Goal: Transaction & Acquisition: Book appointment/travel/reservation

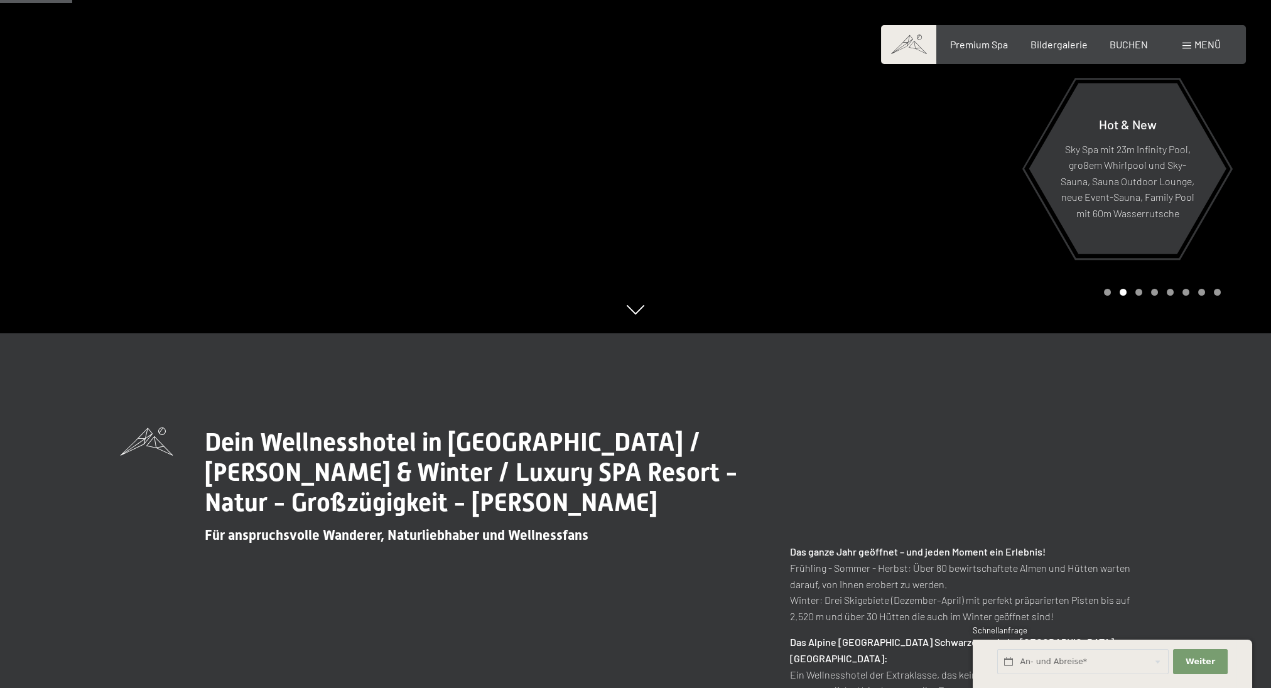
scroll to position [418, 0]
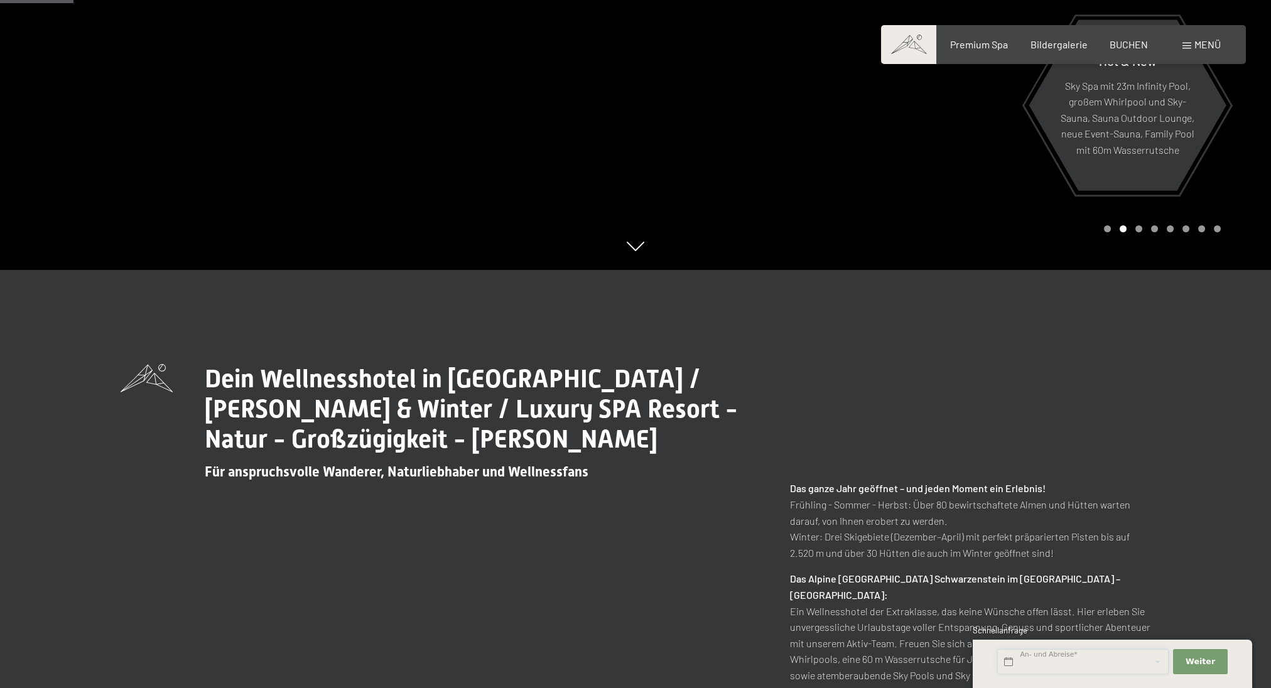
click at [1080, 658] on input "text" at bounding box center [1083, 663] width 171 height 26
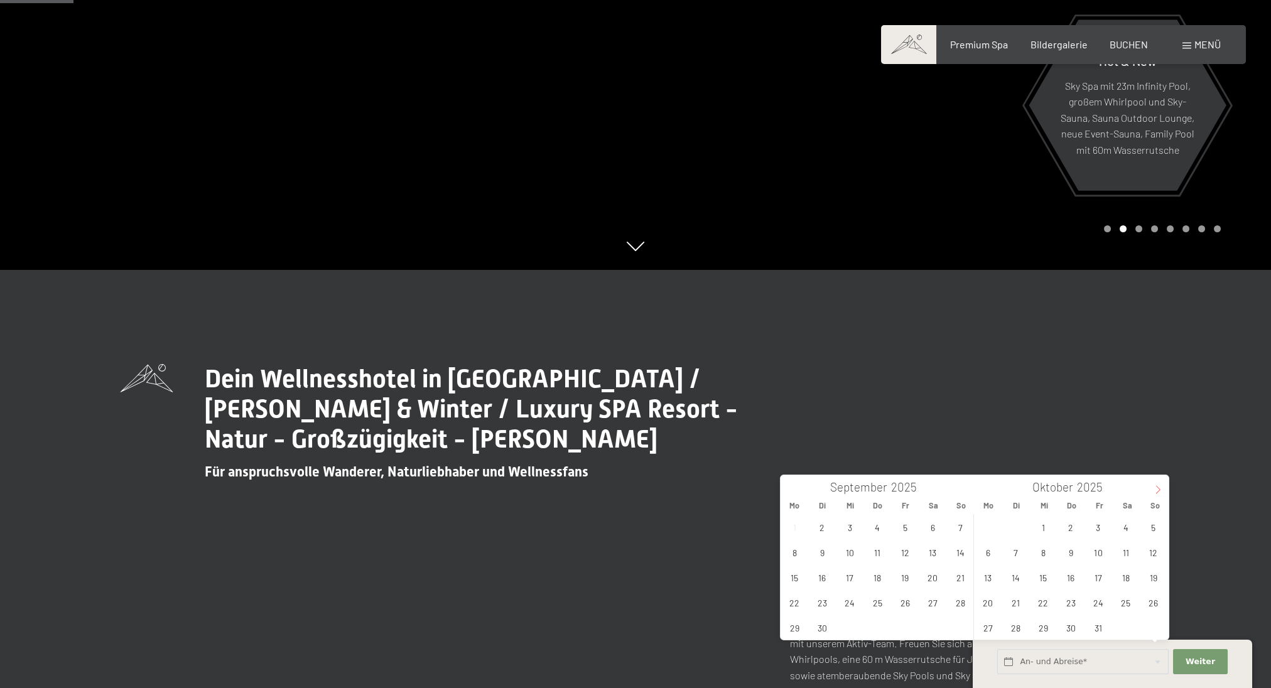
click at [1159, 488] on icon at bounding box center [1158, 490] width 9 height 9
click at [1118, 551] on span "8" at bounding box center [1126, 552] width 24 height 24
click at [1121, 571] on span "15" at bounding box center [1126, 577] width 24 height 24
type input "Sa. 08.11.2025 - Sa. 15.11.2025"
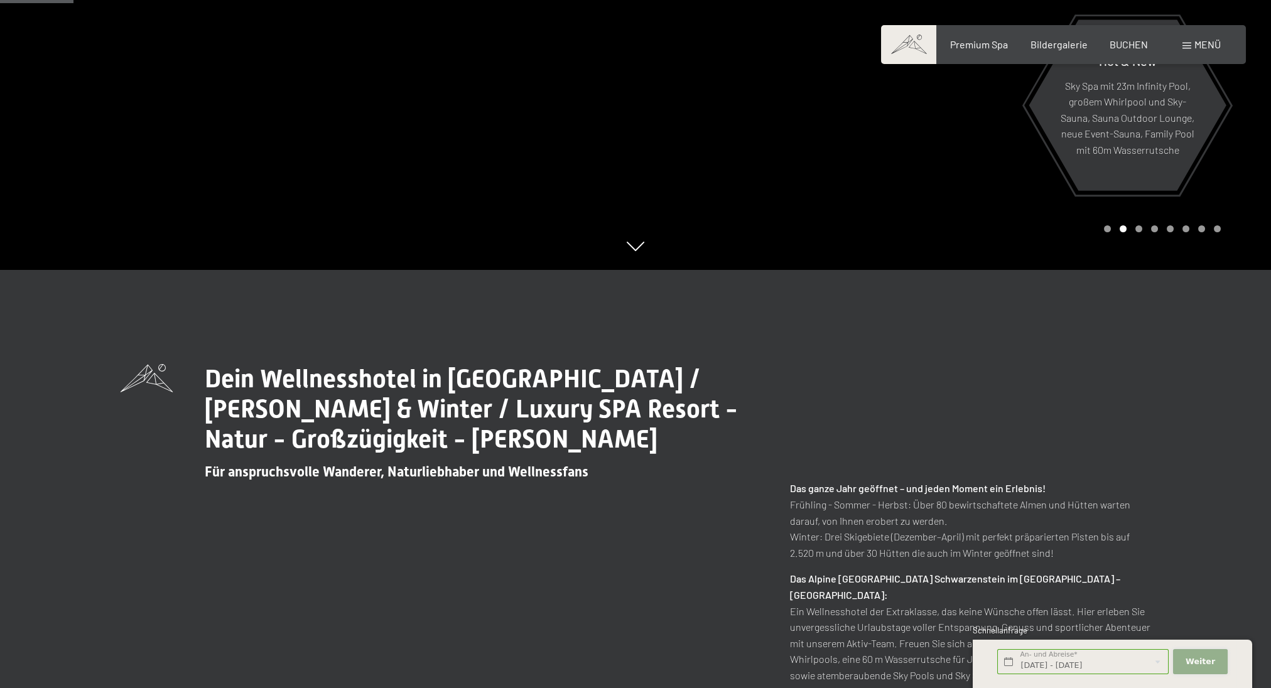
click at [1205, 669] on button "Weiter Adressfelder ausblenden" at bounding box center [1200, 663] width 54 height 26
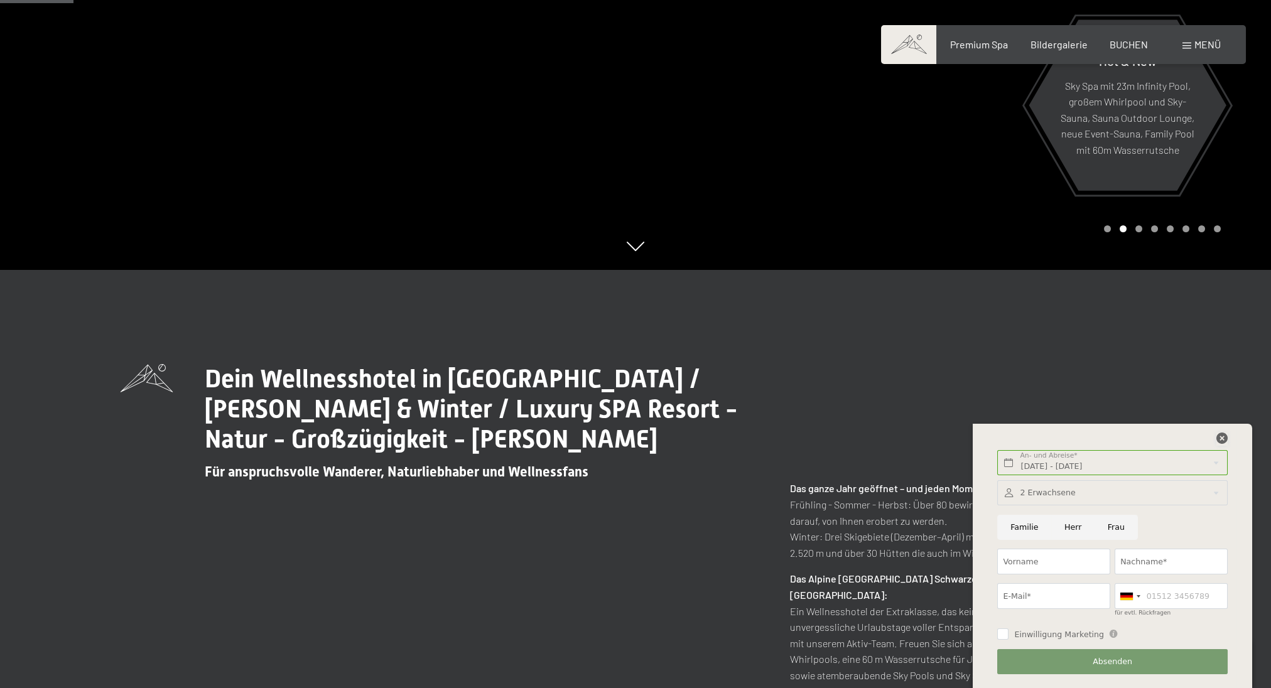
click at [1223, 441] on icon at bounding box center [1222, 438] width 11 height 11
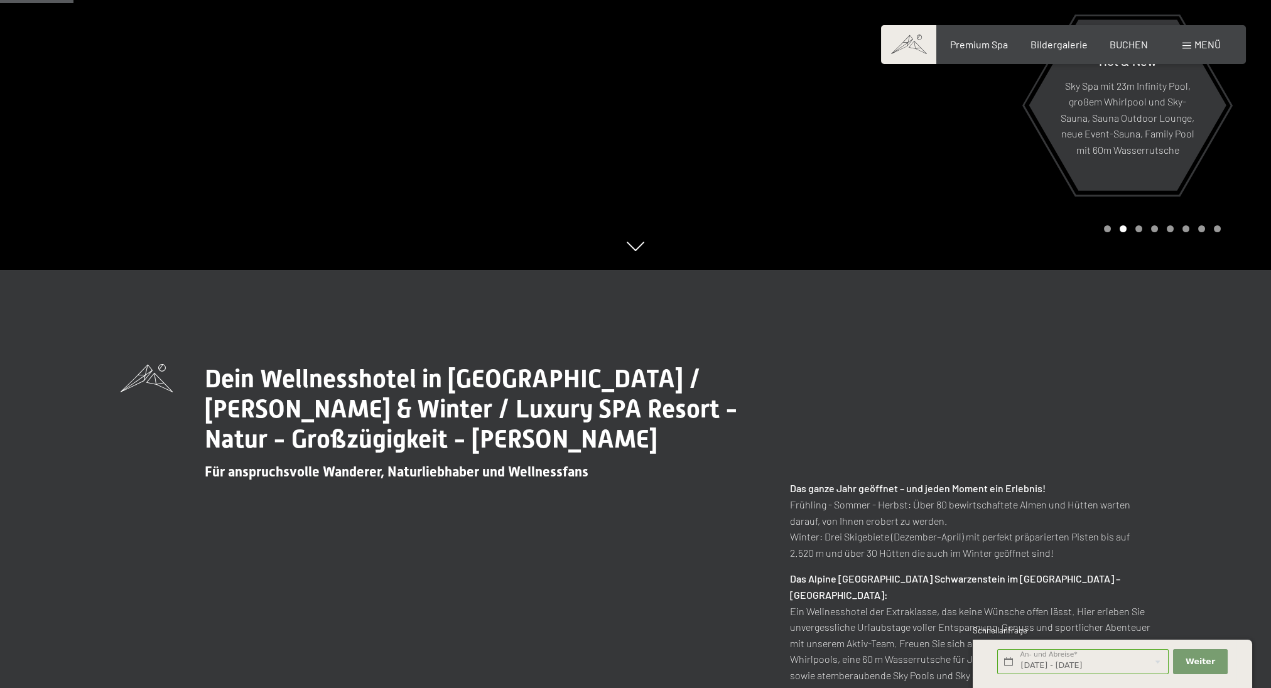
click at [1124, 52] on div "Buchen Anfragen Premium Spa Bildergalerie BUCHEN Menü DE IT EN Gutschein Bilder…" at bounding box center [1063, 45] width 315 height 14
click at [1123, 45] on span "BUCHEN" at bounding box center [1129, 42] width 38 height 12
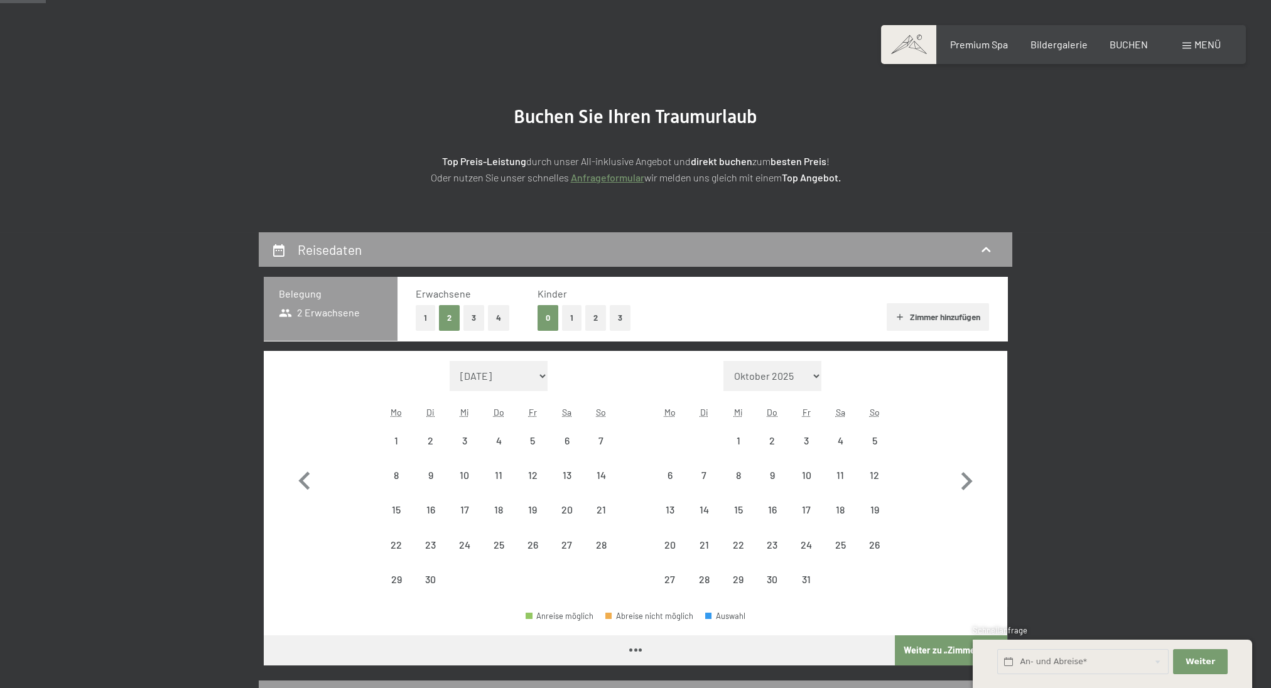
scroll to position [119, 0]
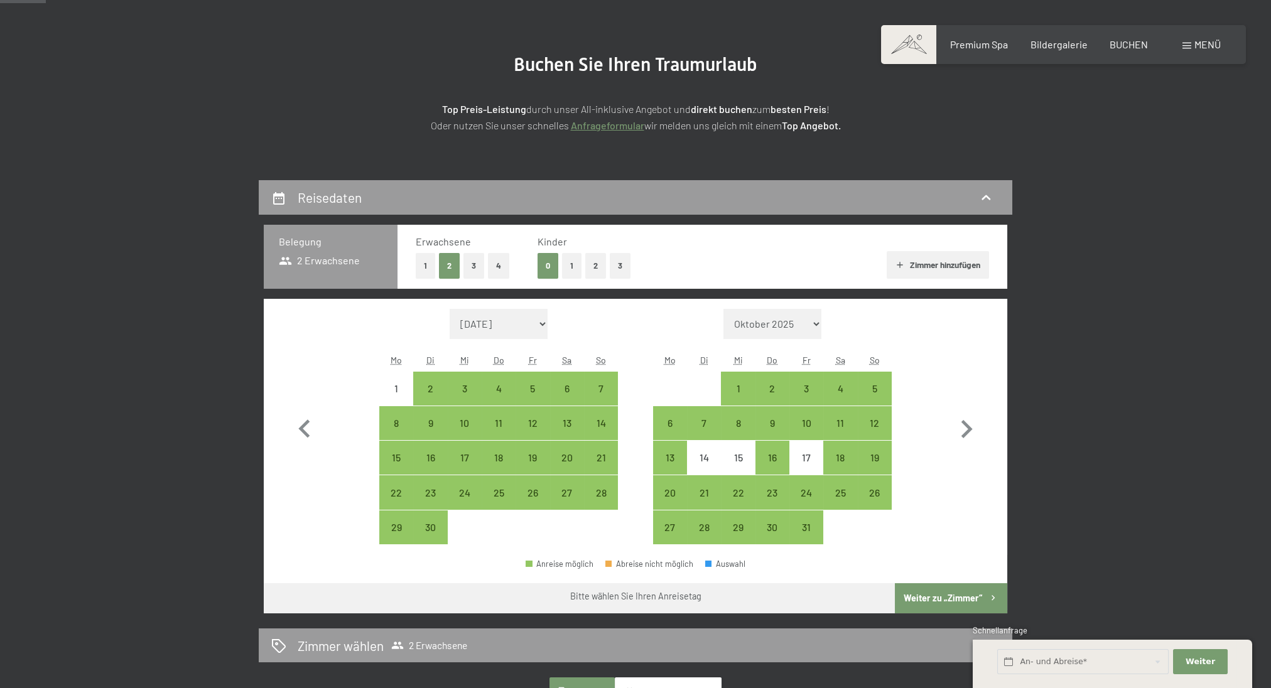
drag, startPoint x: 583, startPoint y: 262, endPoint x: 572, endPoint y: 268, distance: 12.4
click at [580, 265] on div "0 1 2 3" at bounding box center [584, 266] width 92 height 26
click at [572, 268] on button "1" at bounding box center [571, 266] width 19 height 26
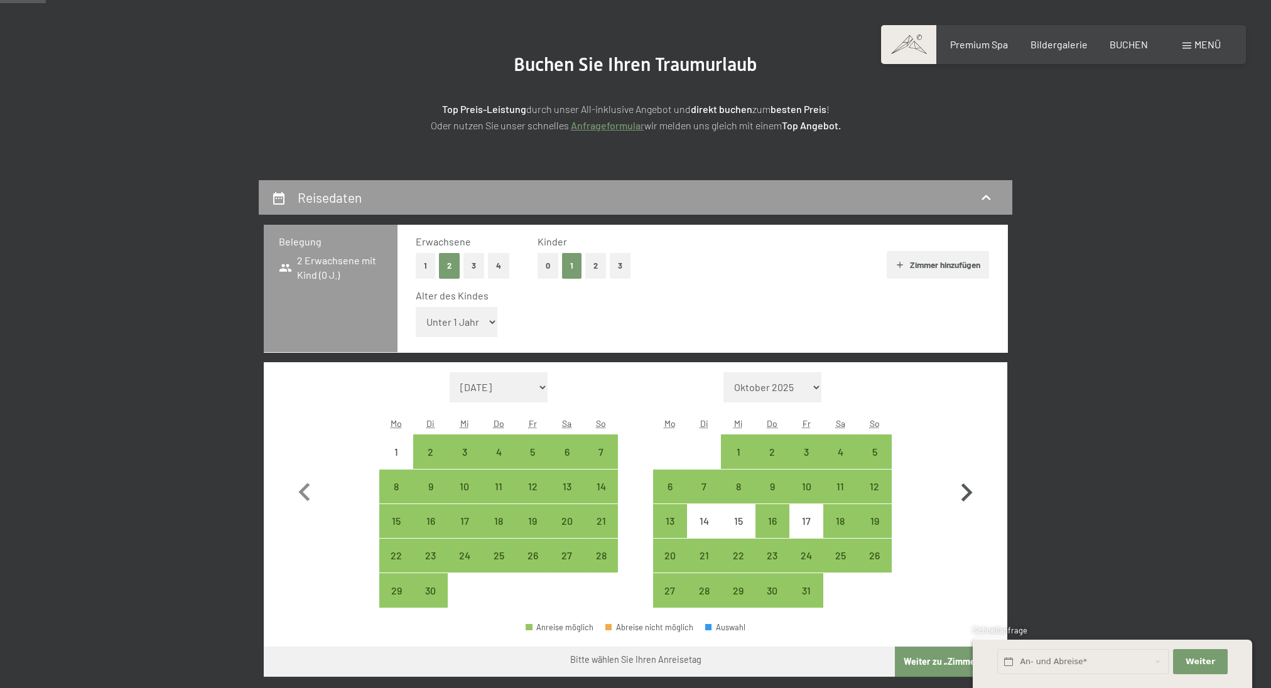
click at [971, 492] on icon "button" at bounding box center [967, 493] width 11 height 18
select select "[DATE]"
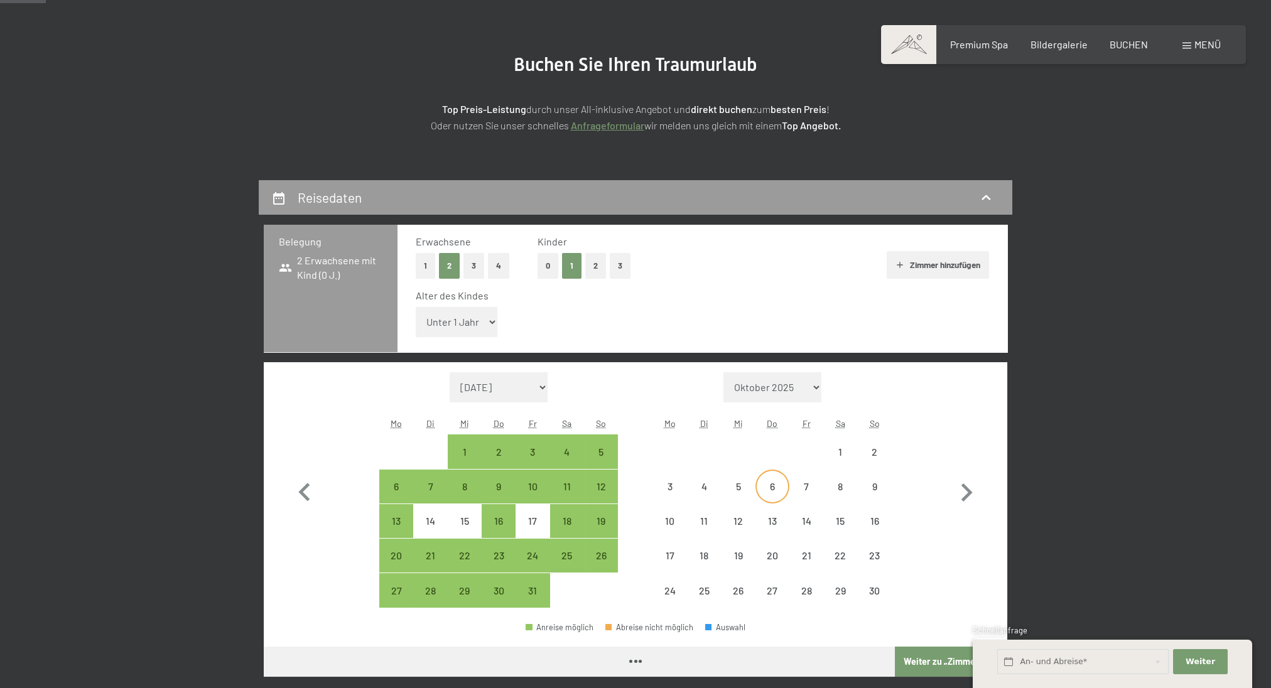
select select "[DATE]"
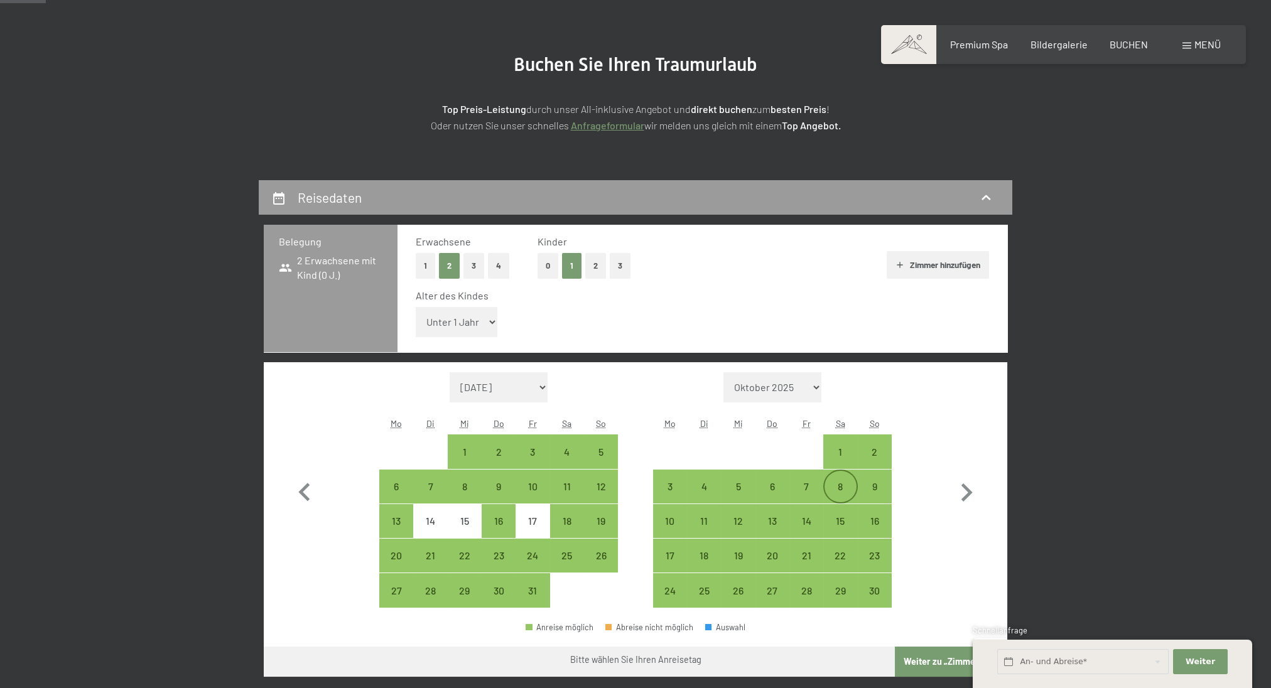
click at [837, 482] on div "8" at bounding box center [840, 497] width 31 height 31
select select "[DATE]"
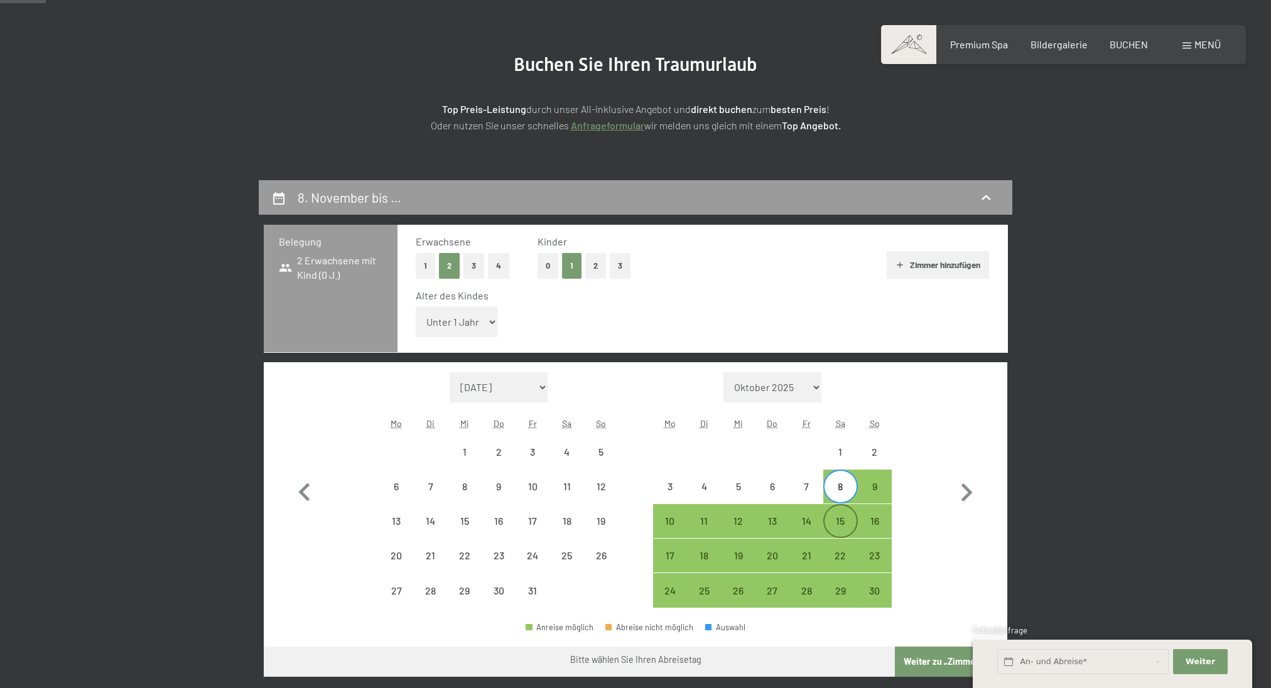
click at [839, 516] on div "15" at bounding box center [840, 531] width 31 height 31
select select "[DATE]"
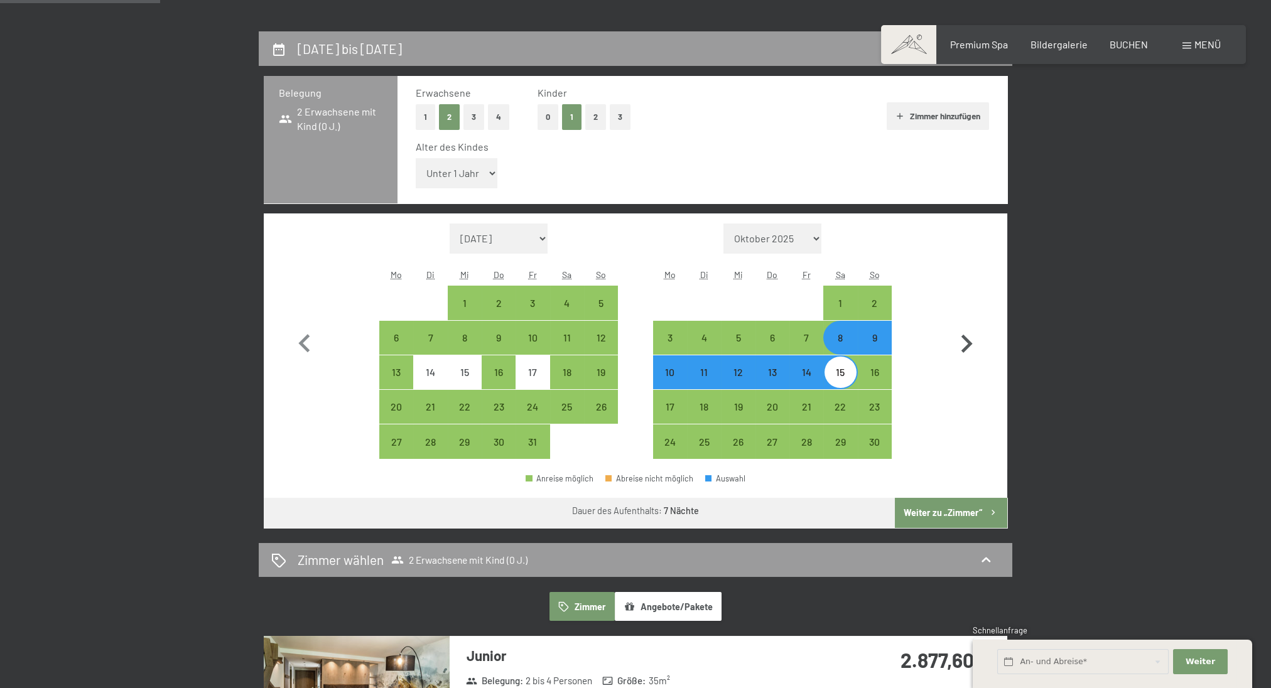
scroll to position [299, 0]
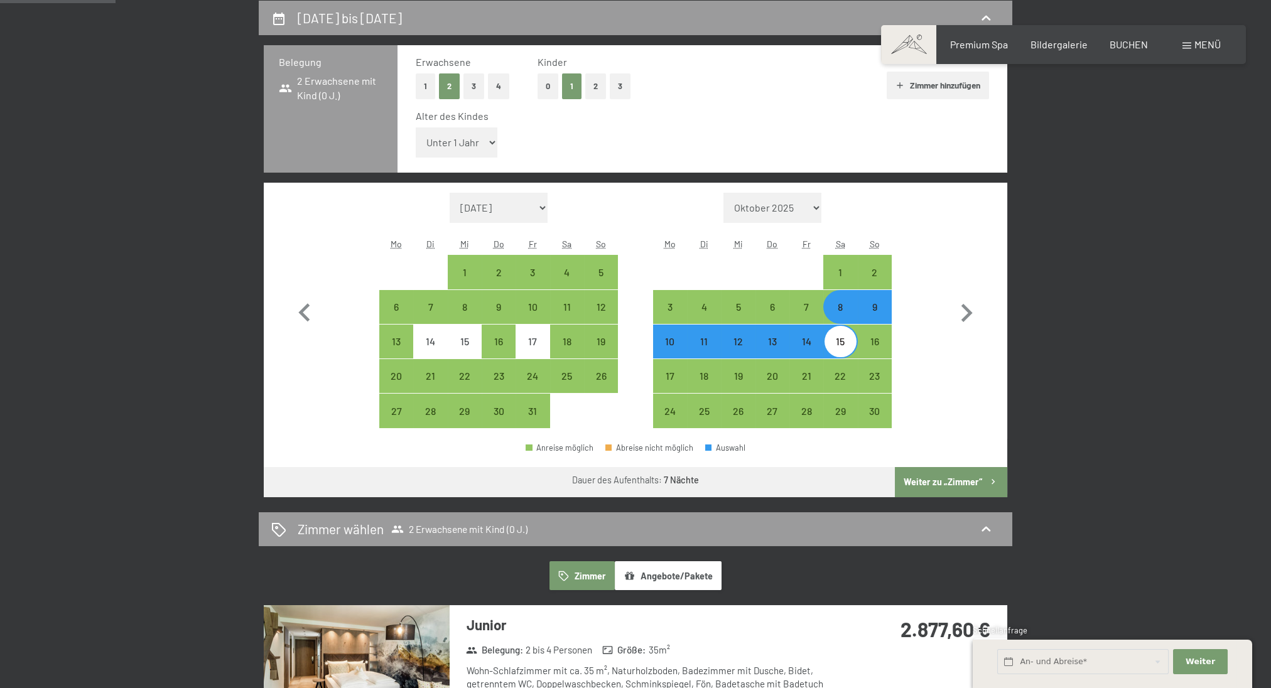
click at [965, 480] on button "Weiter zu „Zimmer“" at bounding box center [951, 482] width 112 height 30
select select "[DATE]"
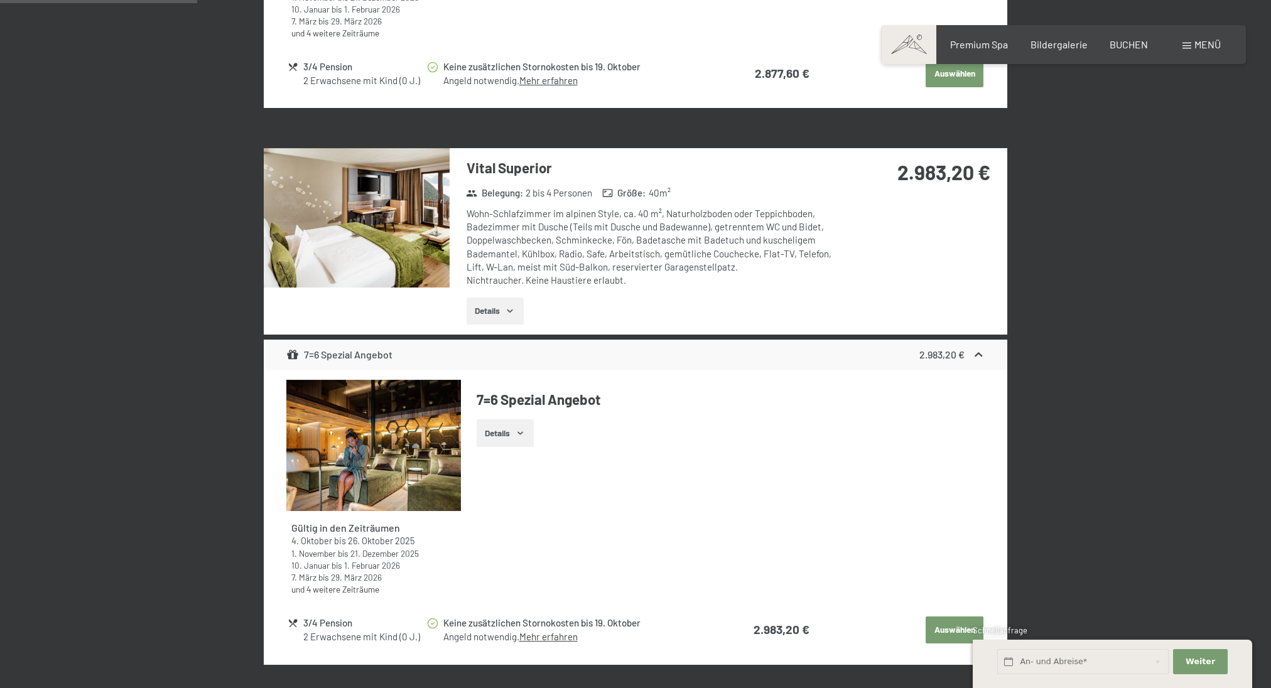
scroll to position [838, 0]
click at [504, 310] on button "Details" at bounding box center [495, 311] width 57 height 28
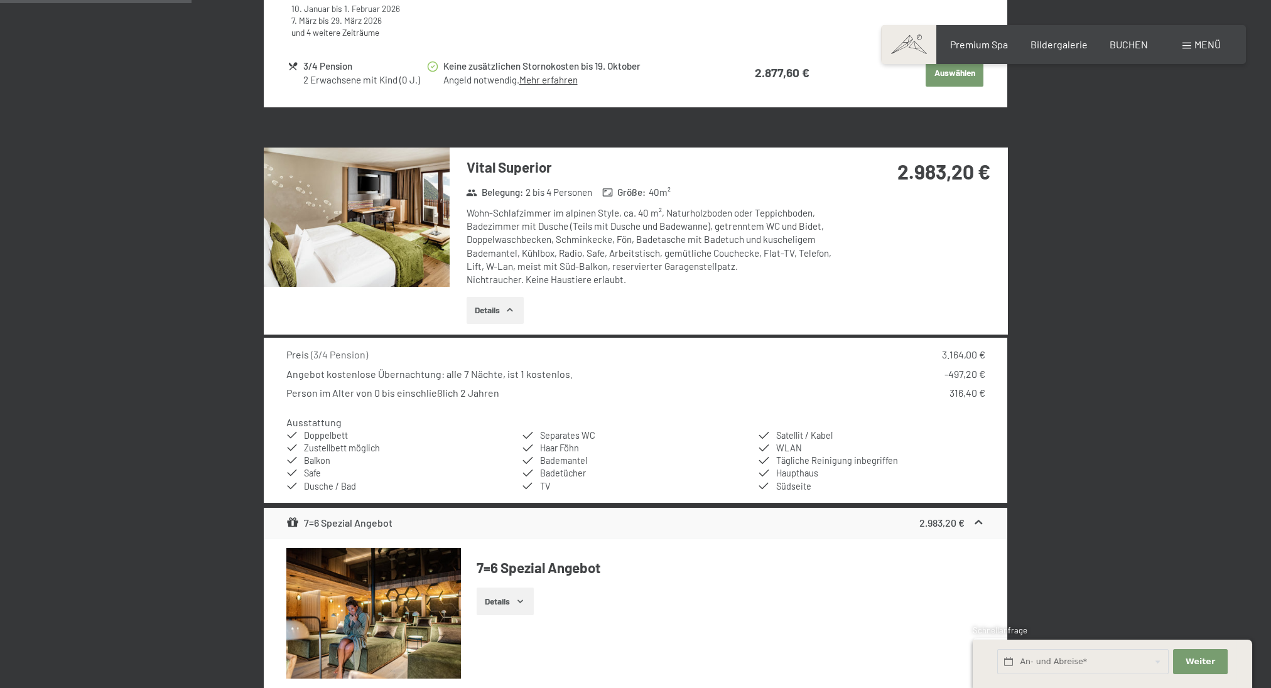
click at [438, 217] on img at bounding box center [357, 217] width 186 height 139
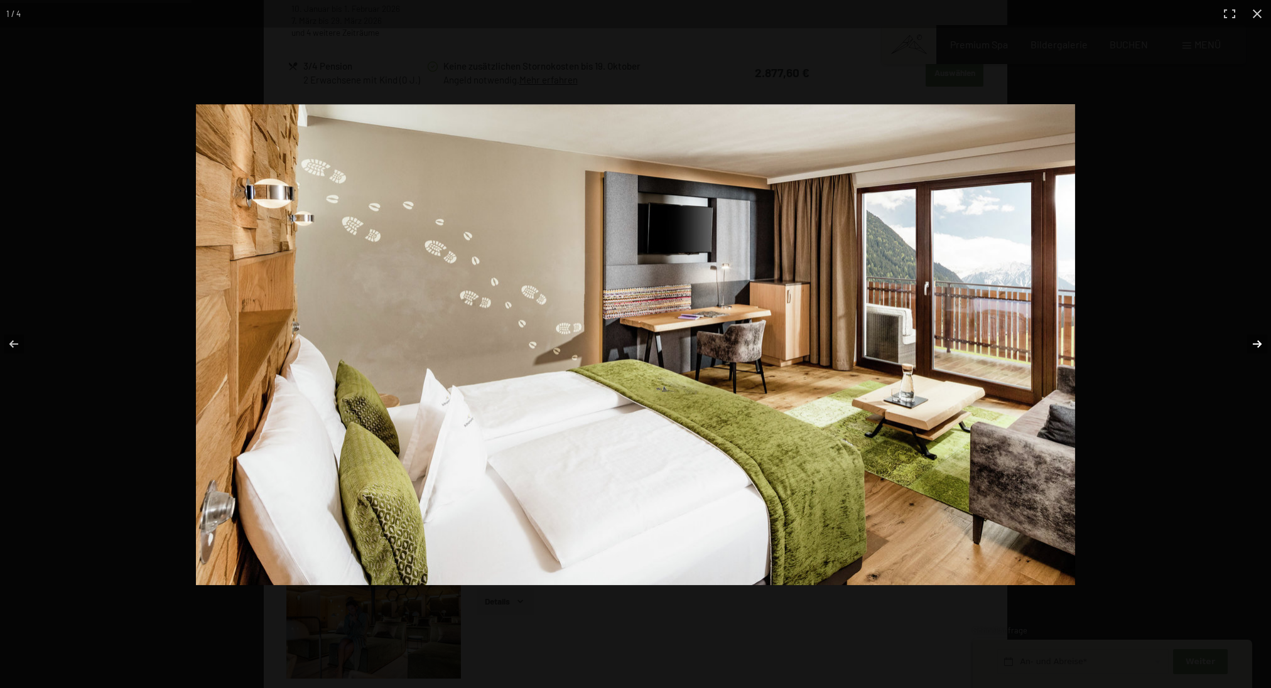
click at [1254, 342] on button "button" at bounding box center [1249, 344] width 44 height 63
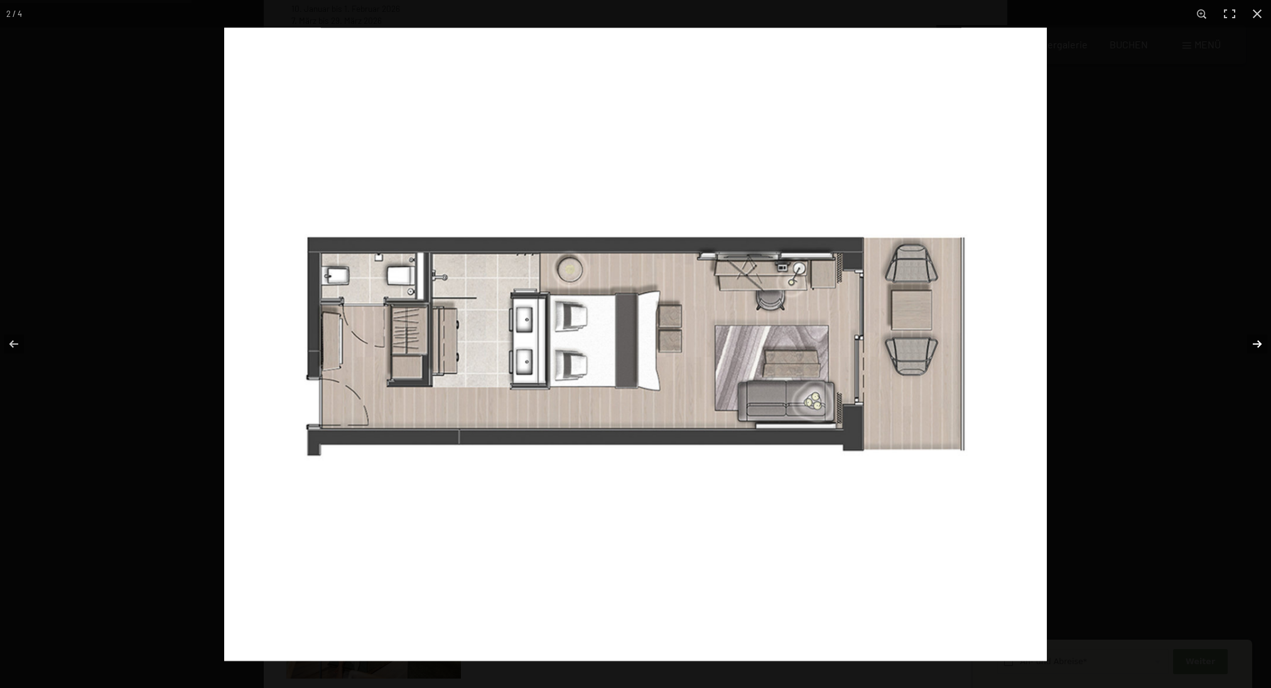
click at [1254, 342] on button "button" at bounding box center [1249, 344] width 44 height 63
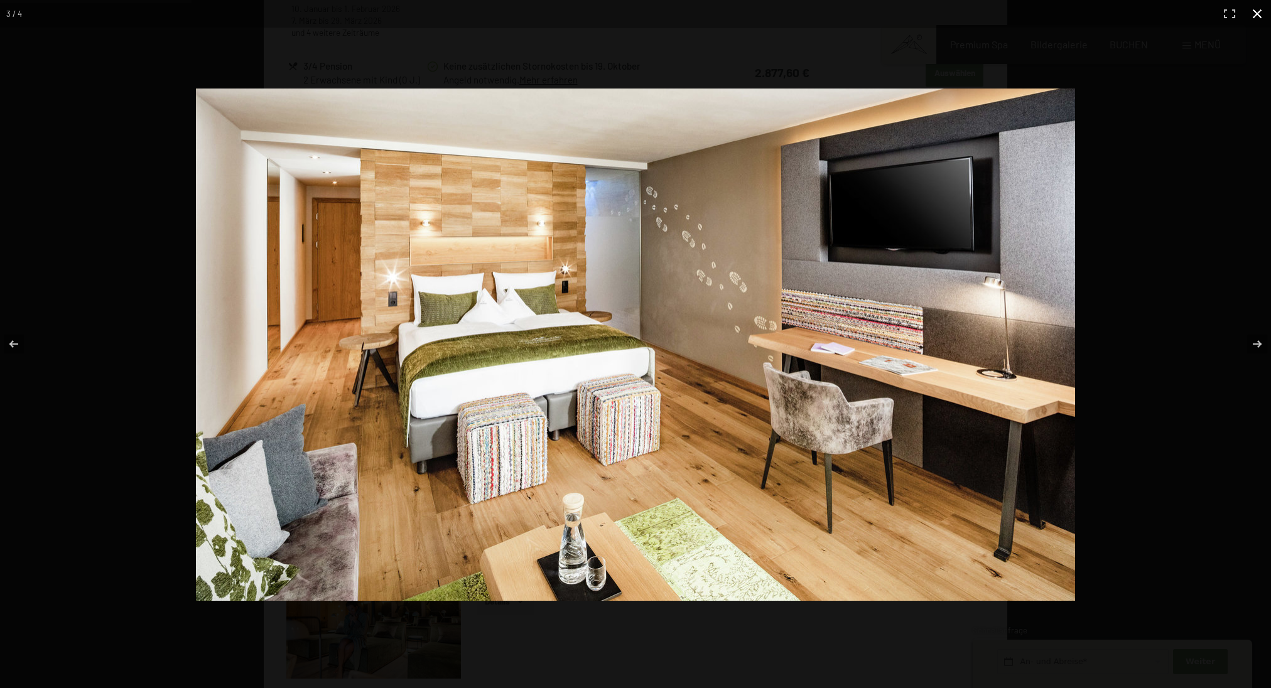
click at [1254, 14] on button "button" at bounding box center [1258, 14] width 28 height 28
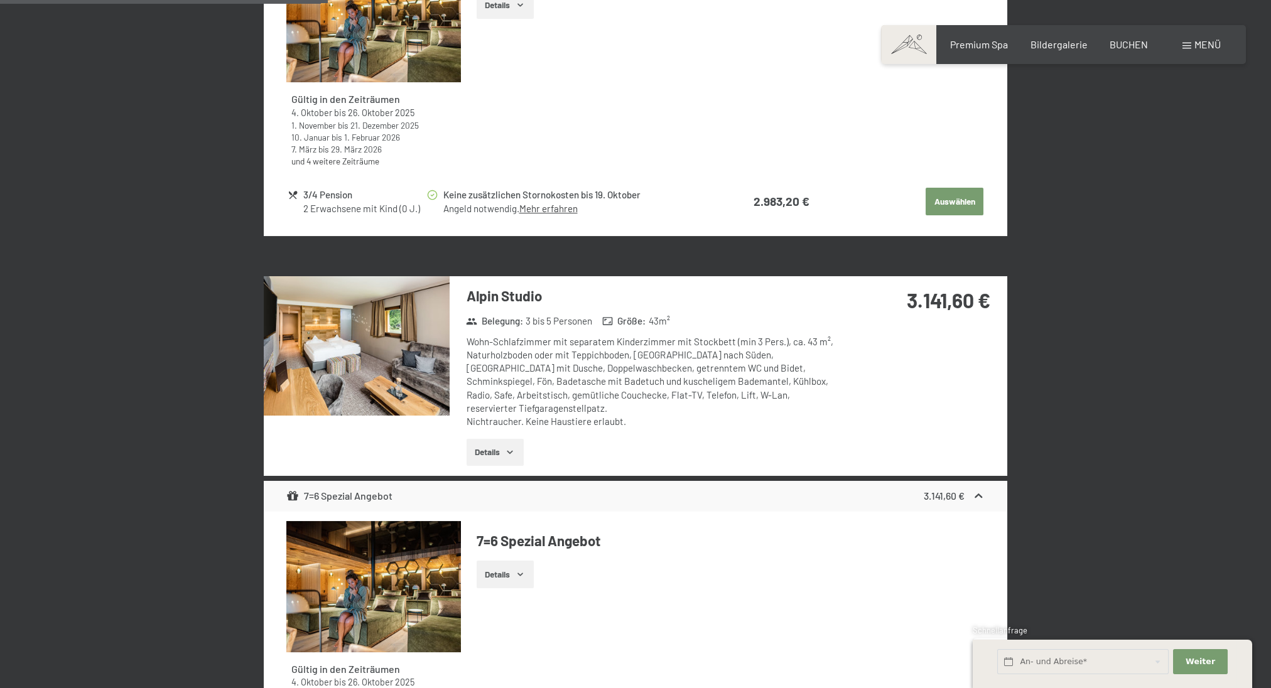
scroll to position [1436, 0]
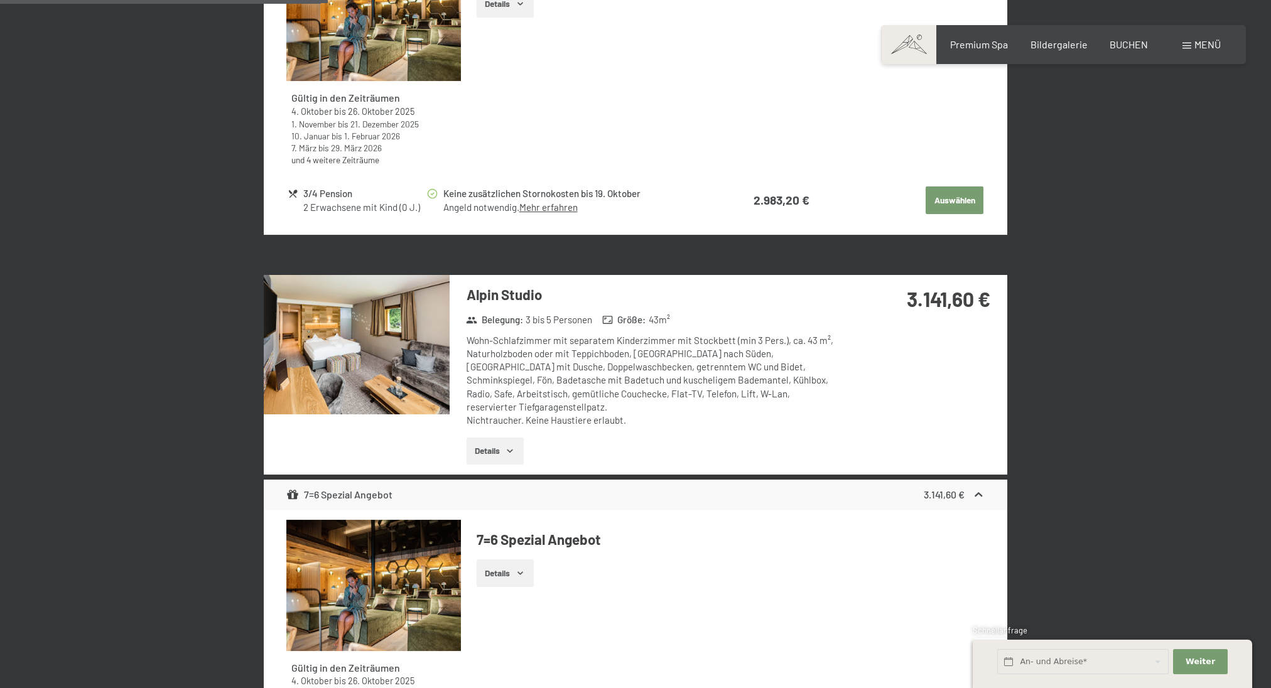
click at [498, 443] on button "Details" at bounding box center [495, 452] width 57 height 28
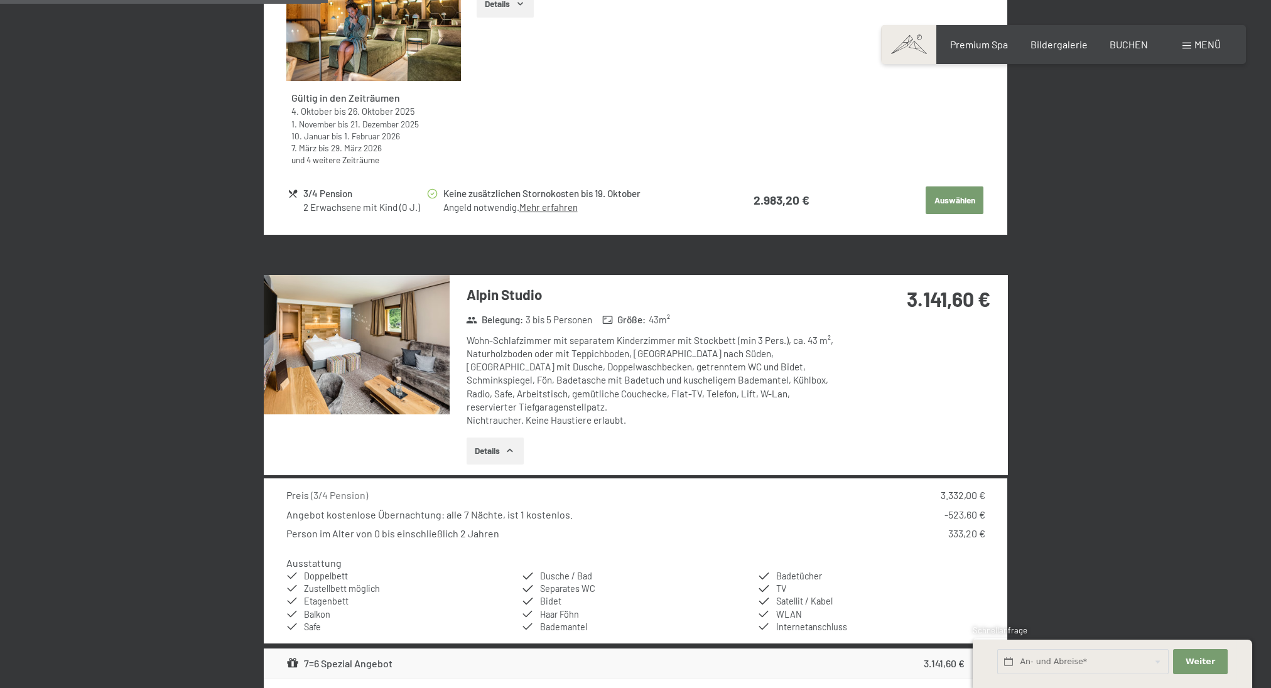
click at [423, 354] on img at bounding box center [357, 344] width 186 height 139
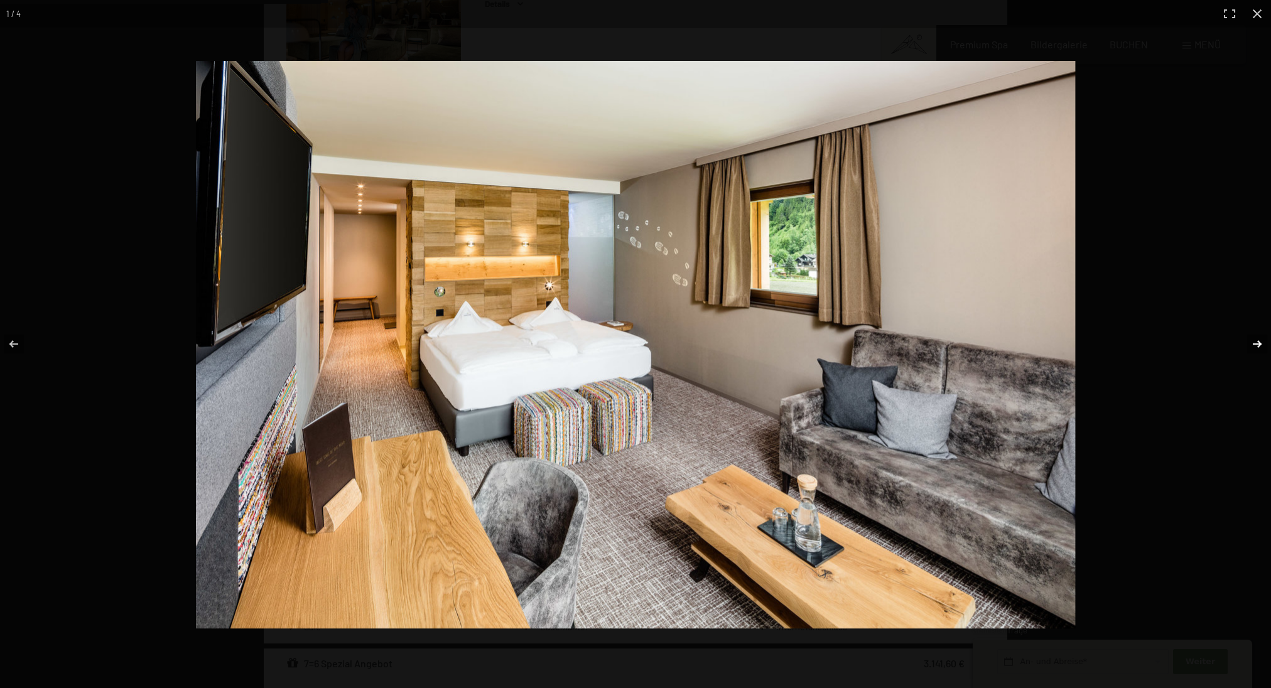
click at [1261, 343] on button "button" at bounding box center [1249, 344] width 44 height 63
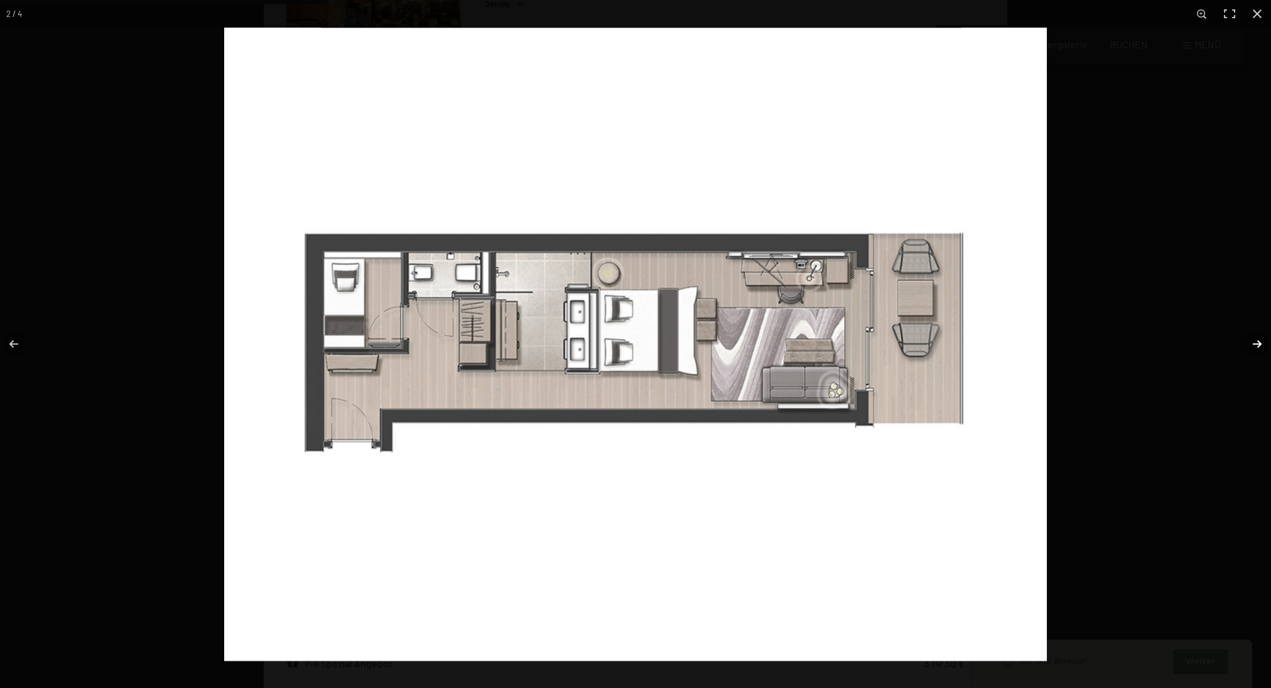
click at [1261, 343] on button "button" at bounding box center [1249, 344] width 44 height 63
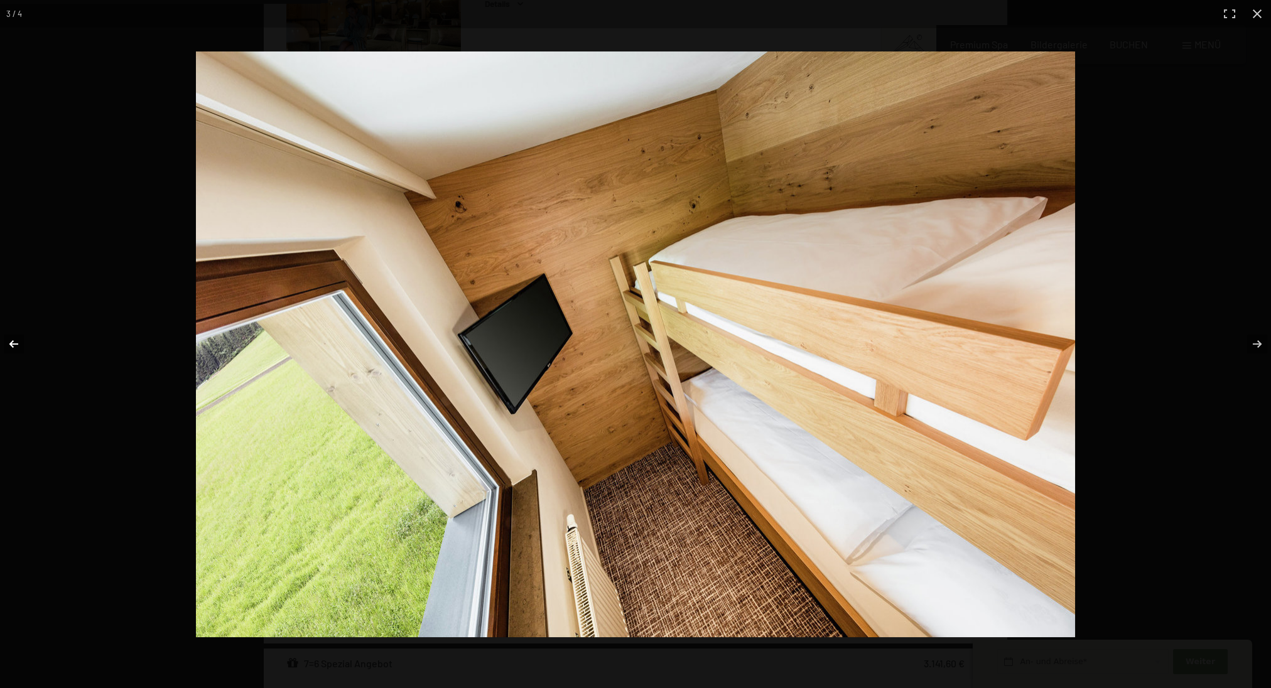
click at [23, 340] on button "button" at bounding box center [22, 344] width 44 height 63
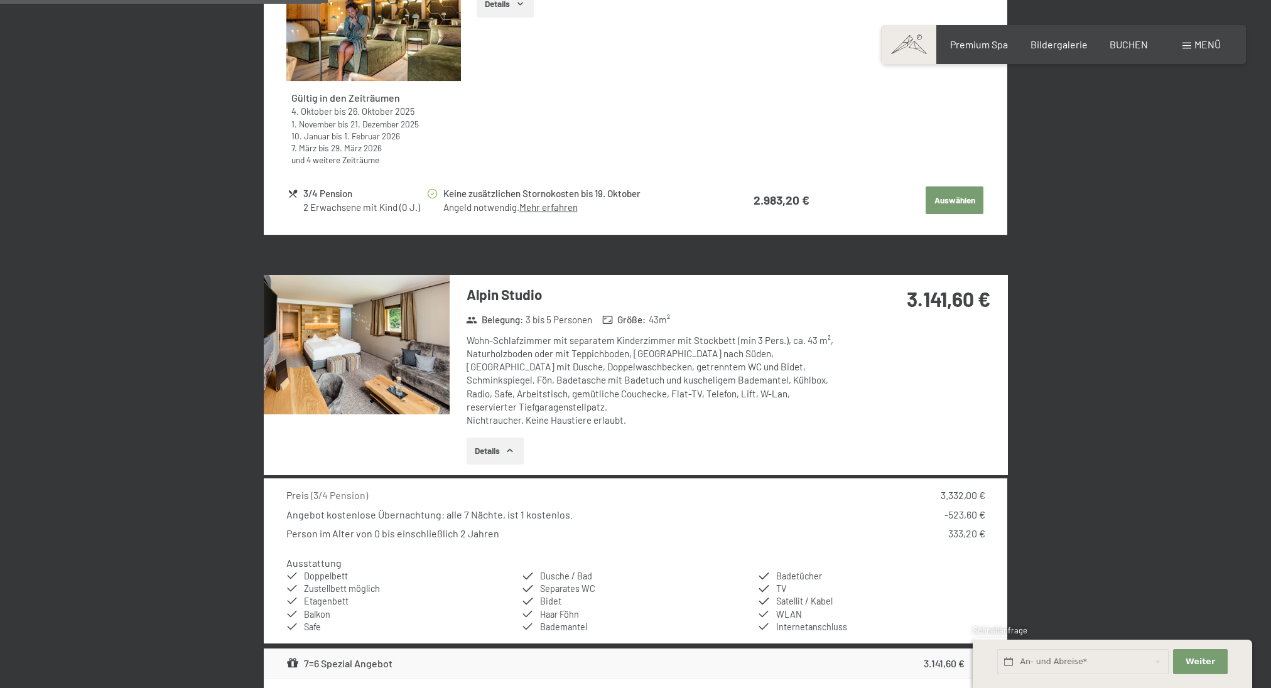
click at [0, 0] on button "button" at bounding box center [0, 0] width 0 height 0
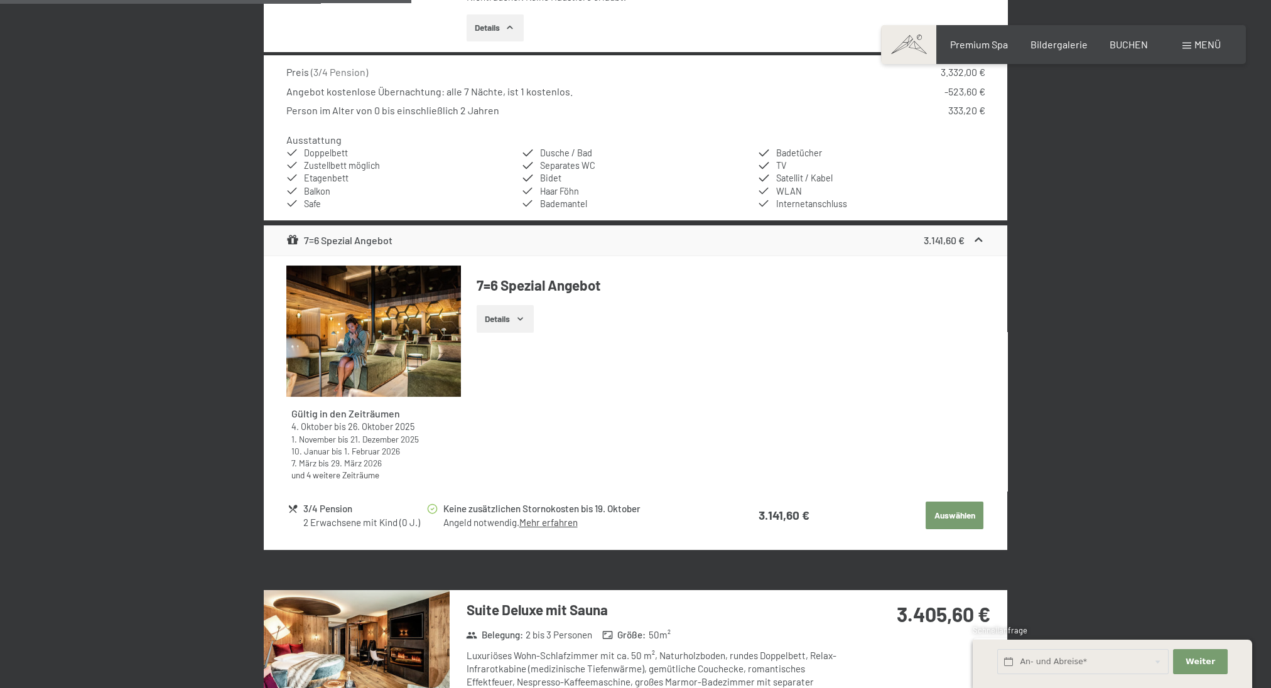
scroll to position [2035, 0]
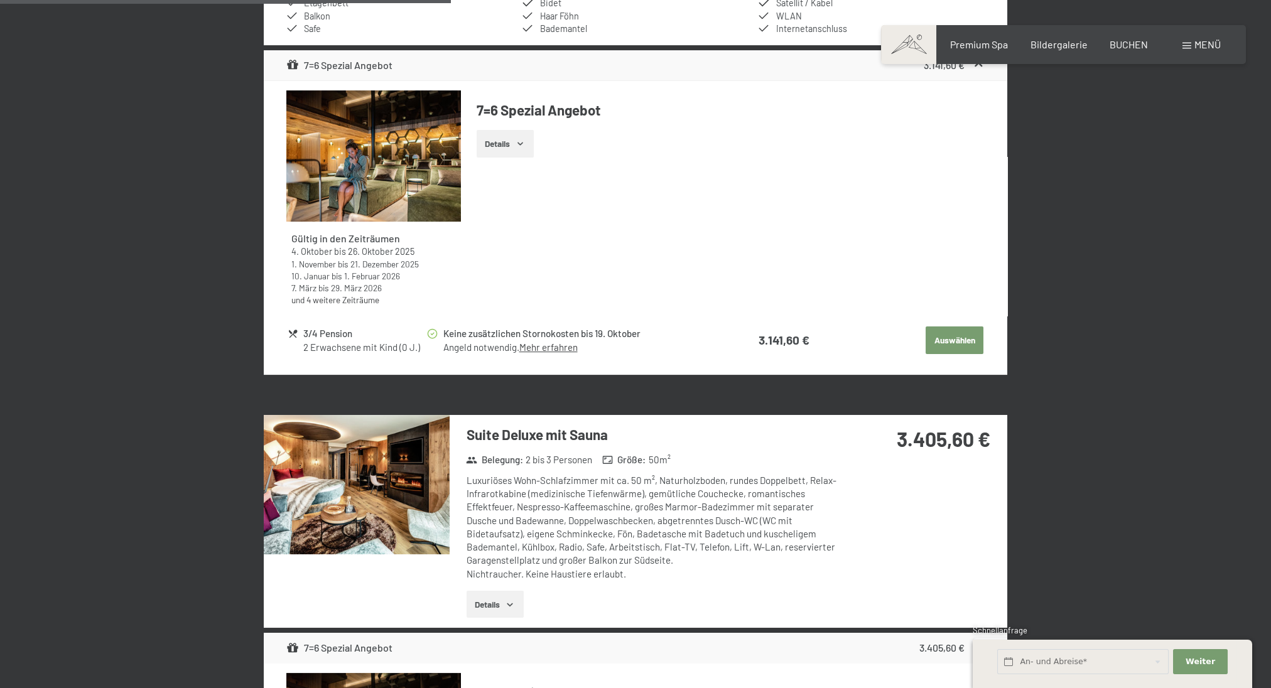
click at [369, 447] on img at bounding box center [357, 484] width 186 height 139
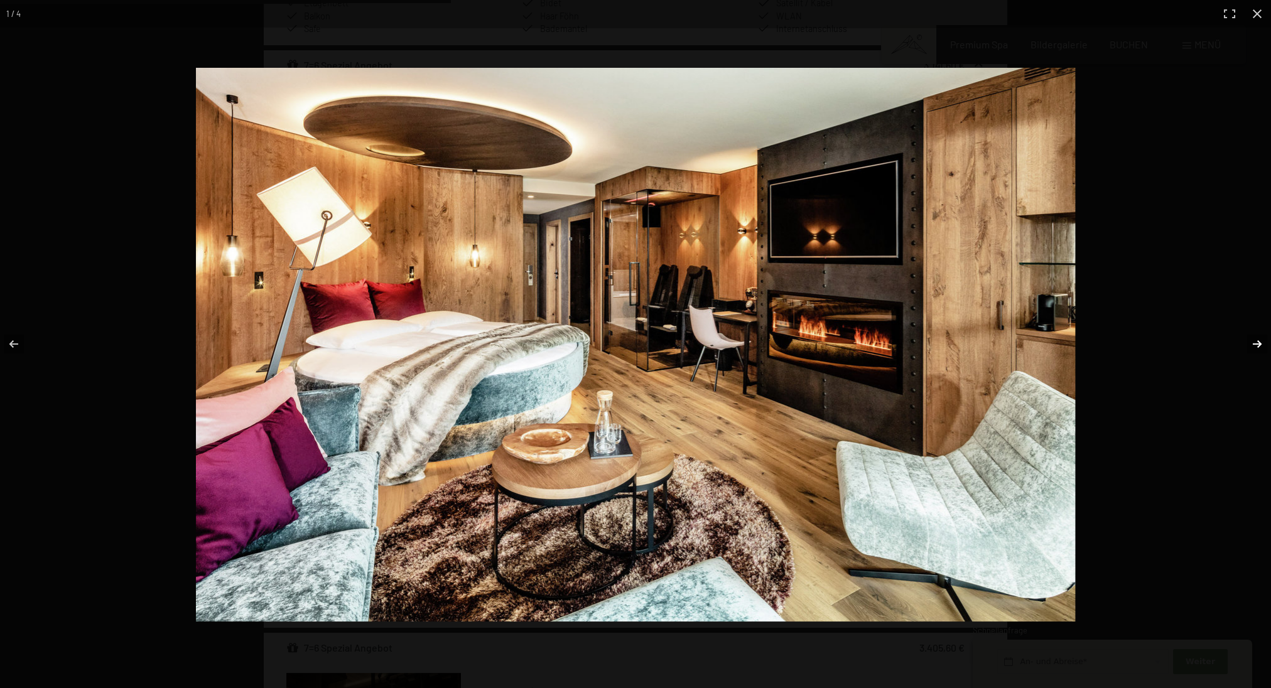
click at [1260, 342] on button "button" at bounding box center [1249, 344] width 44 height 63
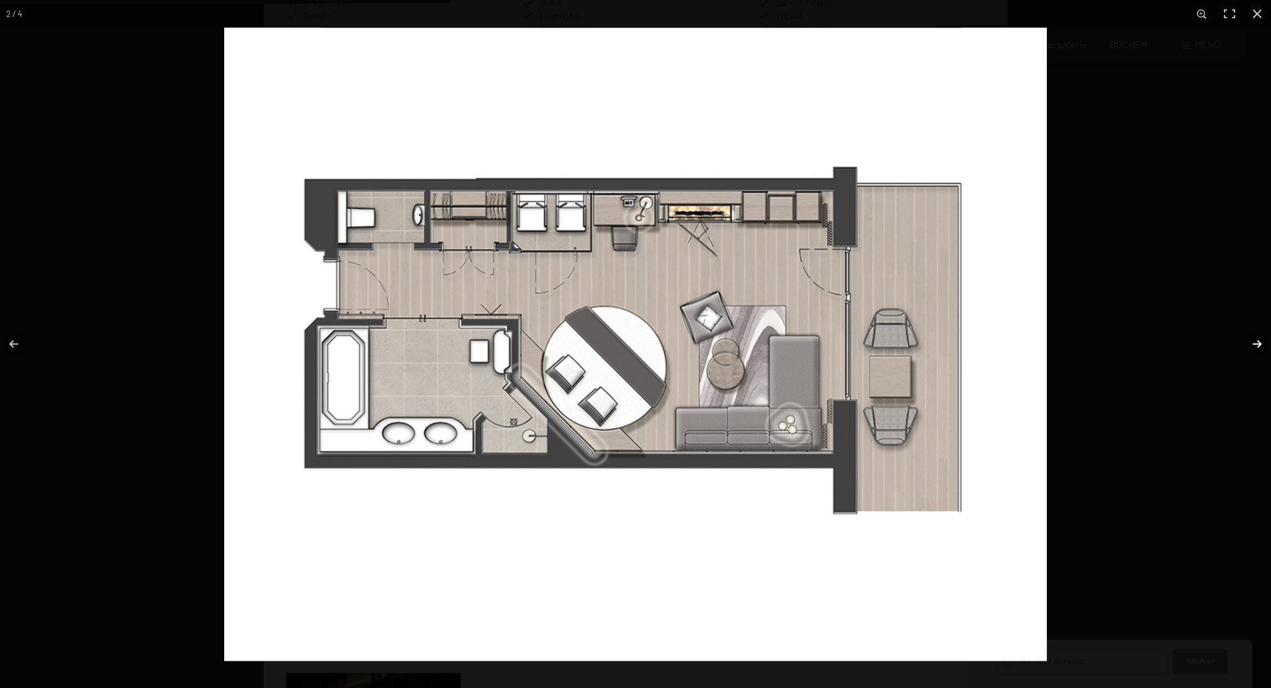
click at [1260, 341] on button "button" at bounding box center [1249, 344] width 44 height 63
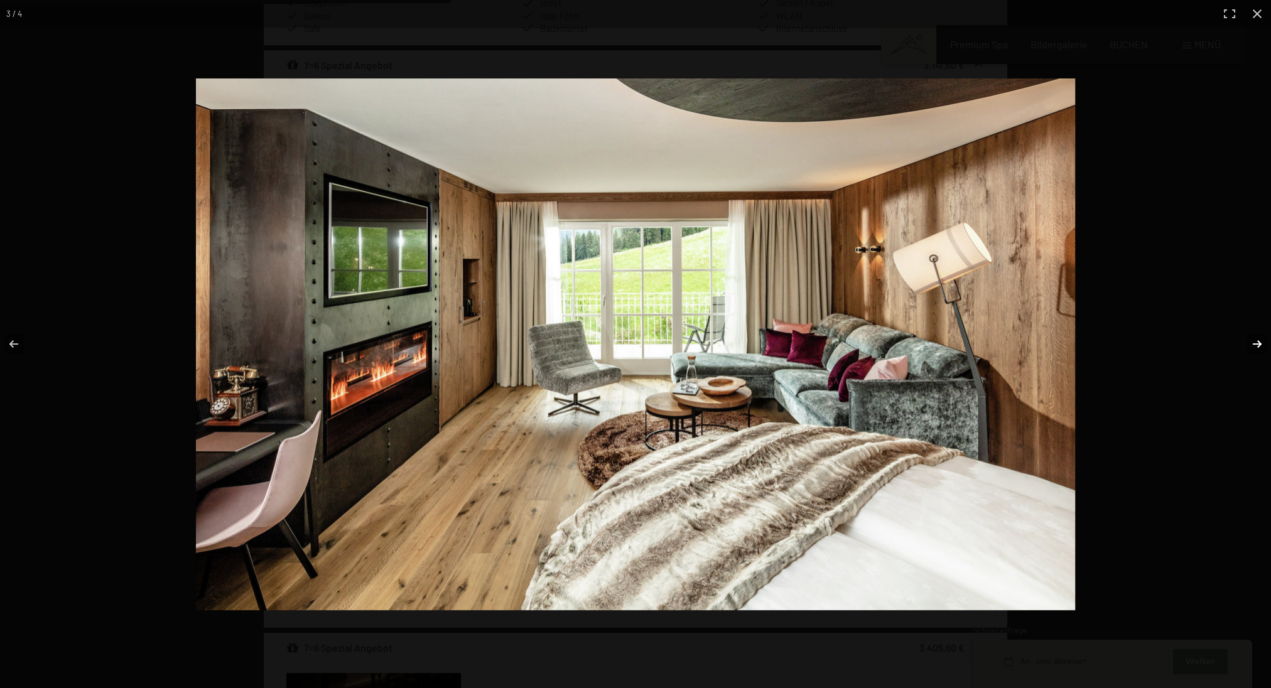
click at [1260, 341] on button "button" at bounding box center [1249, 344] width 44 height 63
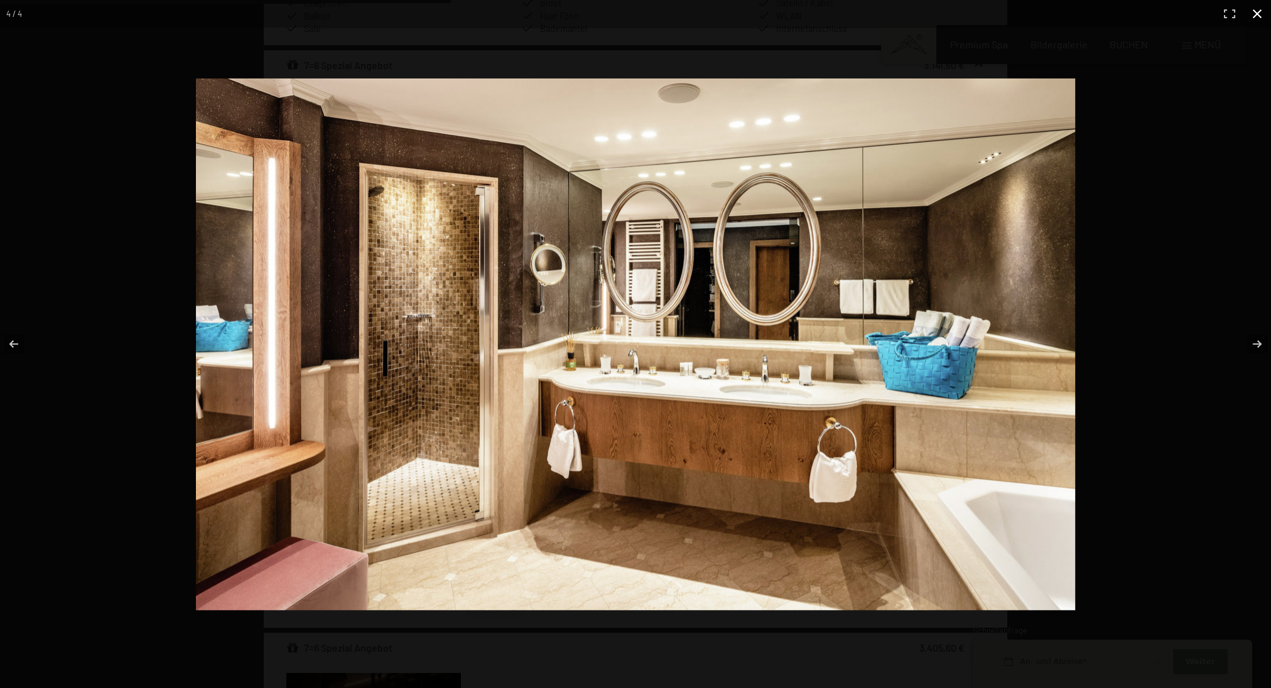
click at [1258, 14] on button "button" at bounding box center [1258, 14] width 28 height 28
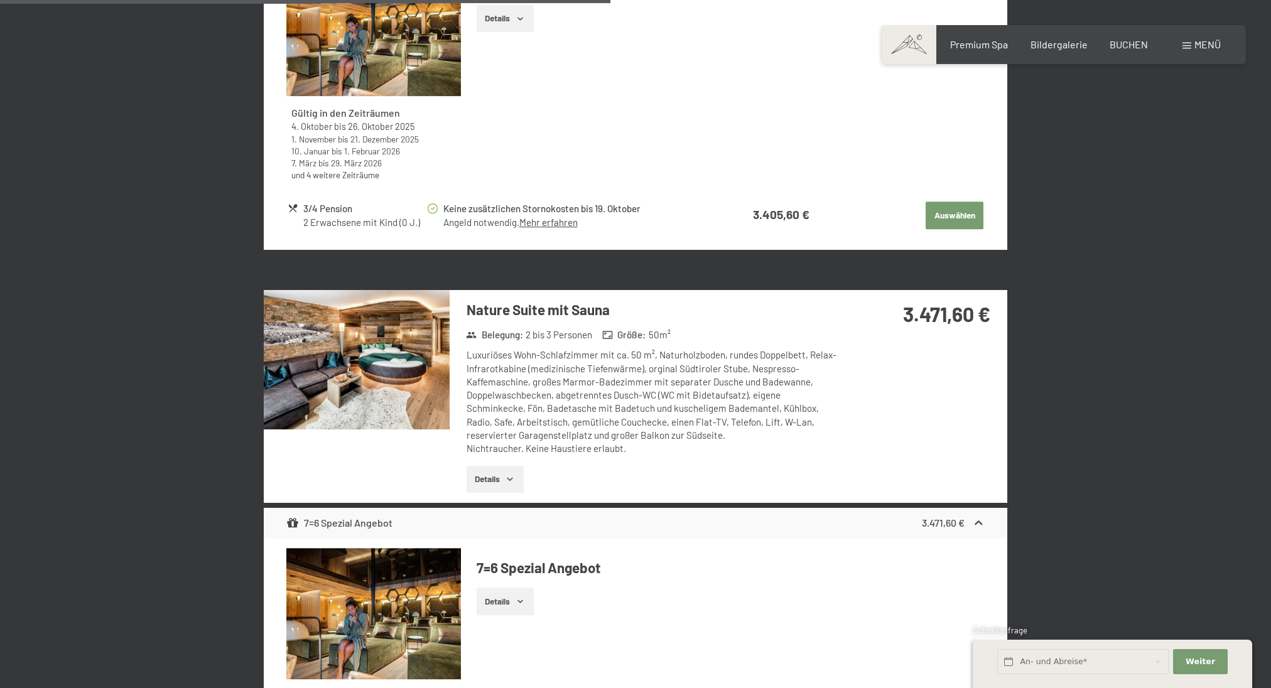
scroll to position [2753, 0]
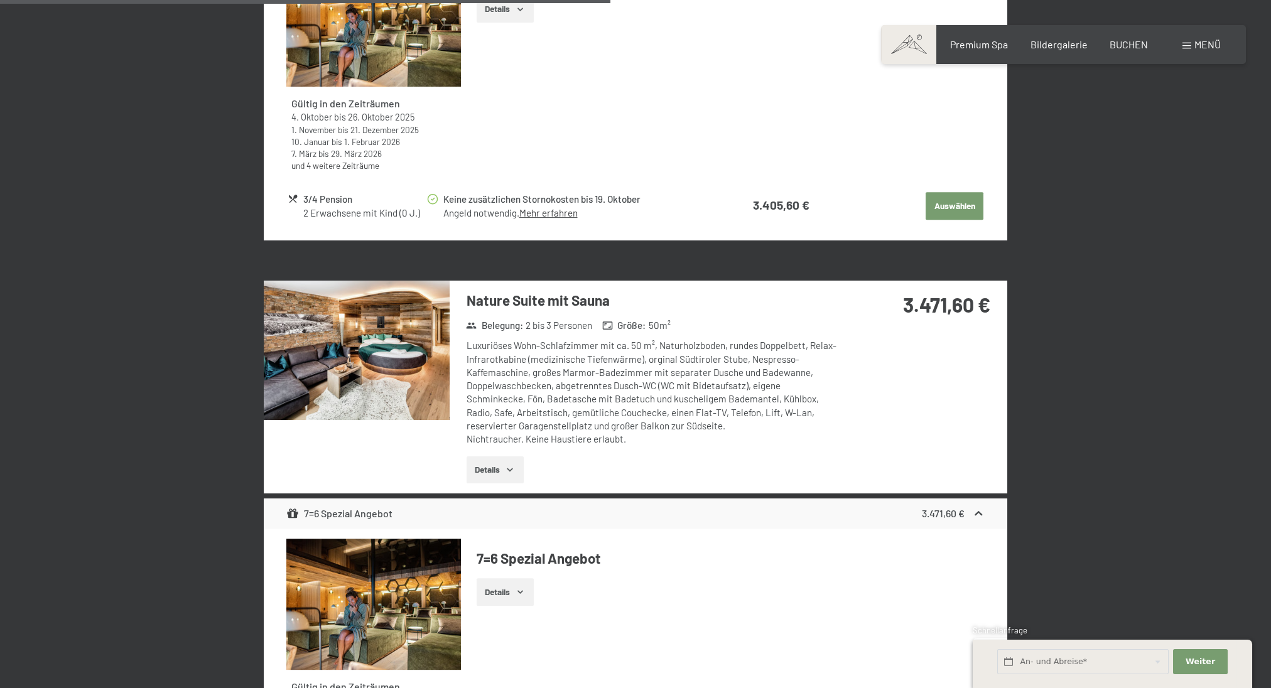
click at [380, 318] on img at bounding box center [357, 350] width 186 height 139
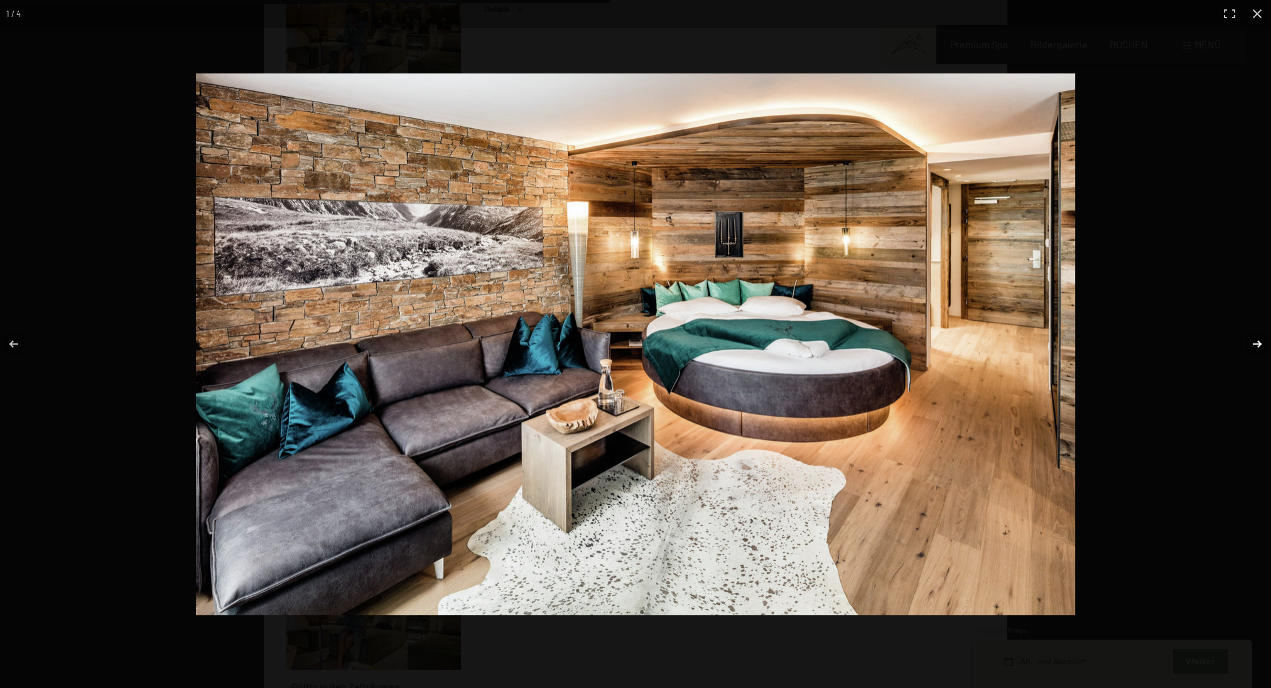
click at [1256, 342] on button "button" at bounding box center [1249, 344] width 44 height 63
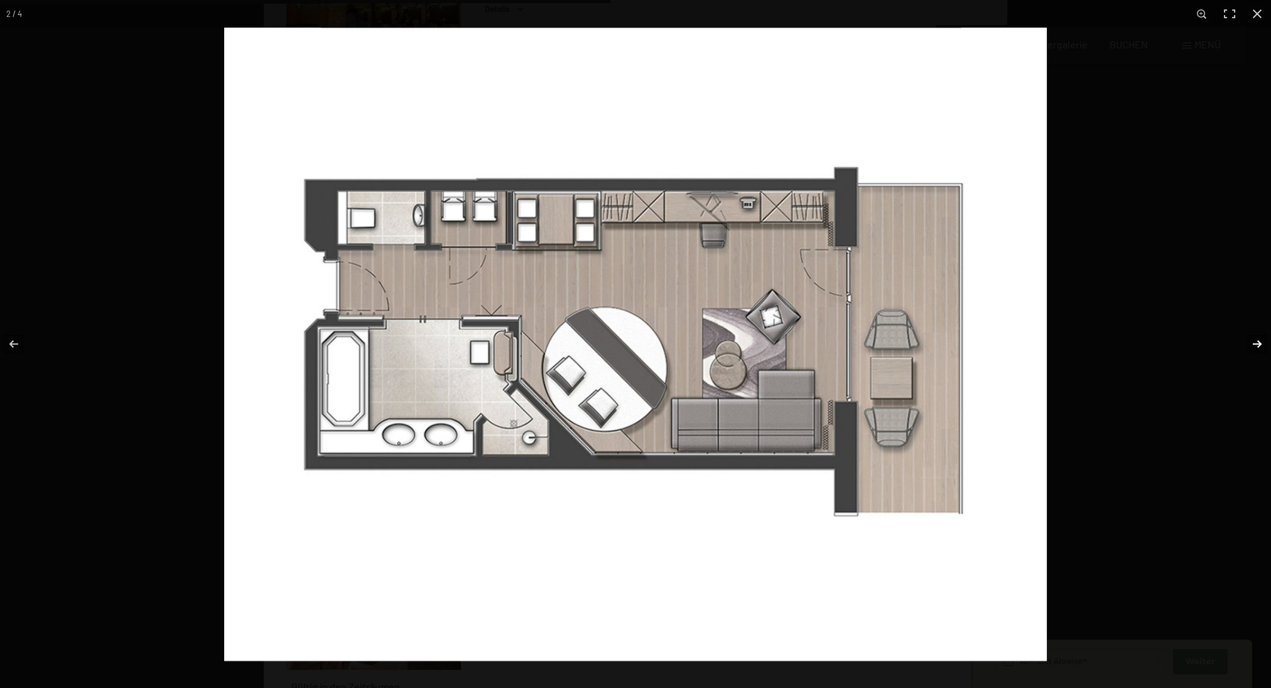
click at [1256, 342] on button "button" at bounding box center [1249, 344] width 44 height 63
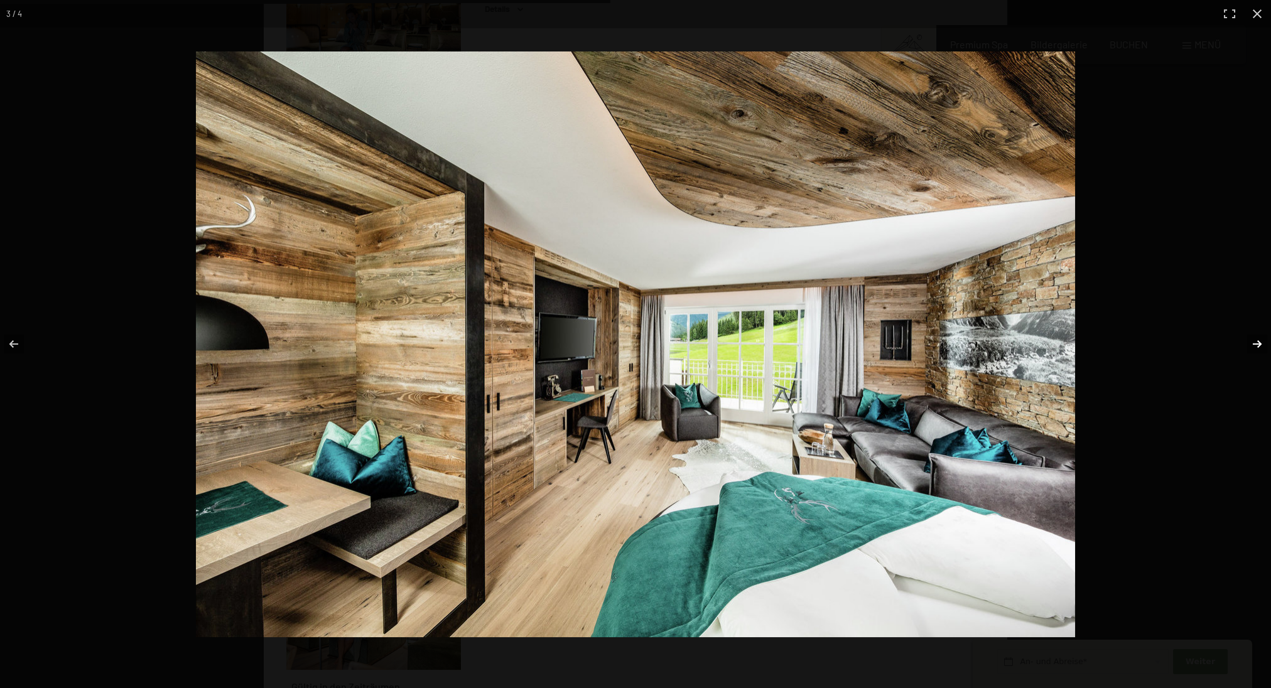
click at [1256, 342] on button "button" at bounding box center [1249, 344] width 44 height 63
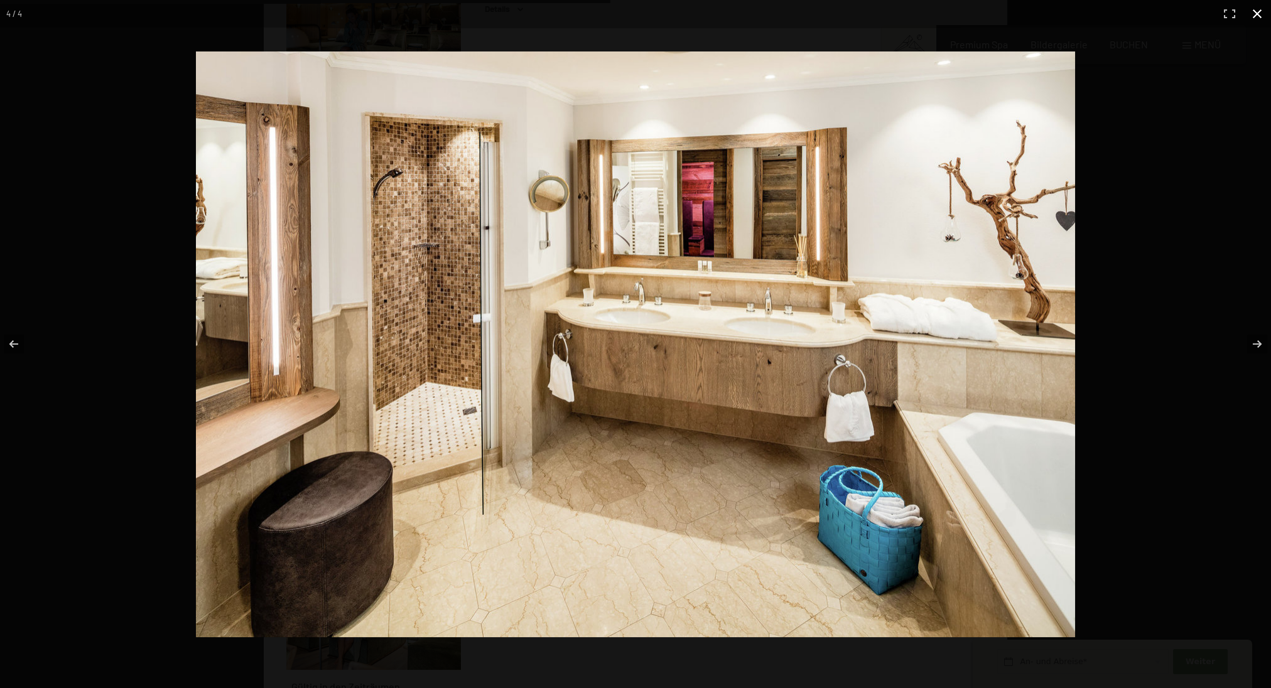
click at [1262, 10] on button "button" at bounding box center [1258, 14] width 28 height 28
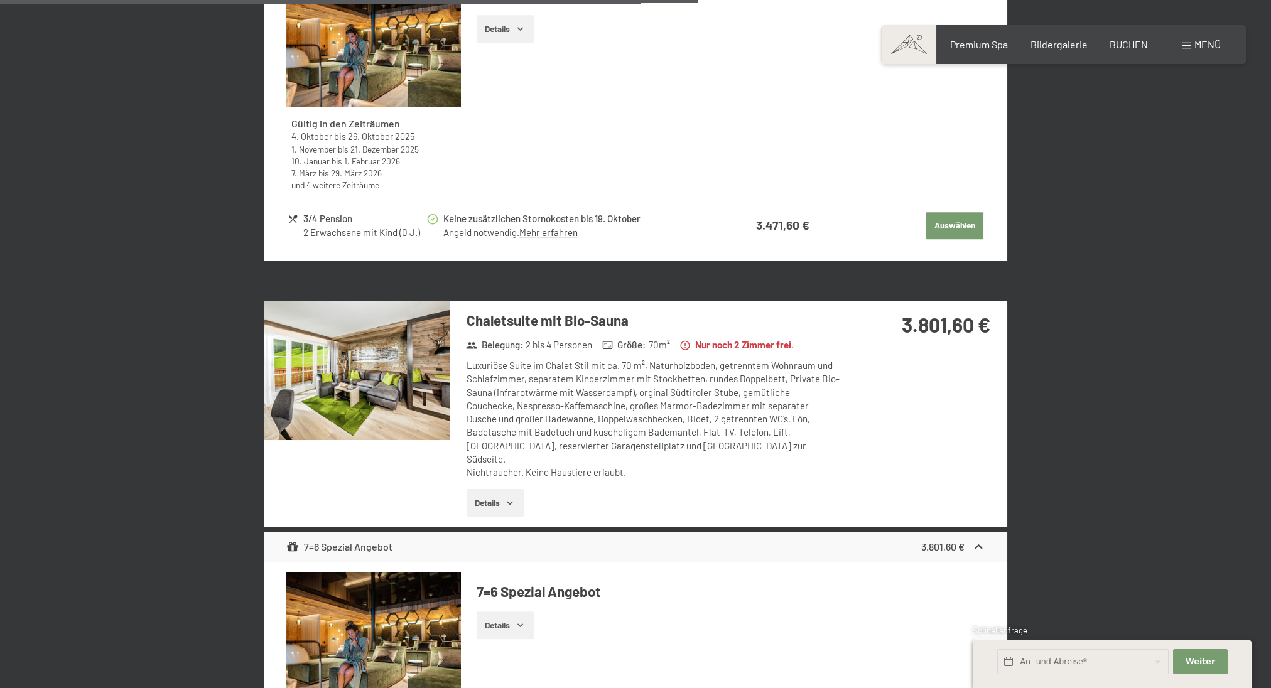
scroll to position [3410, 0]
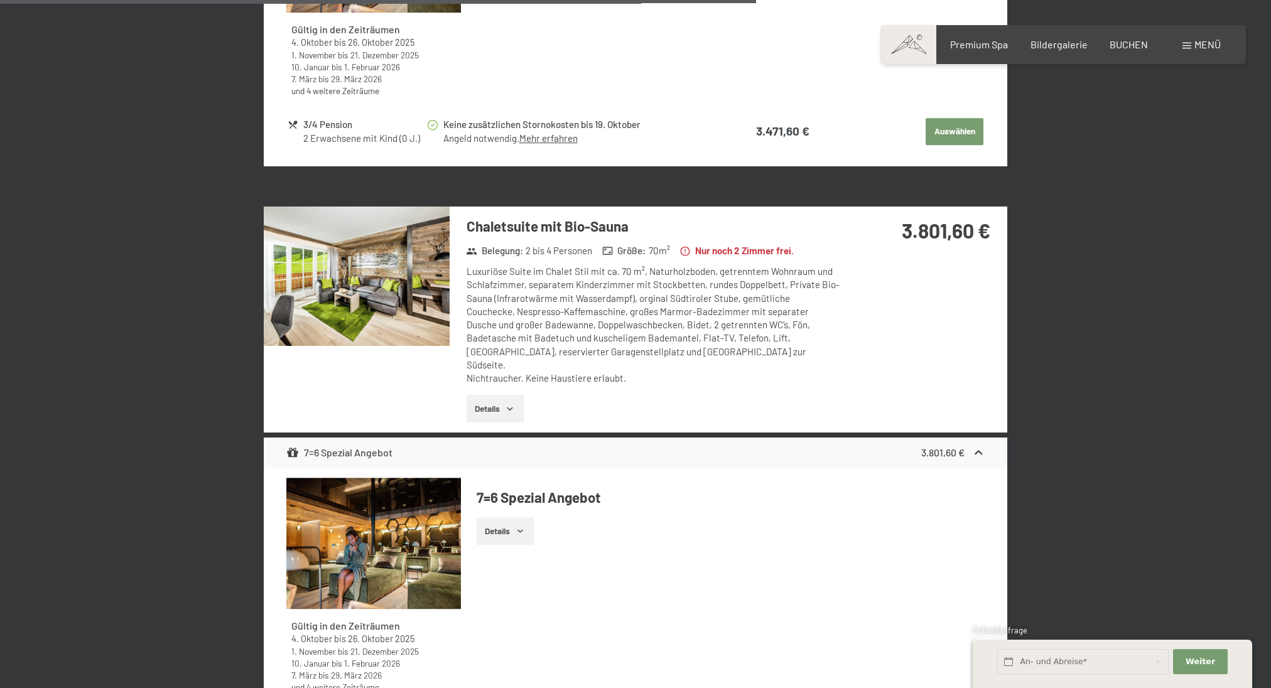
click at [494, 217] on h3 "Chaletsuite mit Bio-Sauna" at bounding box center [654, 226] width 374 height 19
click at [383, 230] on img at bounding box center [357, 276] width 186 height 139
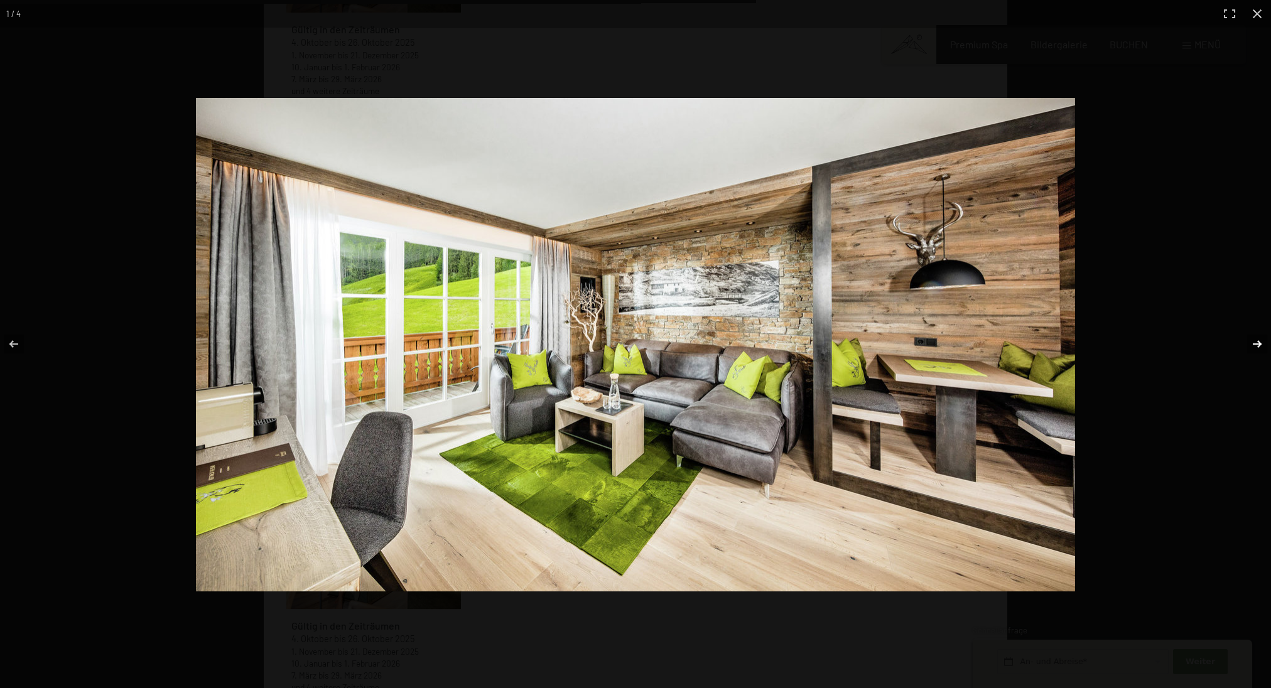
click at [1252, 344] on button "button" at bounding box center [1249, 344] width 44 height 63
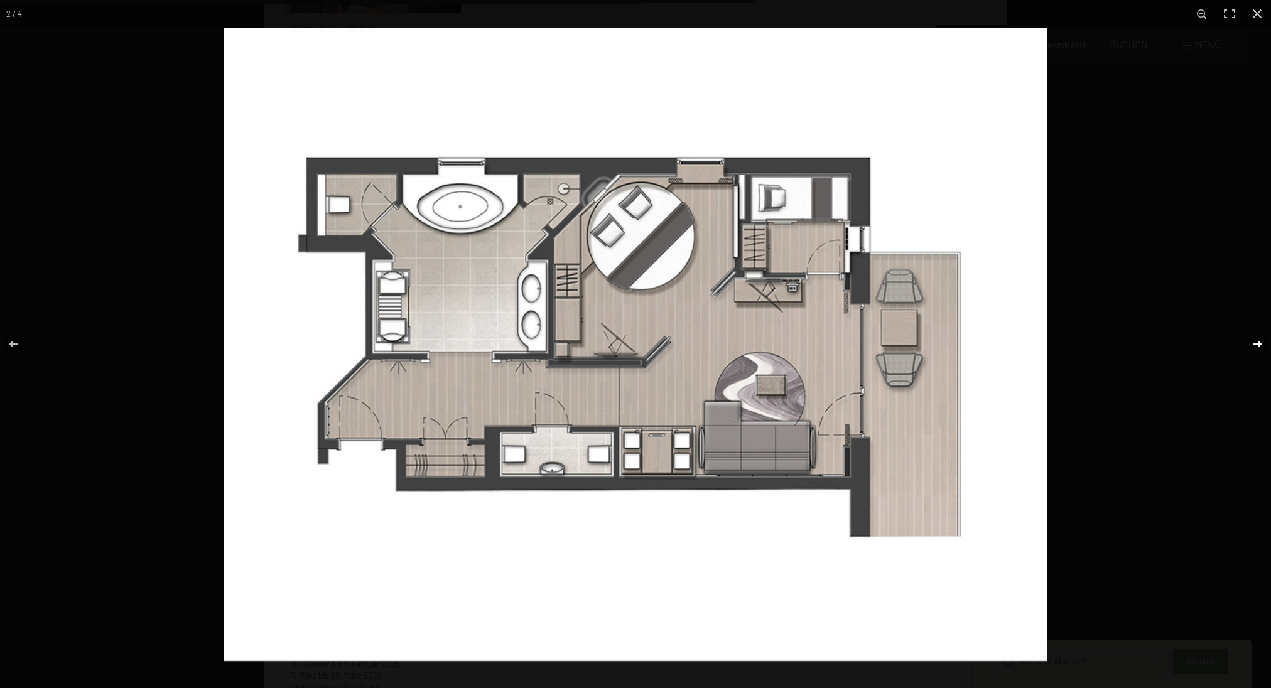
click at [1255, 340] on button "button" at bounding box center [1249, 344] width 44 height 63
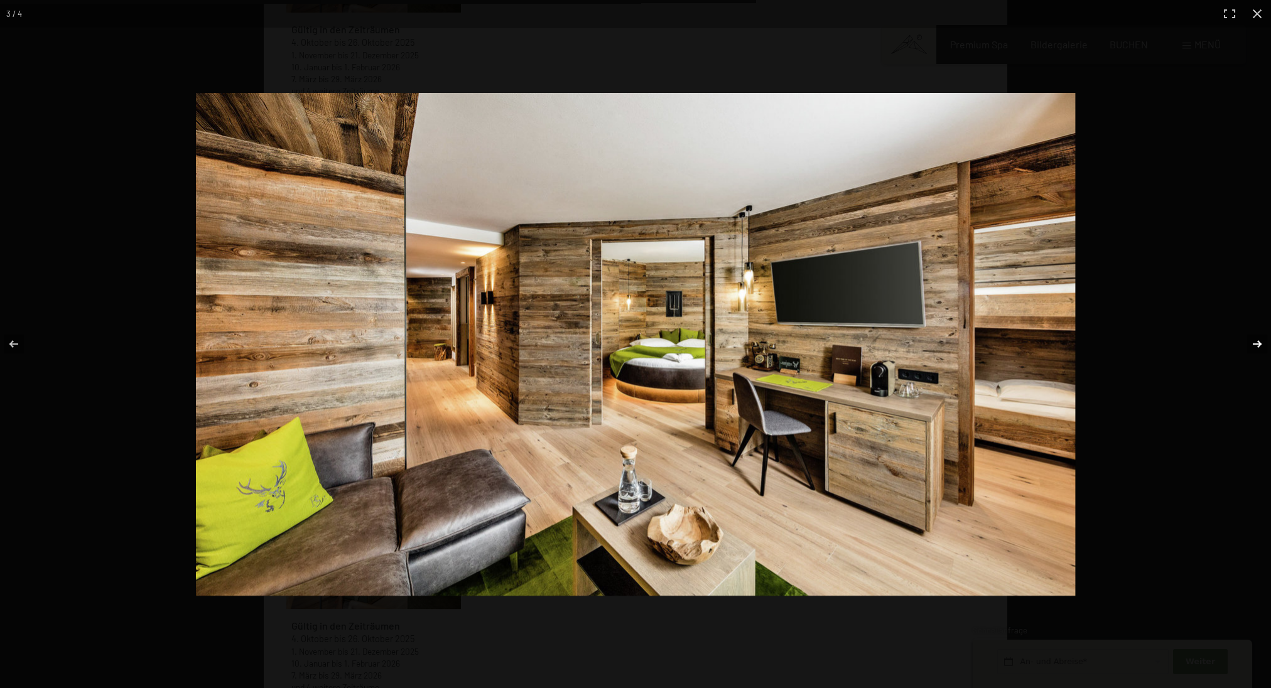
click at [1255, 340] on button "button" at bounding box center [1249, 344] width 44 height 63
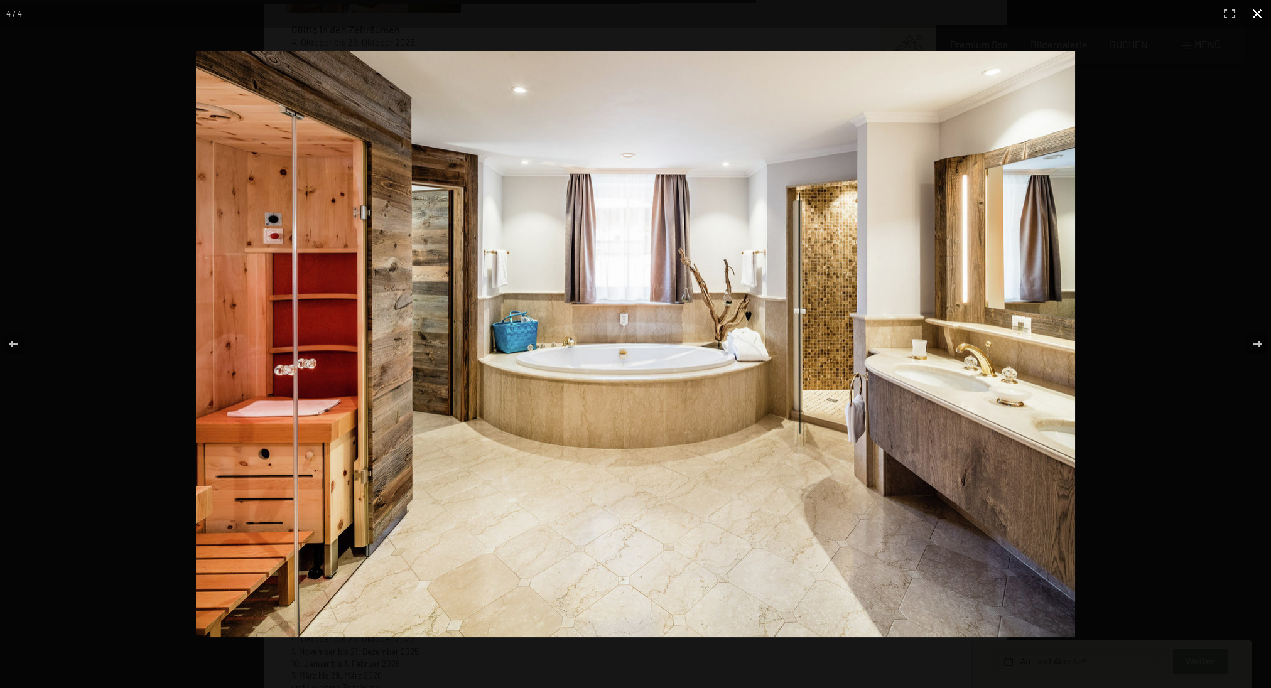
click at [1262, 11] on button "button" at bounding box center [1258, 14] width 28 height 28
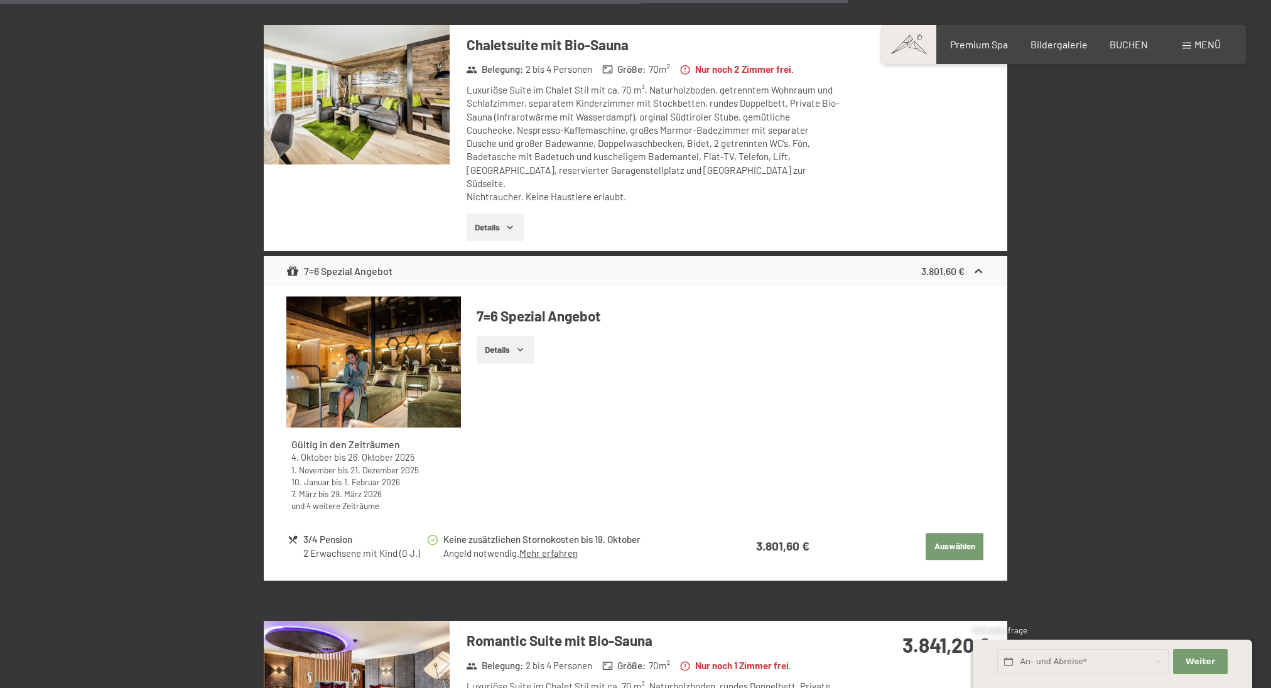
scroll to position [3829, 0]
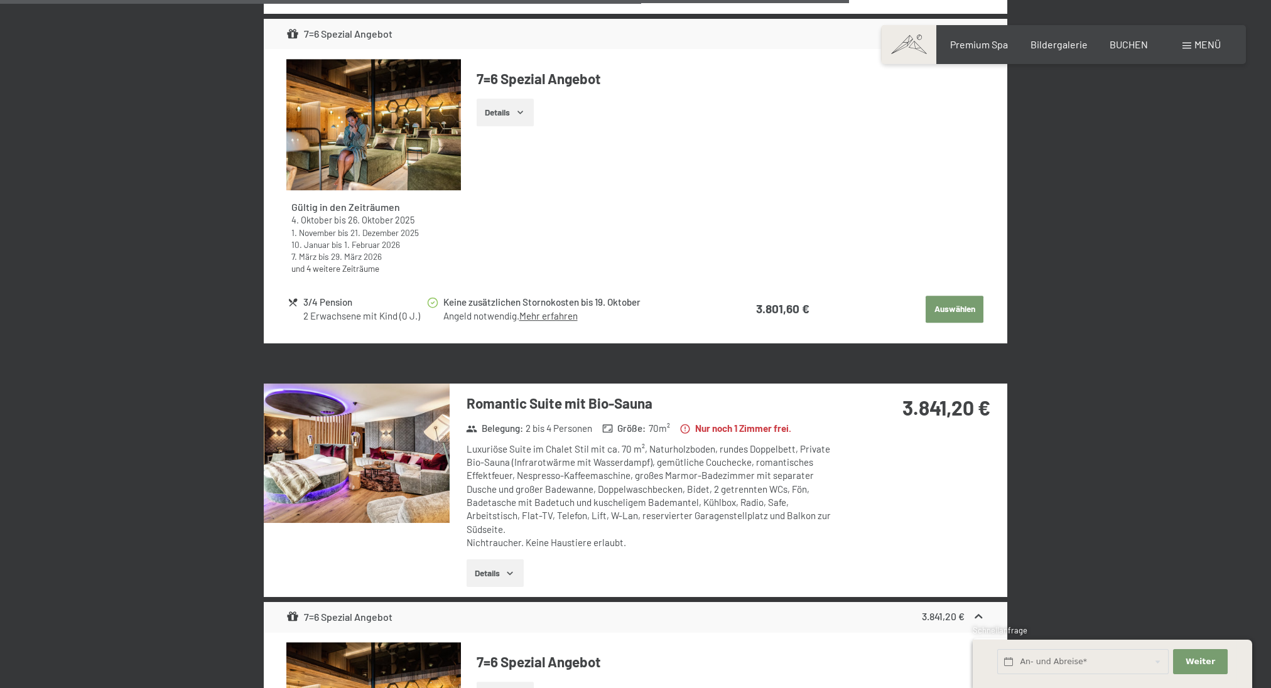
click at [352, 430] on img at bounding box center [357, 453] width 186 height 139
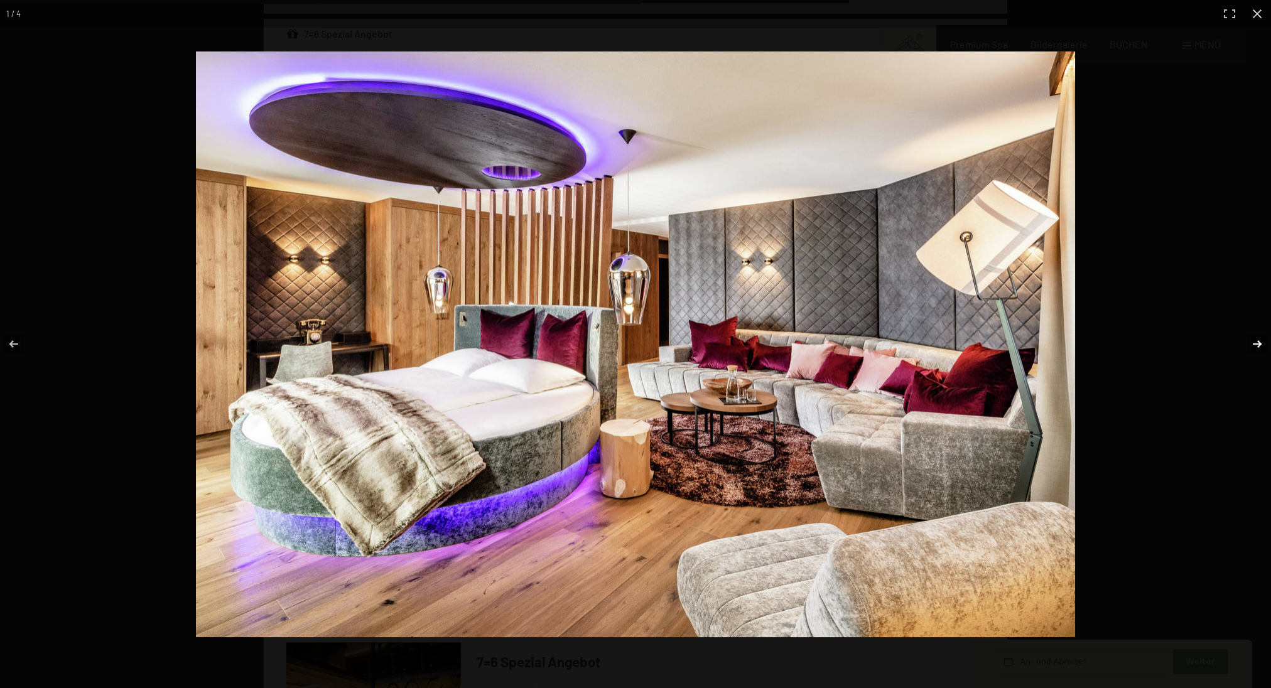
click at [1260, 345] on button "button" at bounding box center [1249, 344] width 44 height 63
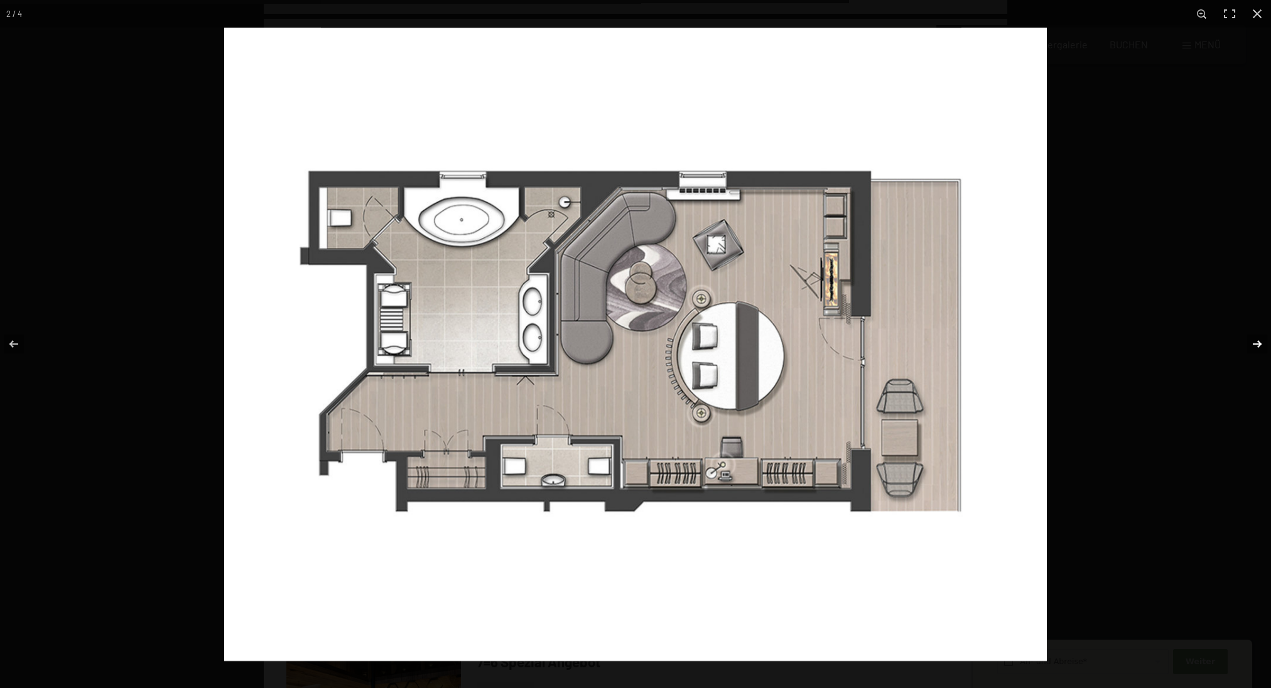
click at [1260, 345] on button "button" at bounding box center [1249, 344] width 44 height 63
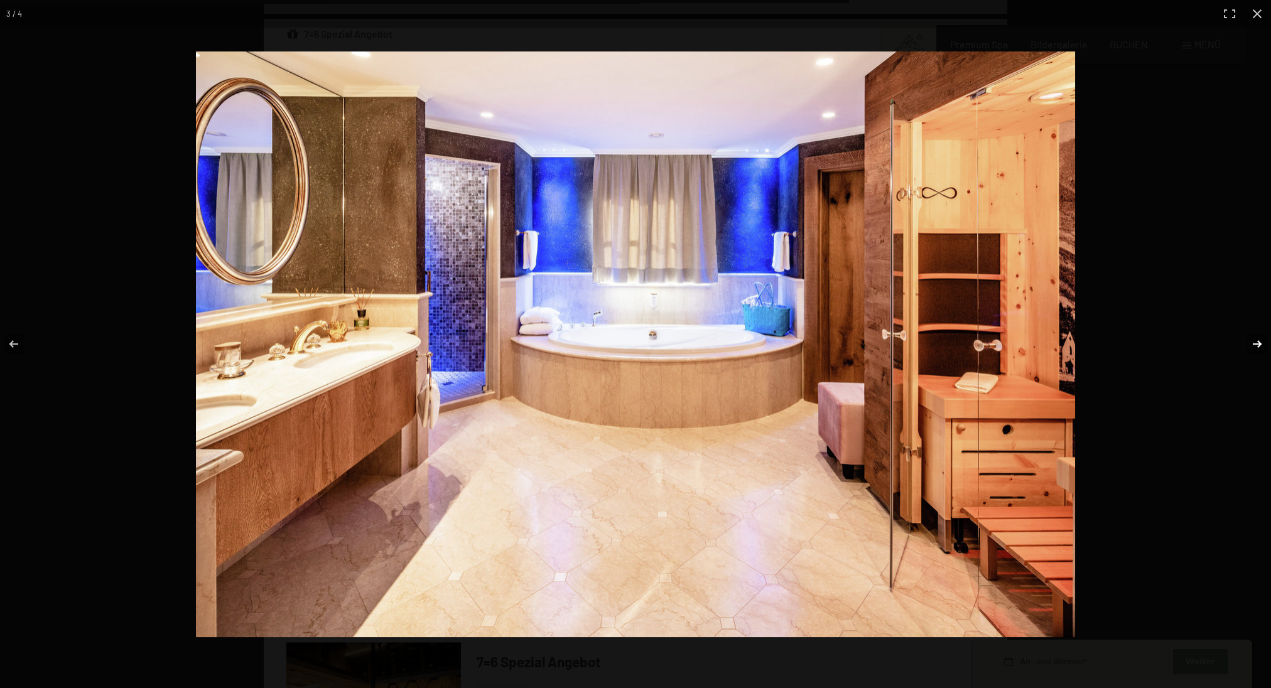
click at [1260, 345] on button "button" at bounding box center [1249, 344] width 44 height 63
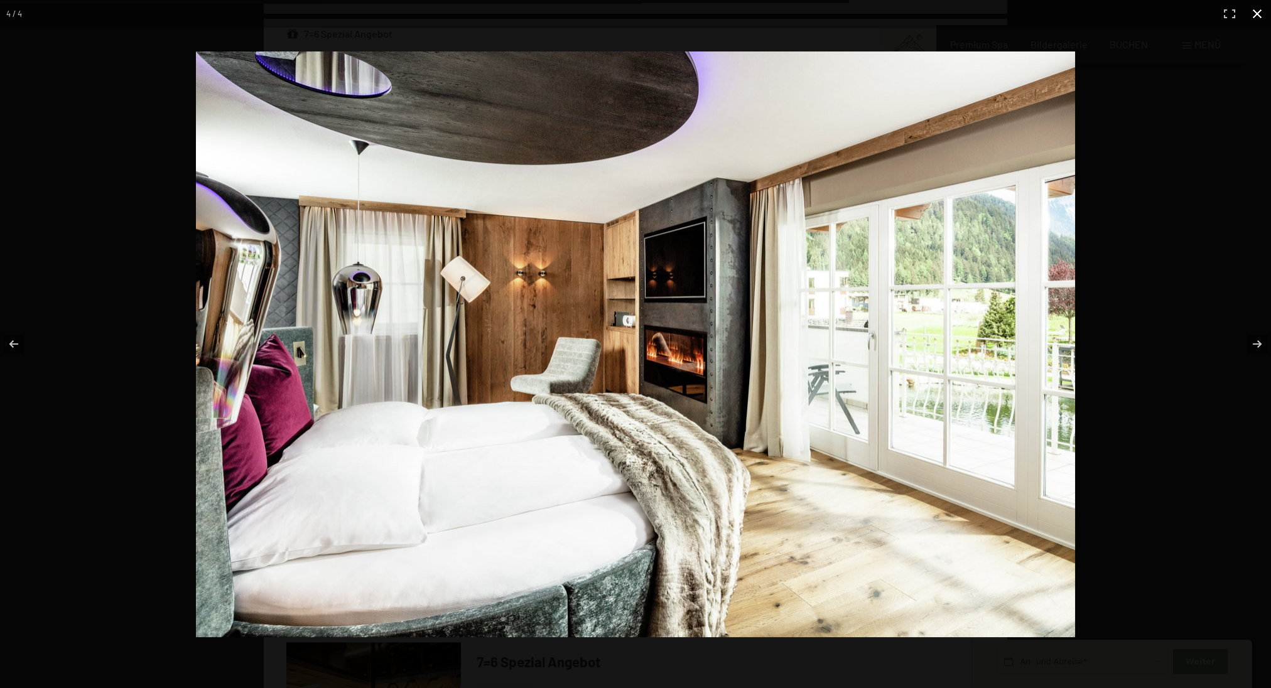
click at [1259, 13] on button "button" at bounding box center [1258, 14] width 28 height 28
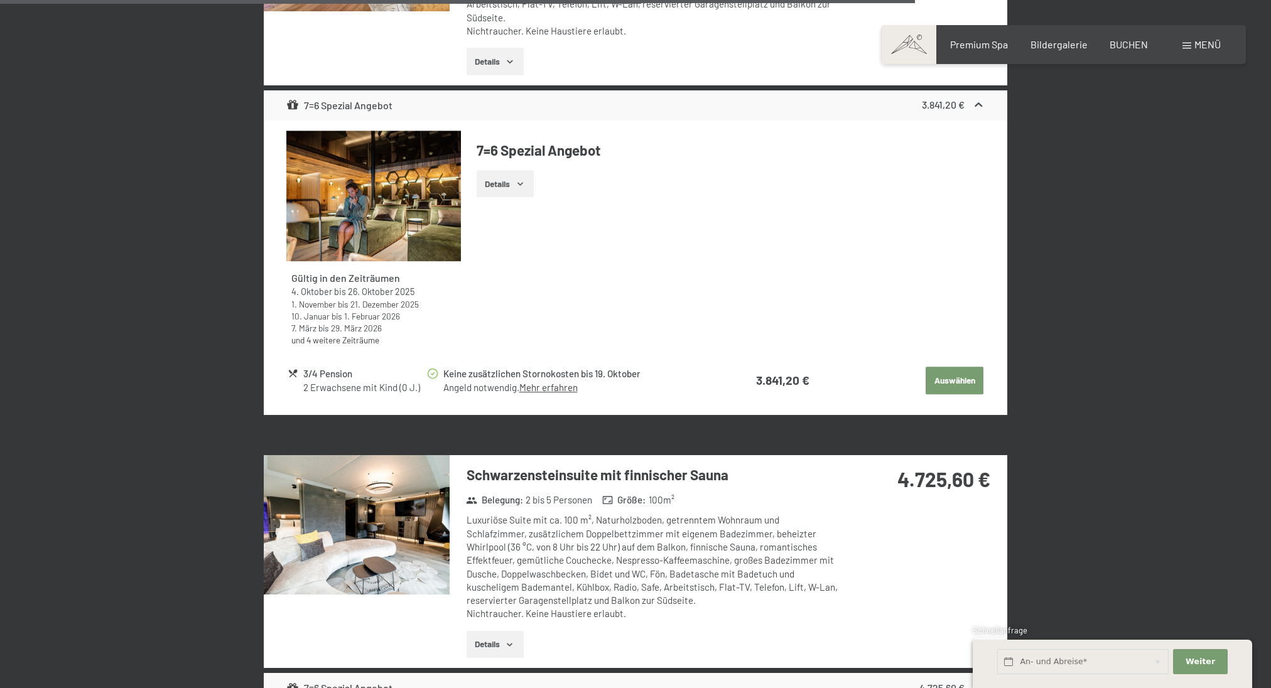
scroll to position [4487, 0]
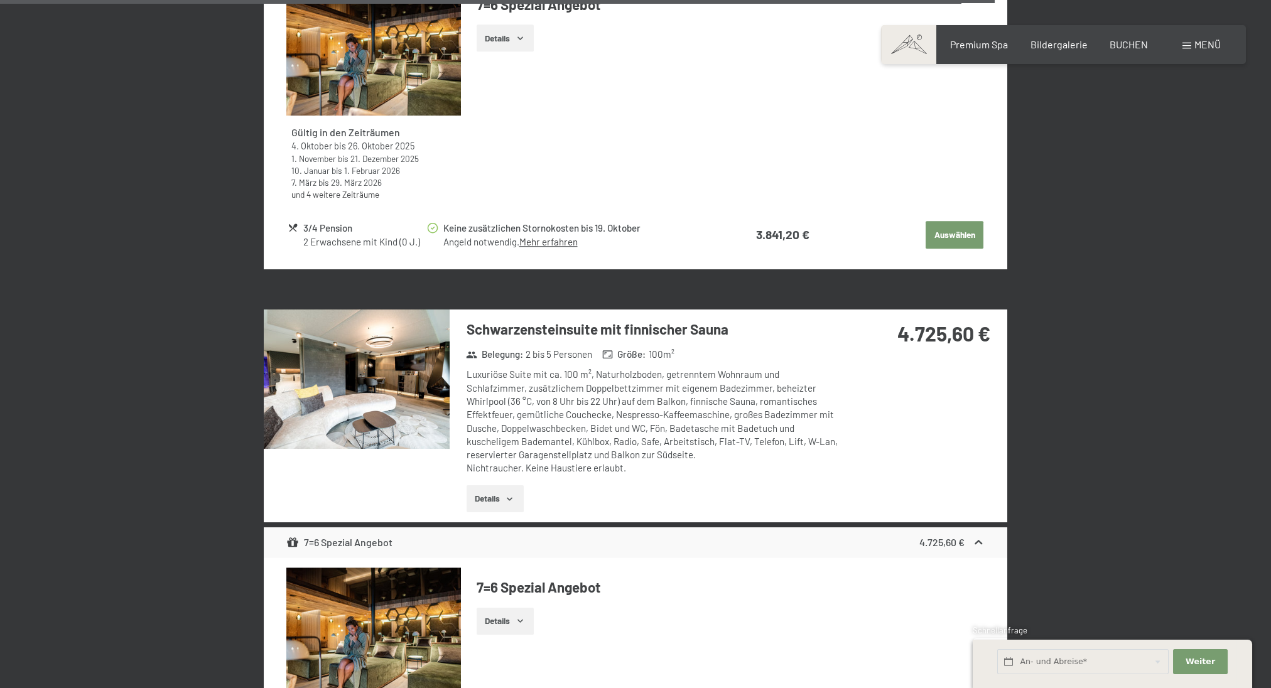
click at [307, 339] on img at bounding box center [357, 379] width 186 height 139
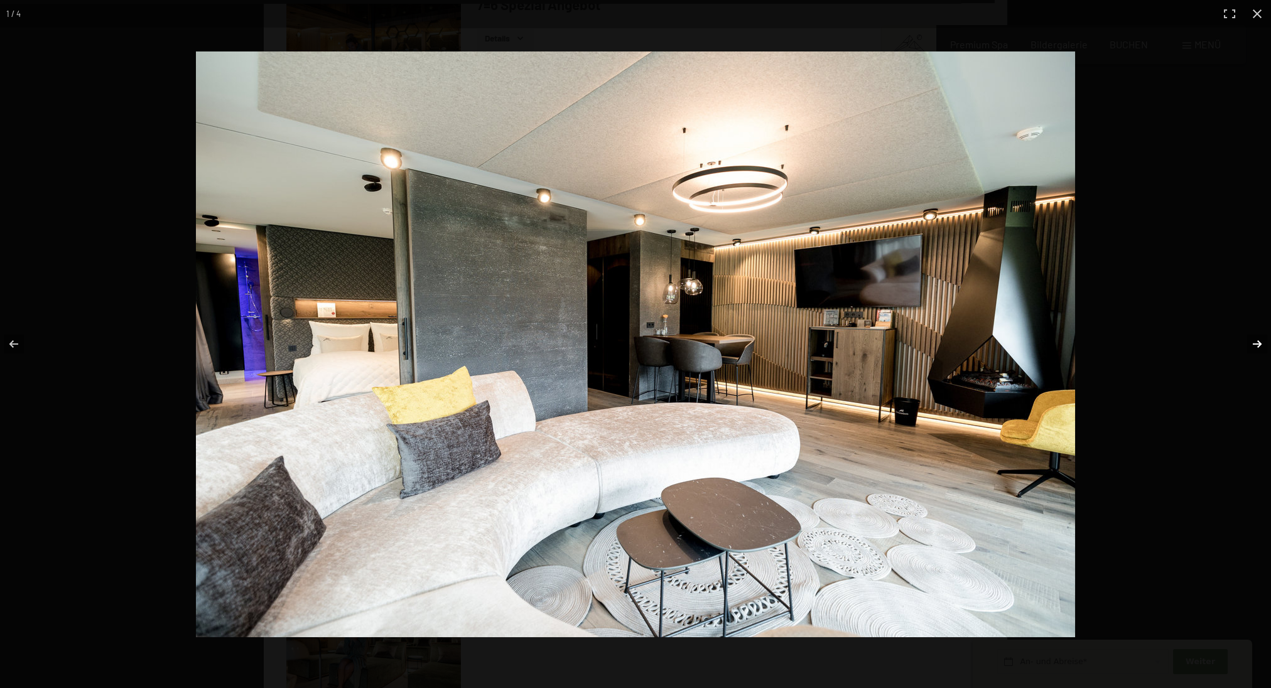
click at [1256, 345] on button "button" at bounding box center [1249, 344] width 44 height 63
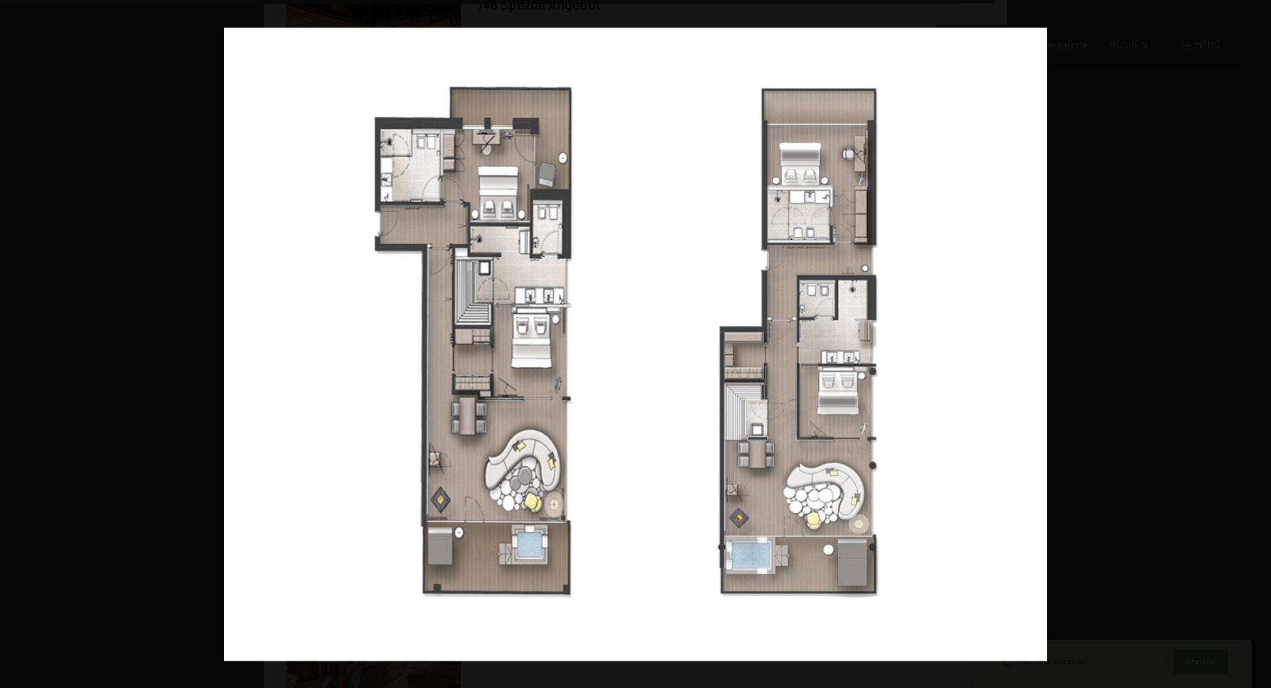
click at [1256, 345] on button "button" at bounding box center [1249, 344] width 44 height 63
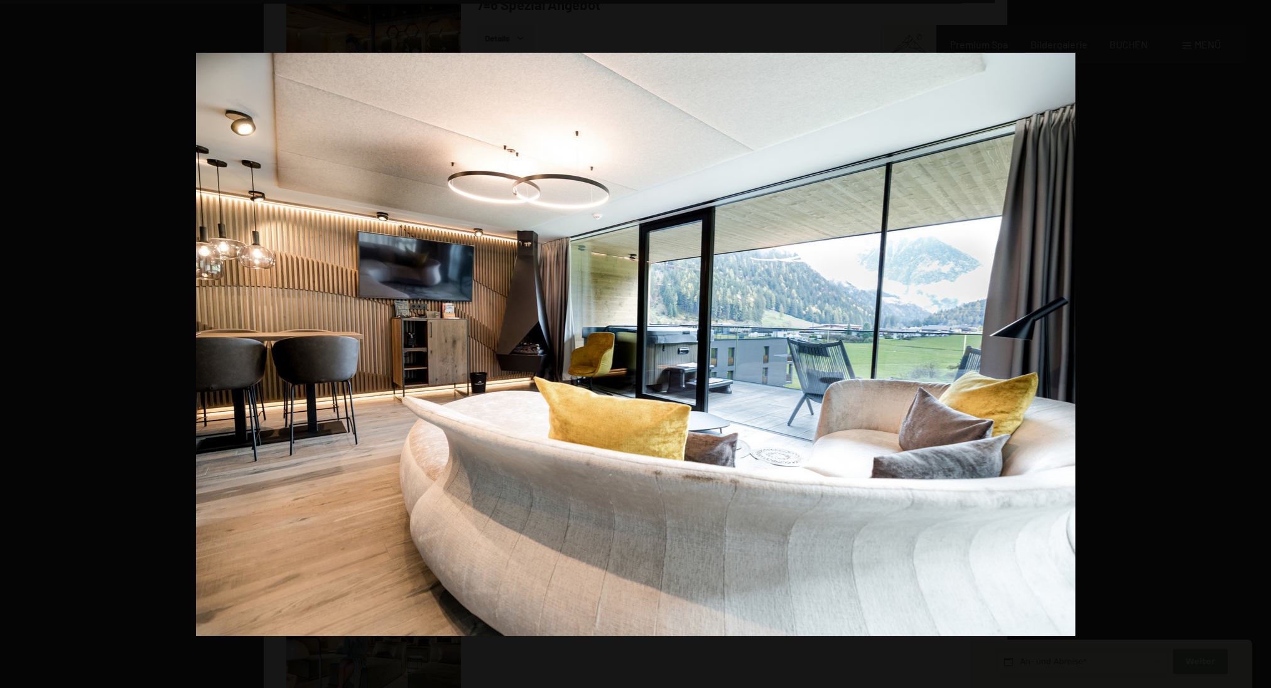
click at [1256, 345] on button "button" at bounding box center [1249, 344] width 44 height 63
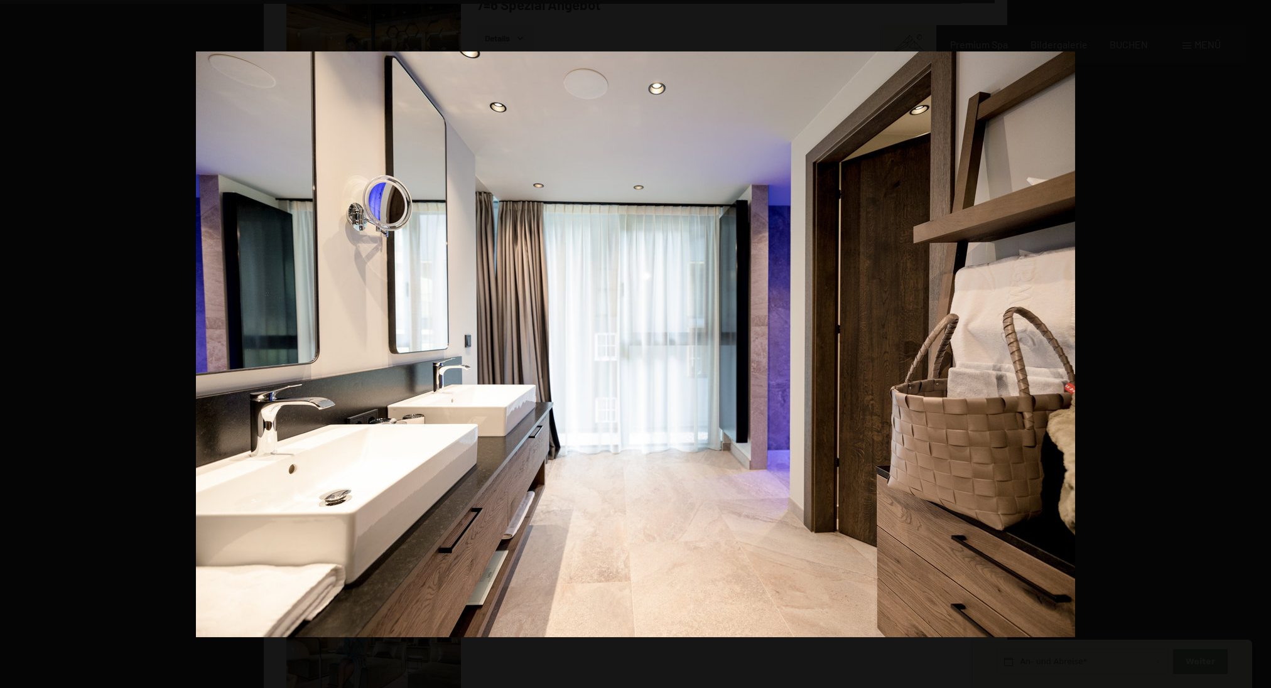
click at [1256, 345] on button "button" at bounding box center [1249, 344] width 44 height 63
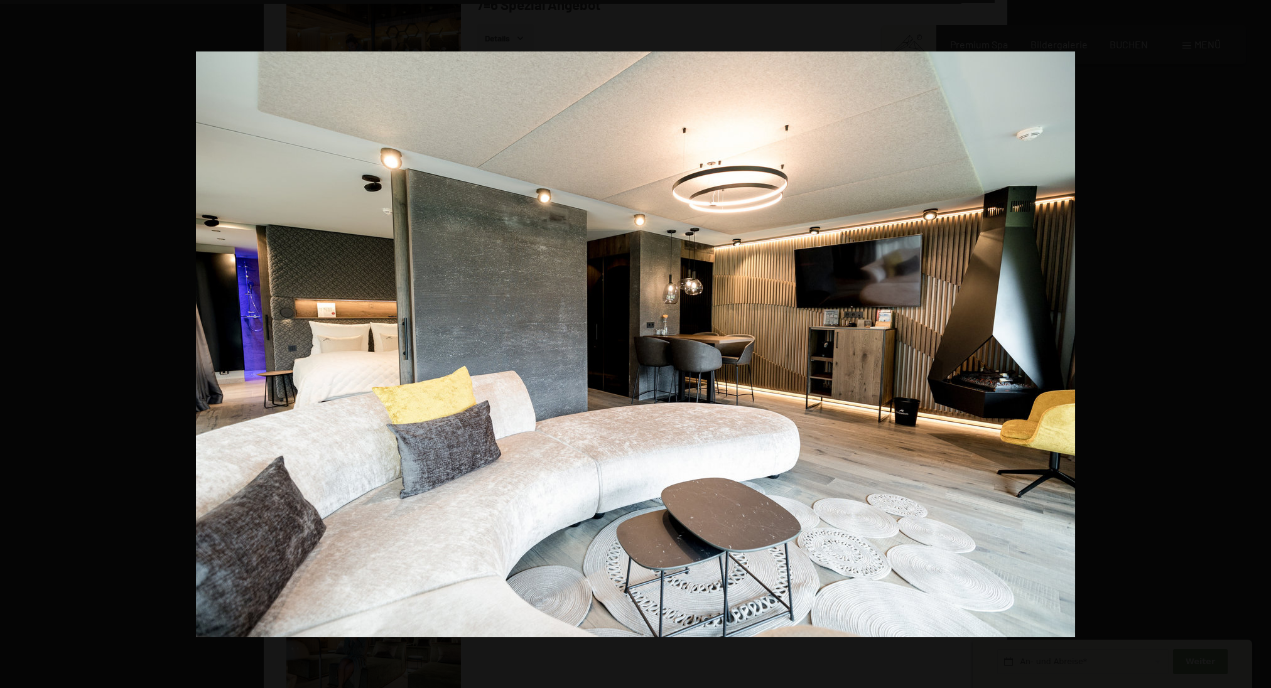
click at [1256, 345] on button "button" at bounding box center [1249, 344] width 44 height 63
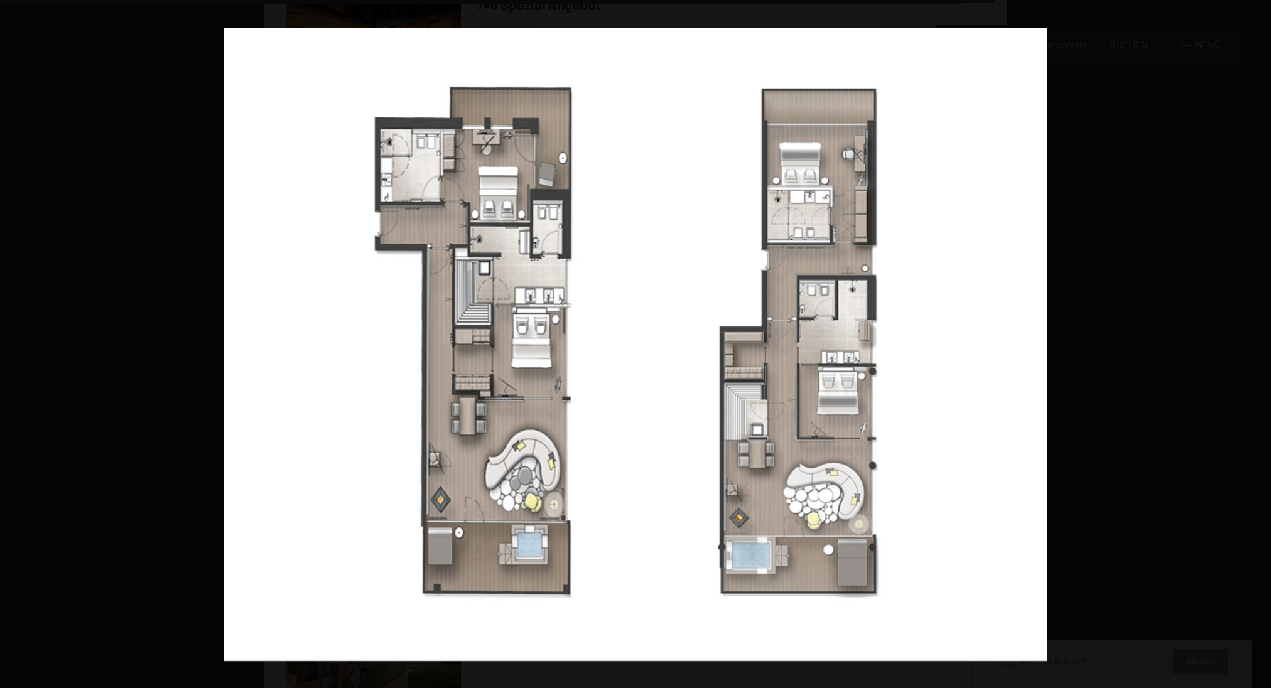
click at [1256, 345] on button "button" at bounding box center [1249, 344] width 44 height 63
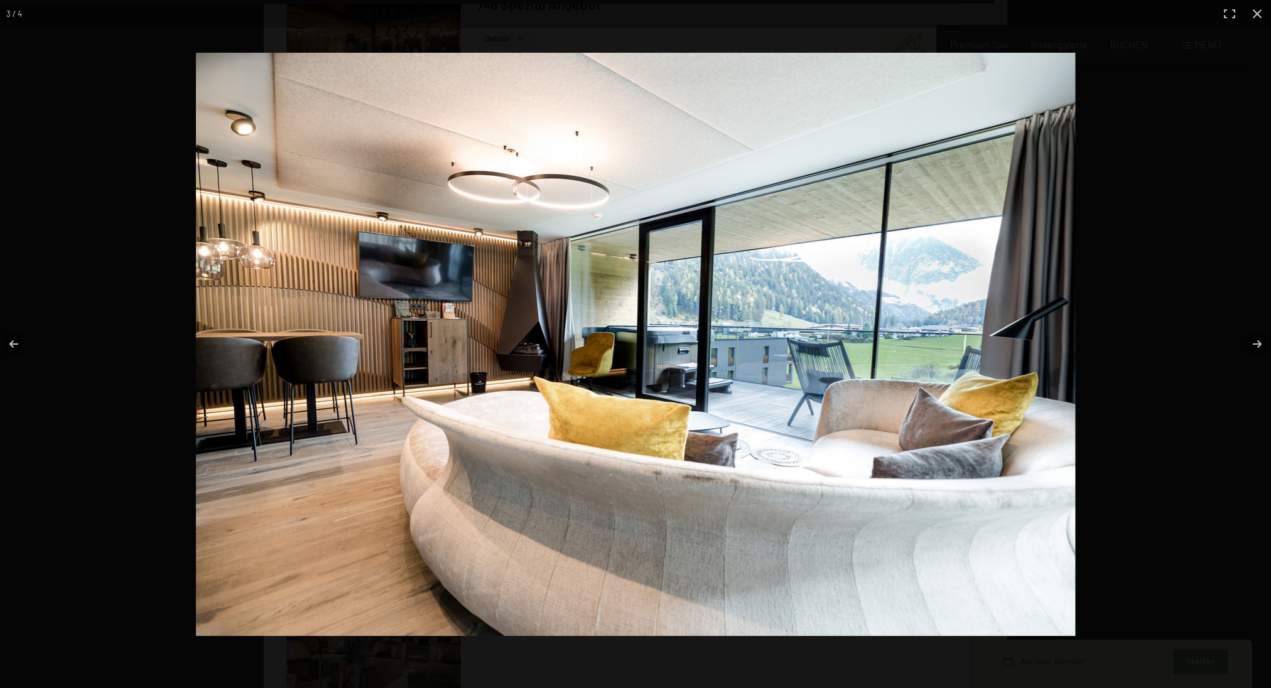
click at [1259, 18] on button "button" at bounding box center [1258, 14] width 28 height 28
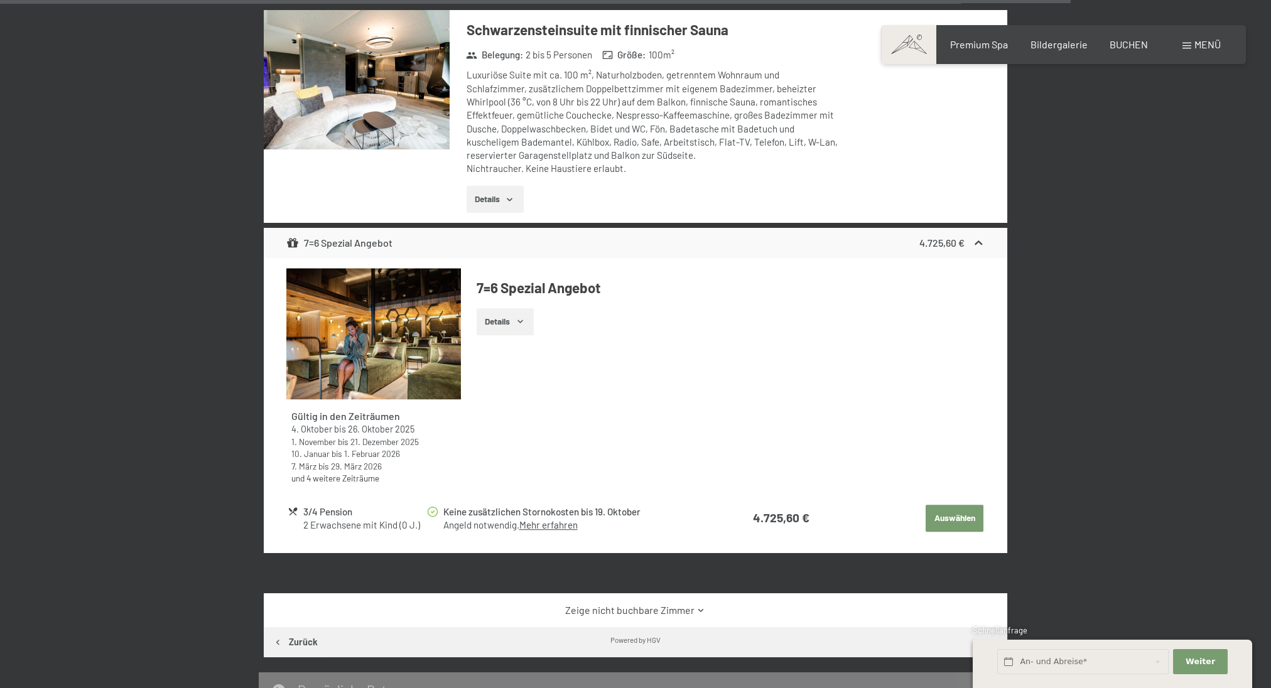
scroll to position [4966, 0]
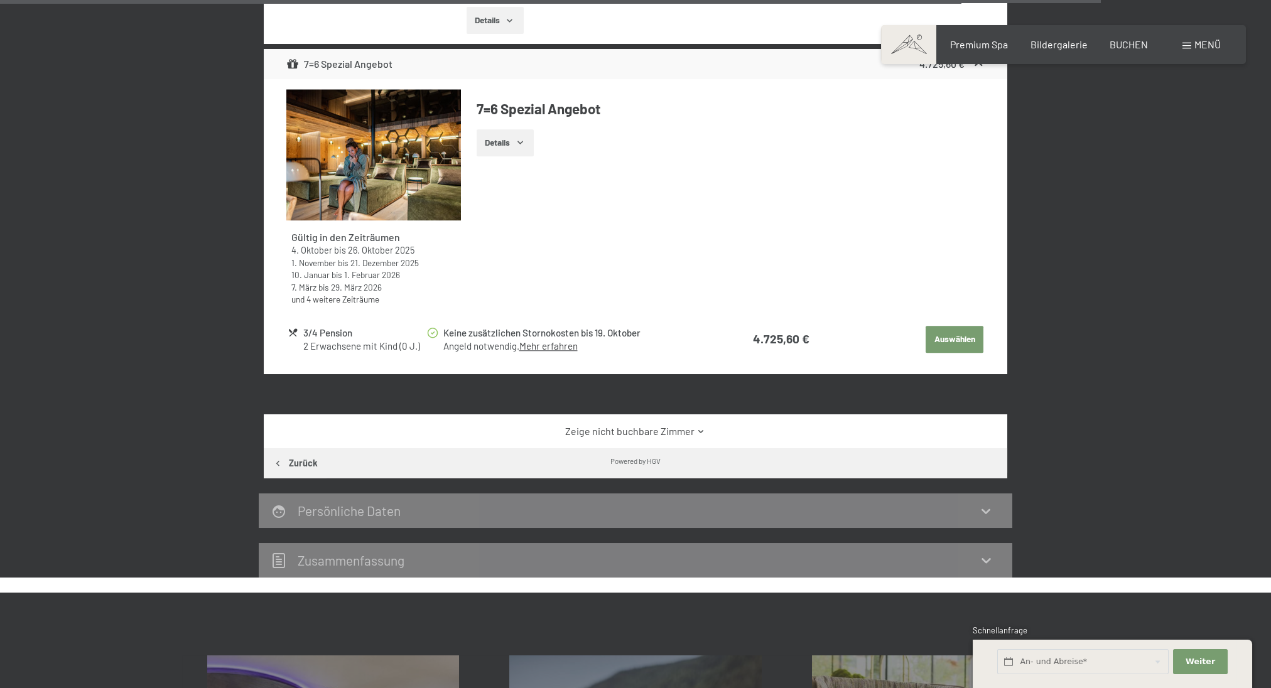
click at [685, 425] on link "Zeige nicht buchbare Zimmer" at bounding box center [635, 432] width 699 height 14
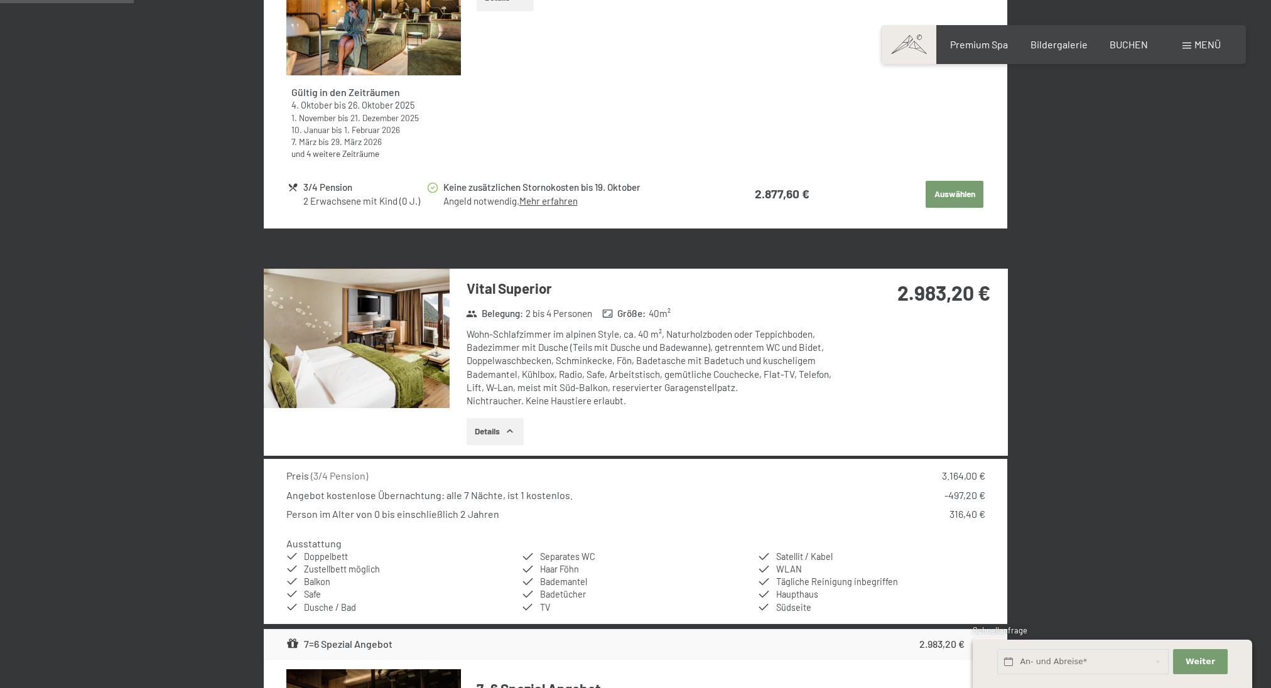
scroll to position [300, 0]
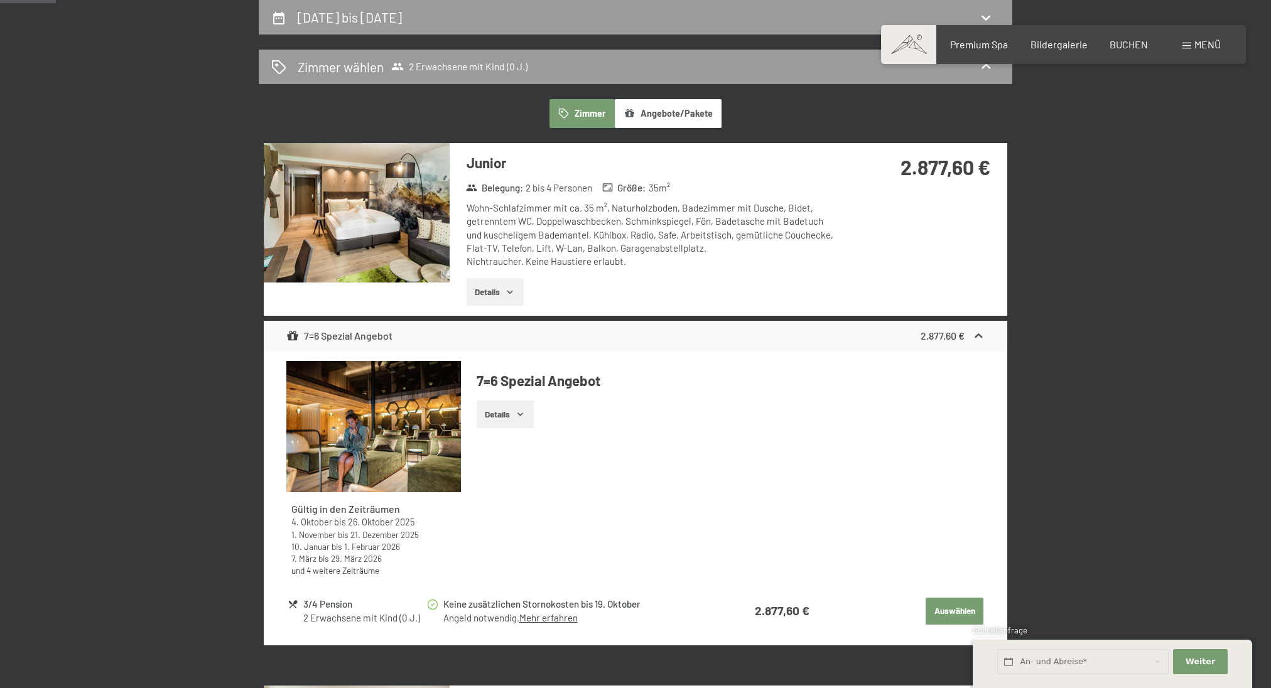
click at [361, 203] on img at bounding box center [357, 212] width 186 height 139
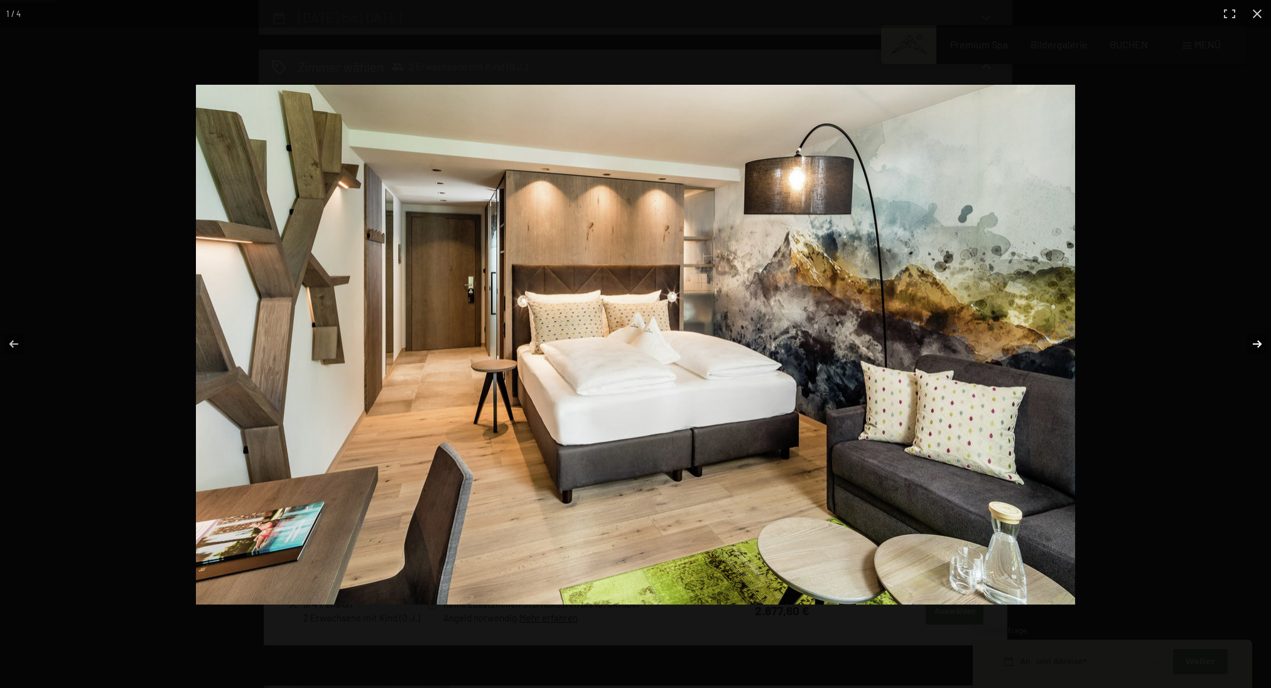
click at [1254, 337] on button "button" at bounding box center [1249, 344] width 44 height 63
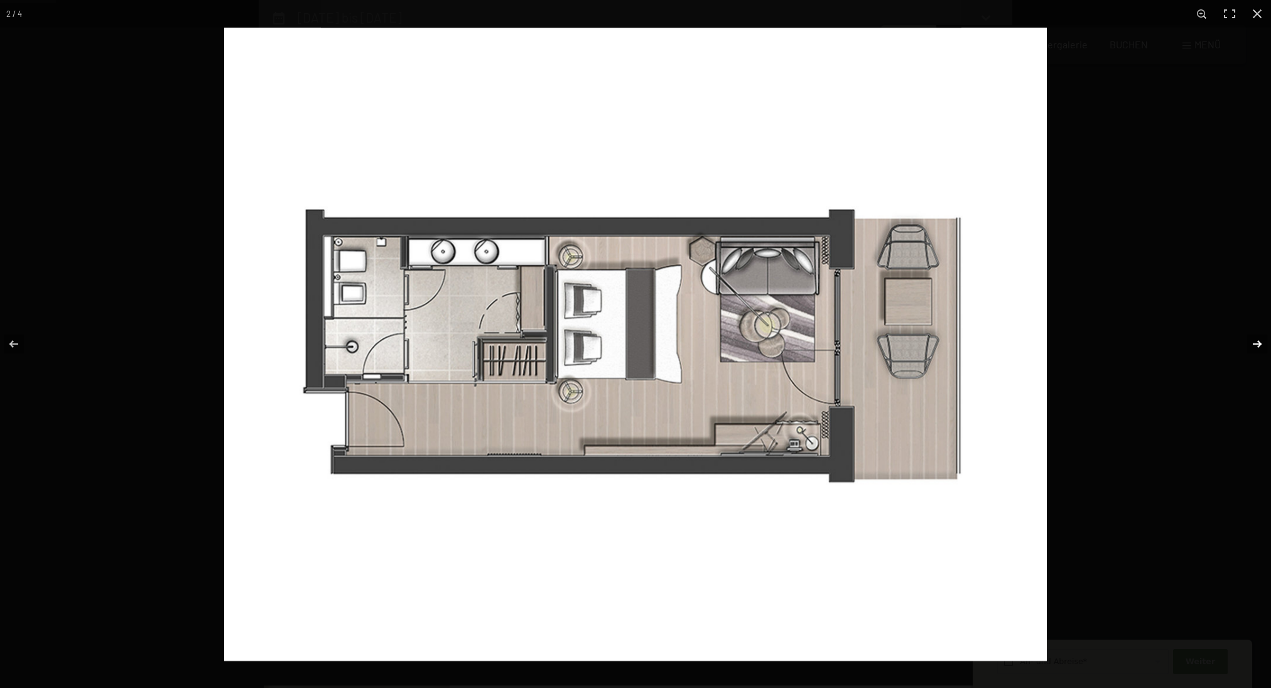
click at [1254, 343] on button "button" at bounding box center [1249, 344] width 44 height 63
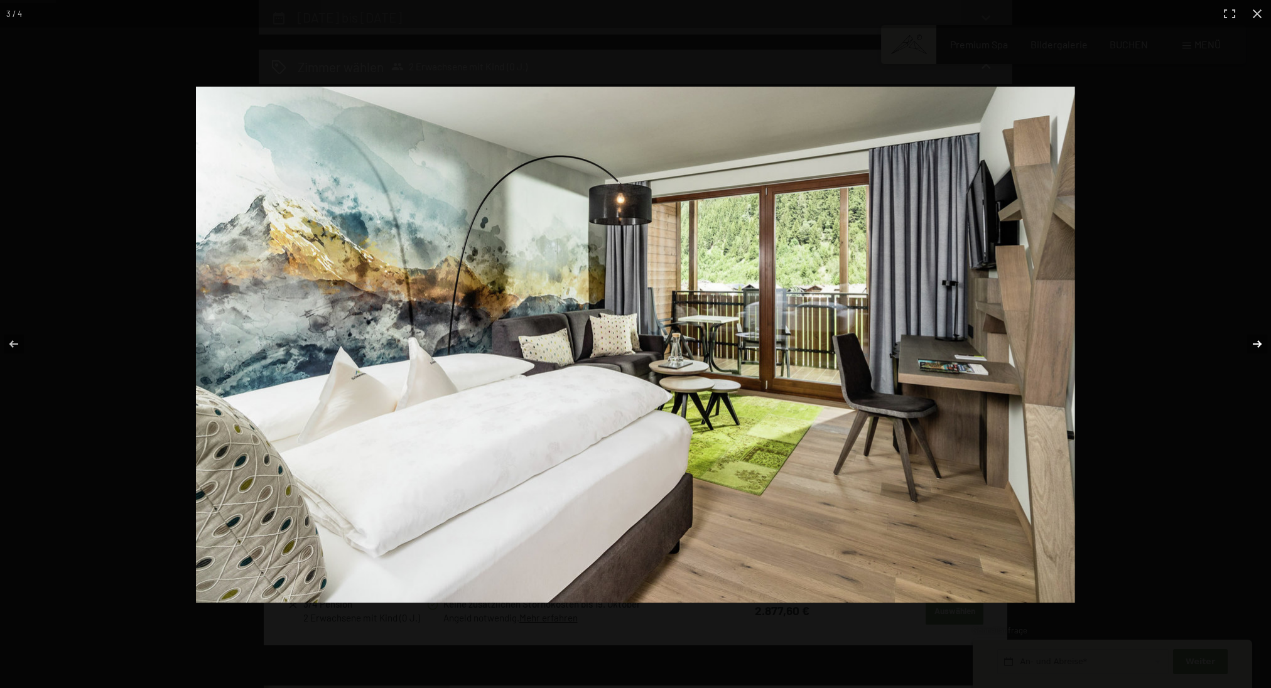
click at [1254, 343] on button "button" at bounding box center [1249, 344] width 44 height 63
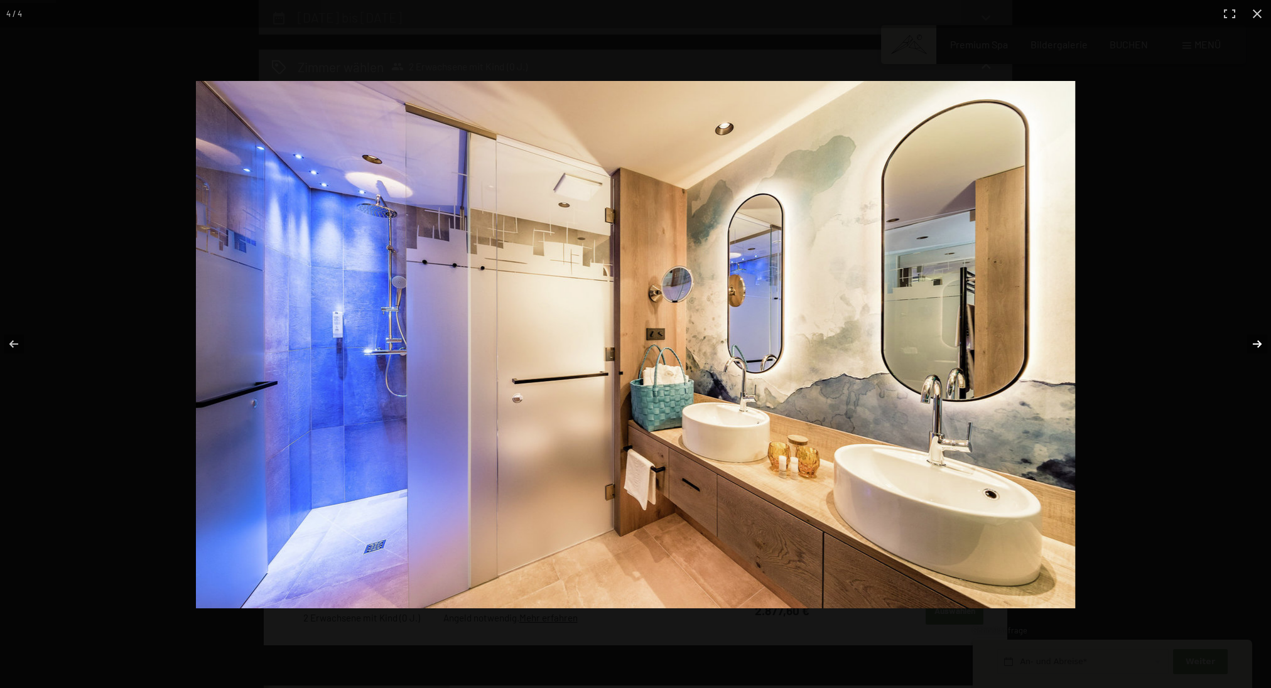
click at [1254, 343] on button "button" at bounding box center [1249, 344] width 44 height 63
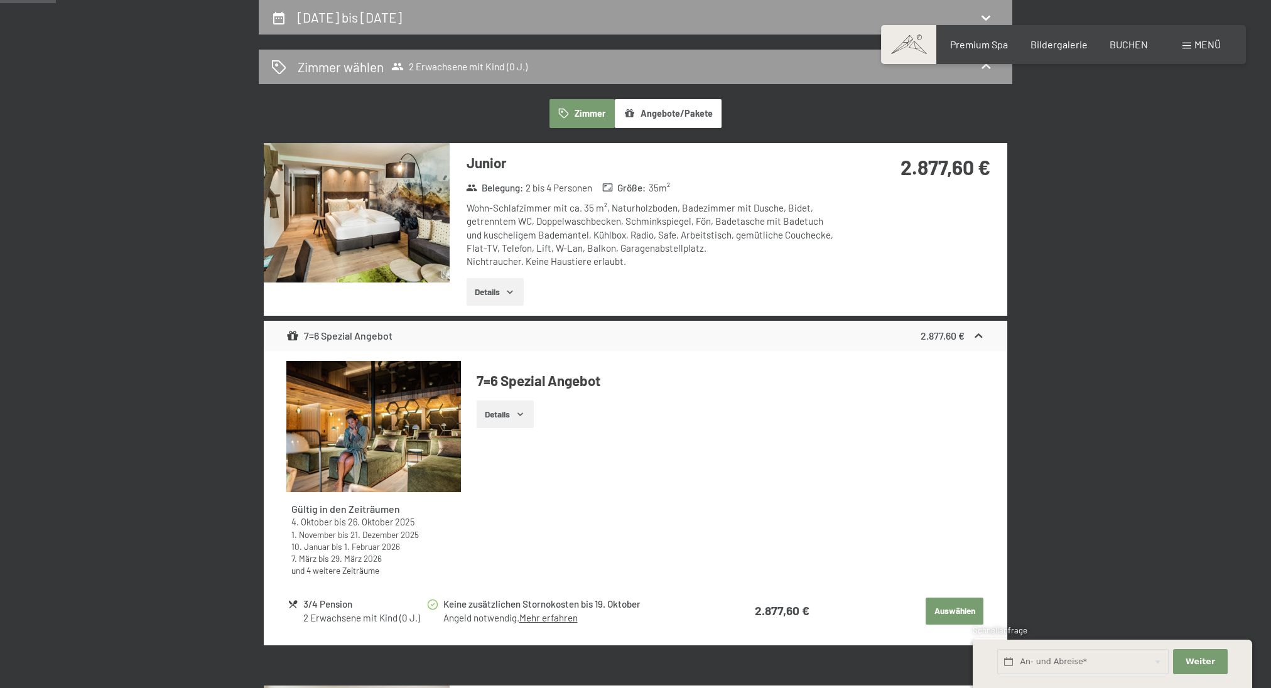
click at [0, 0] on button "button" at bounding box center [0, 0] width 0 height 0
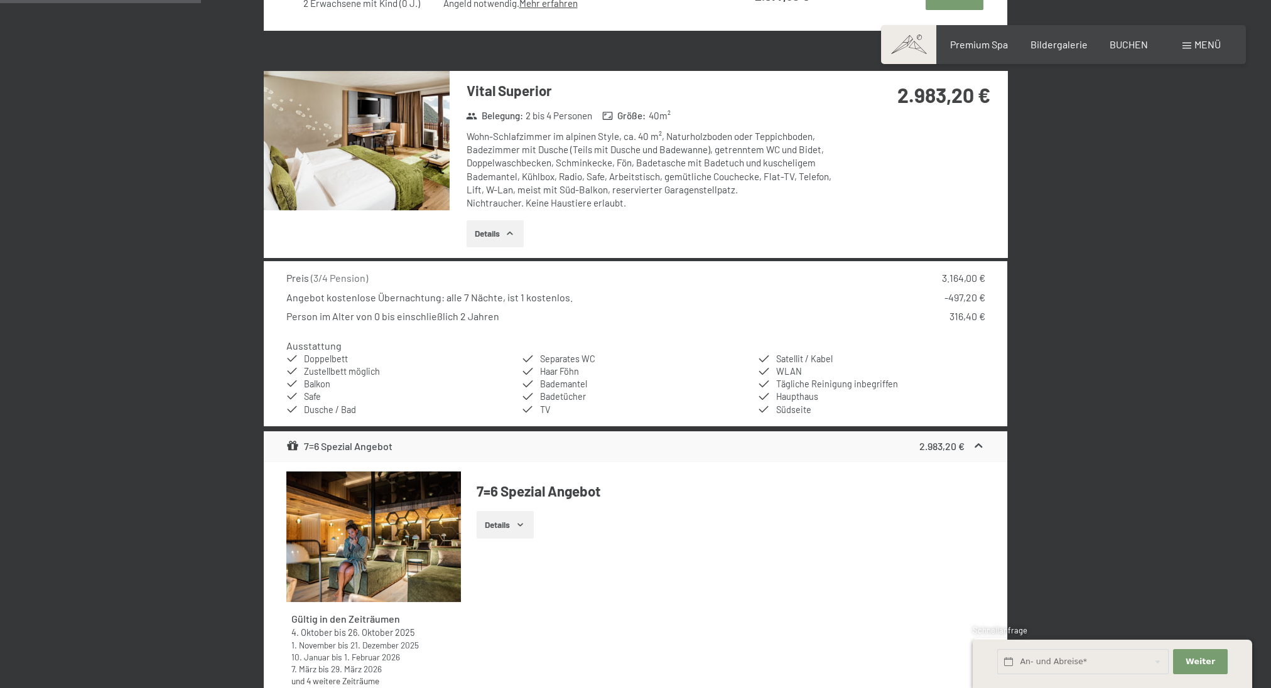
scroll to position [838, 0]
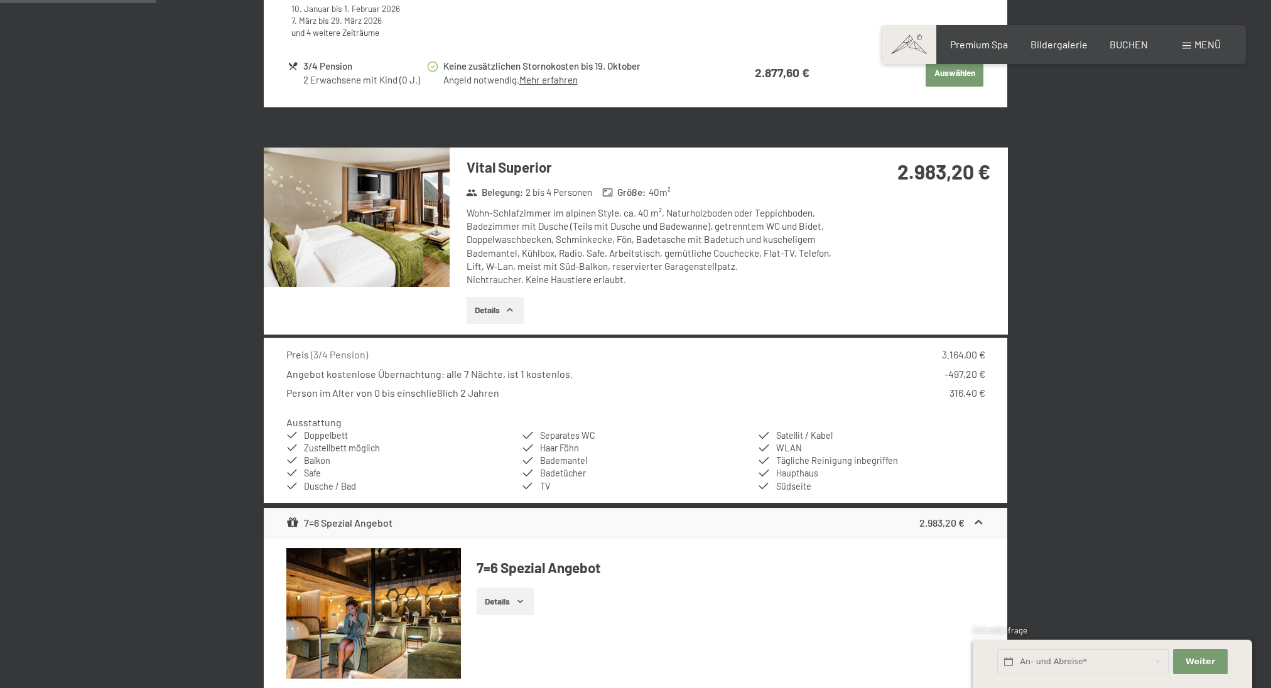
click at [377, 186] on img at bounding box center [357, 217] width 186 height 139
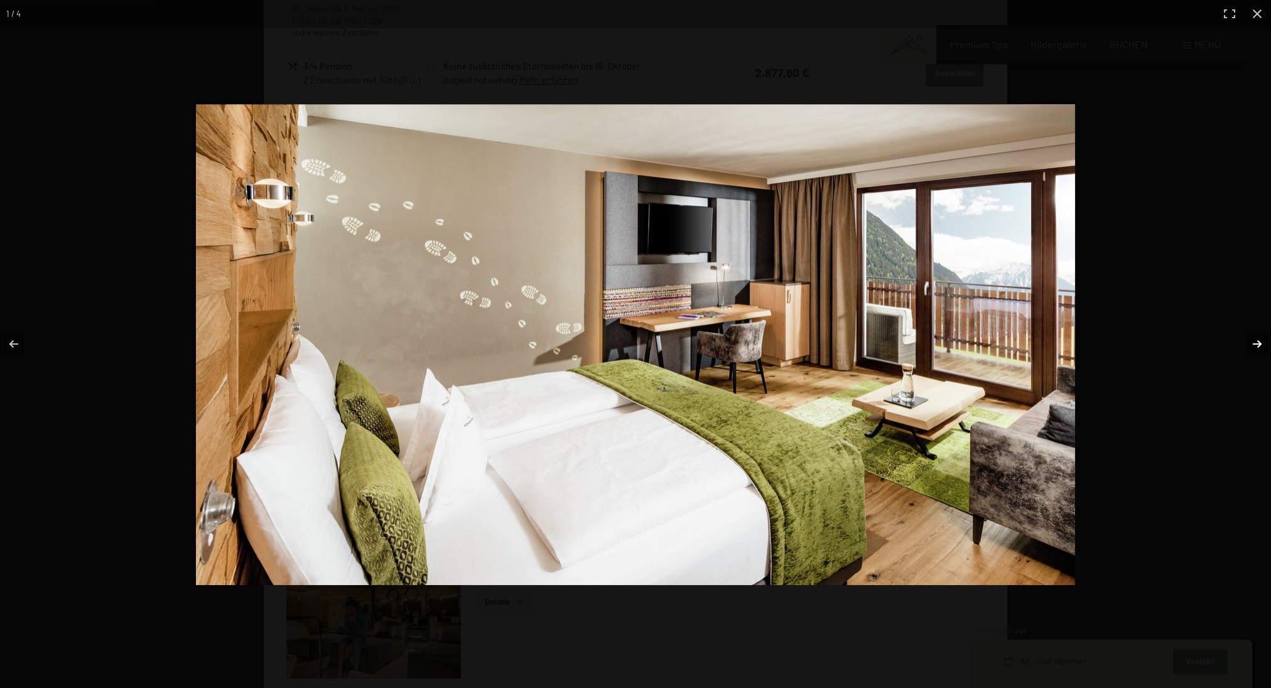
click at [1258, 341] on button "button" at bounding box center [1249, 344] width 44 height 63
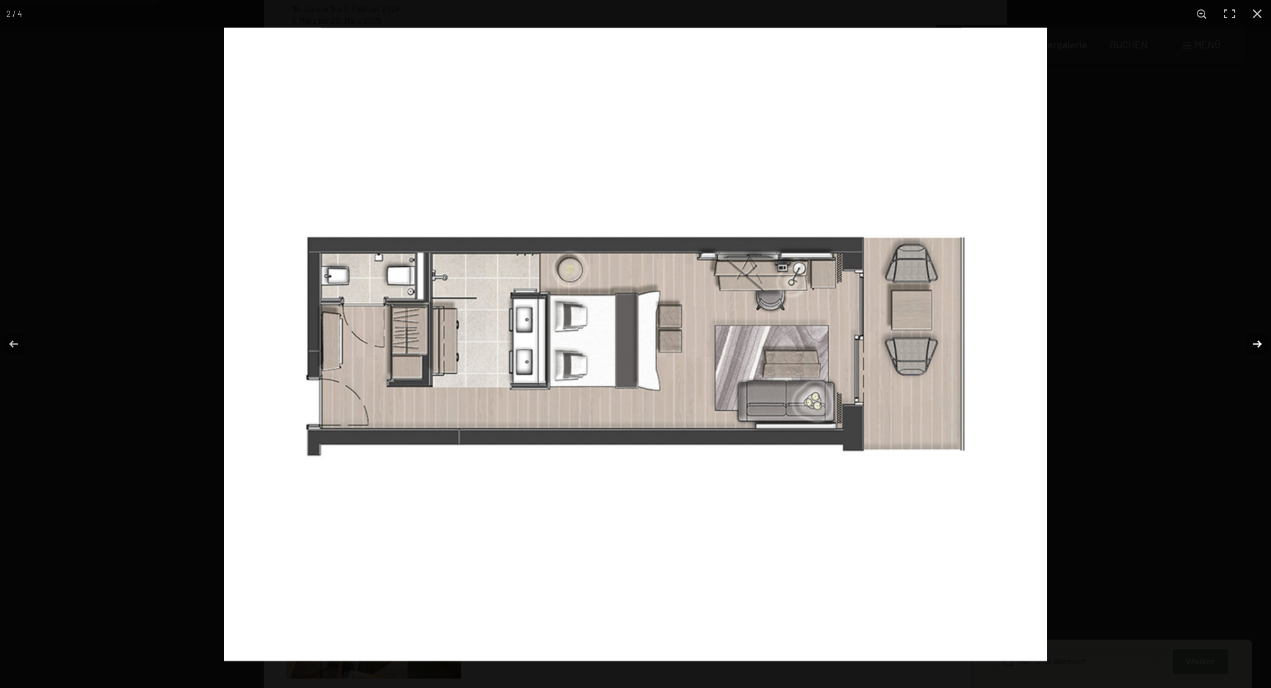
click at [1258, 341] on button "button" at bounding box center [1249, 344] width 44 height 63
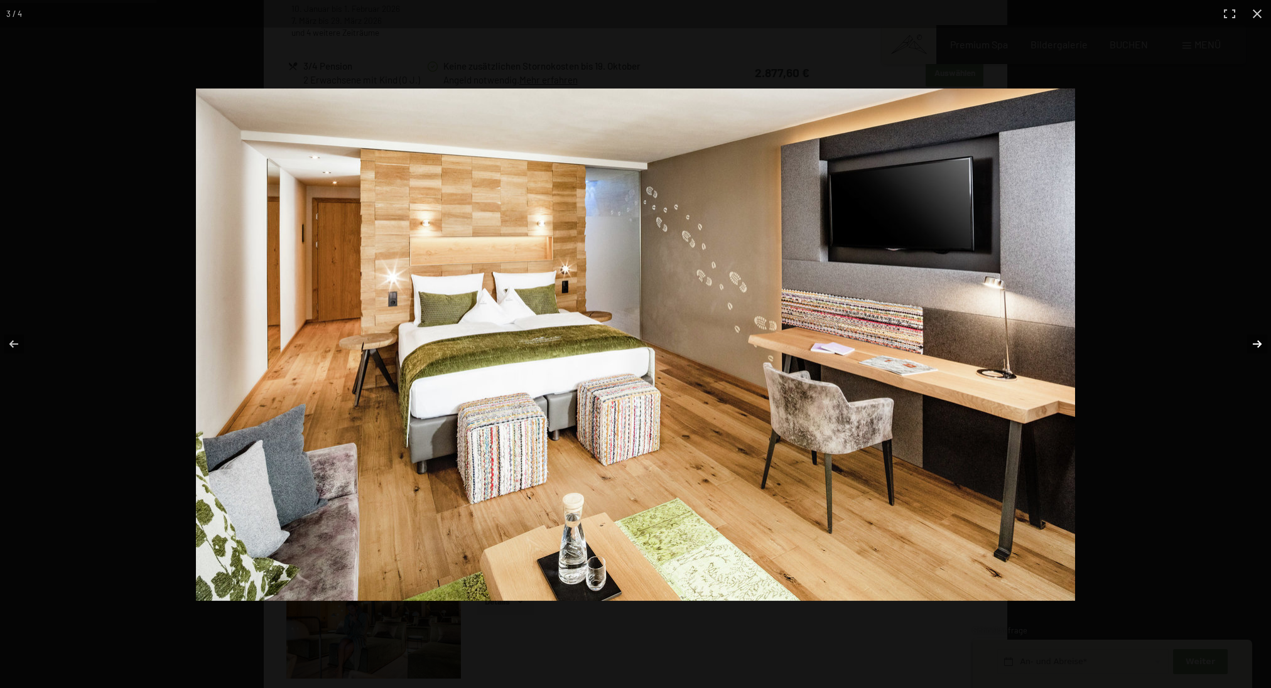
click at [1258, 341] on button "button" at bounding box center [1249, 344] width 44 height 63
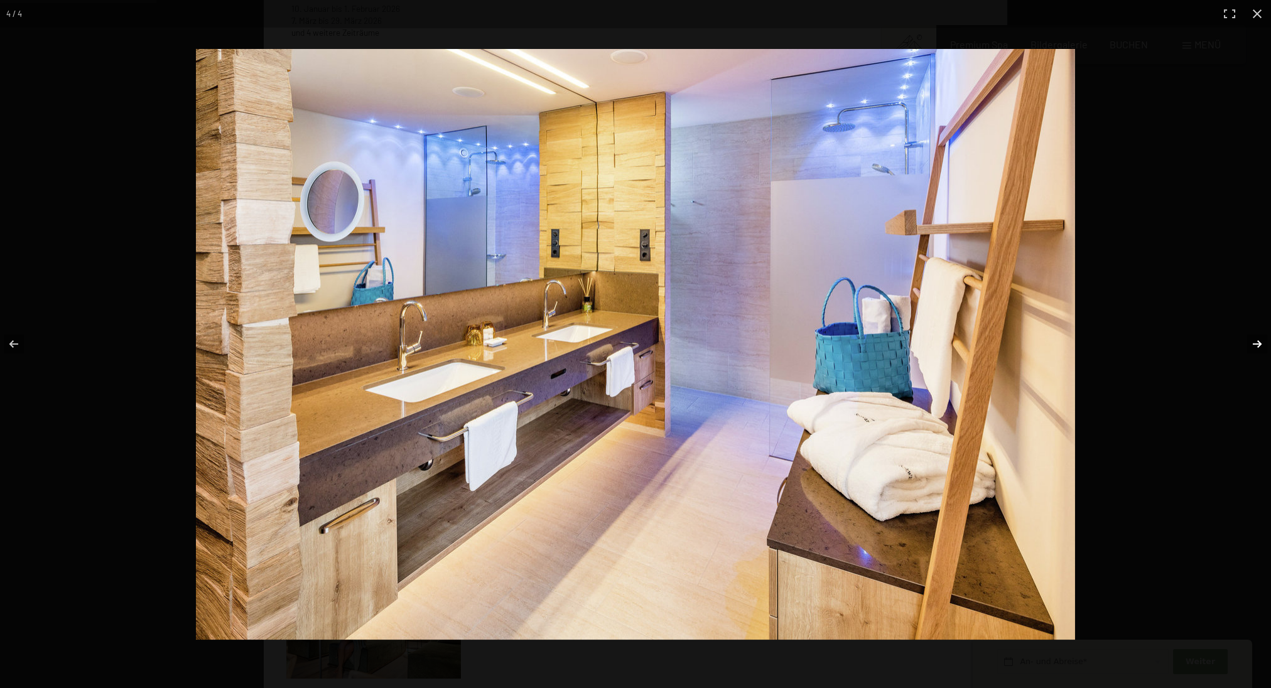
click at [1258, 341] on button "button" at bounding box center [1249, 344] width 44 height 63
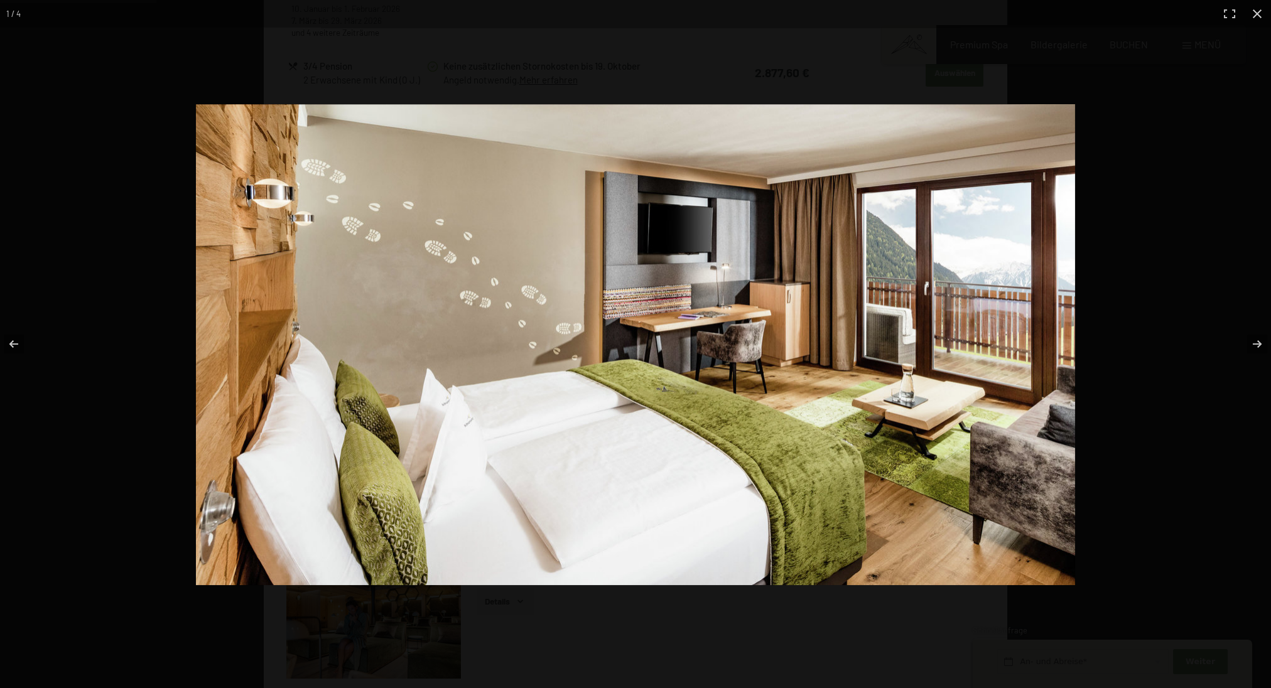
click at [1255, 9] on button "button" at bounding box center [1258, 14] width 28 height 28
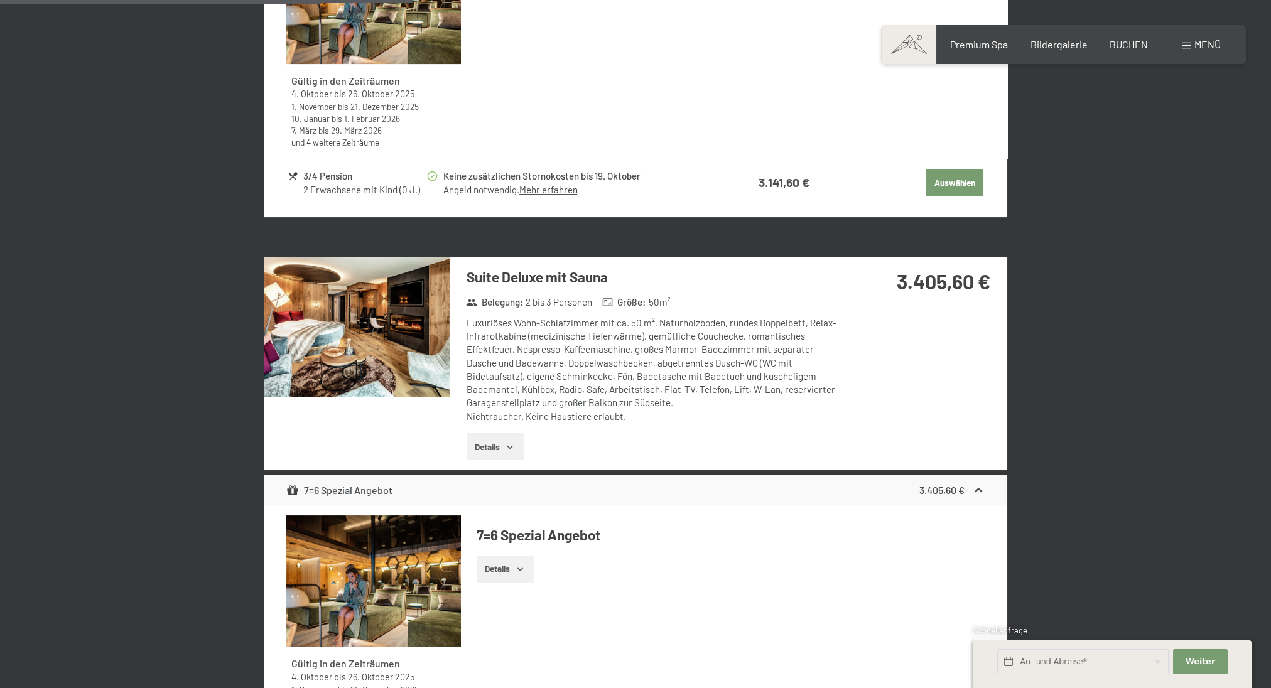
scroll to position [2214, 0]
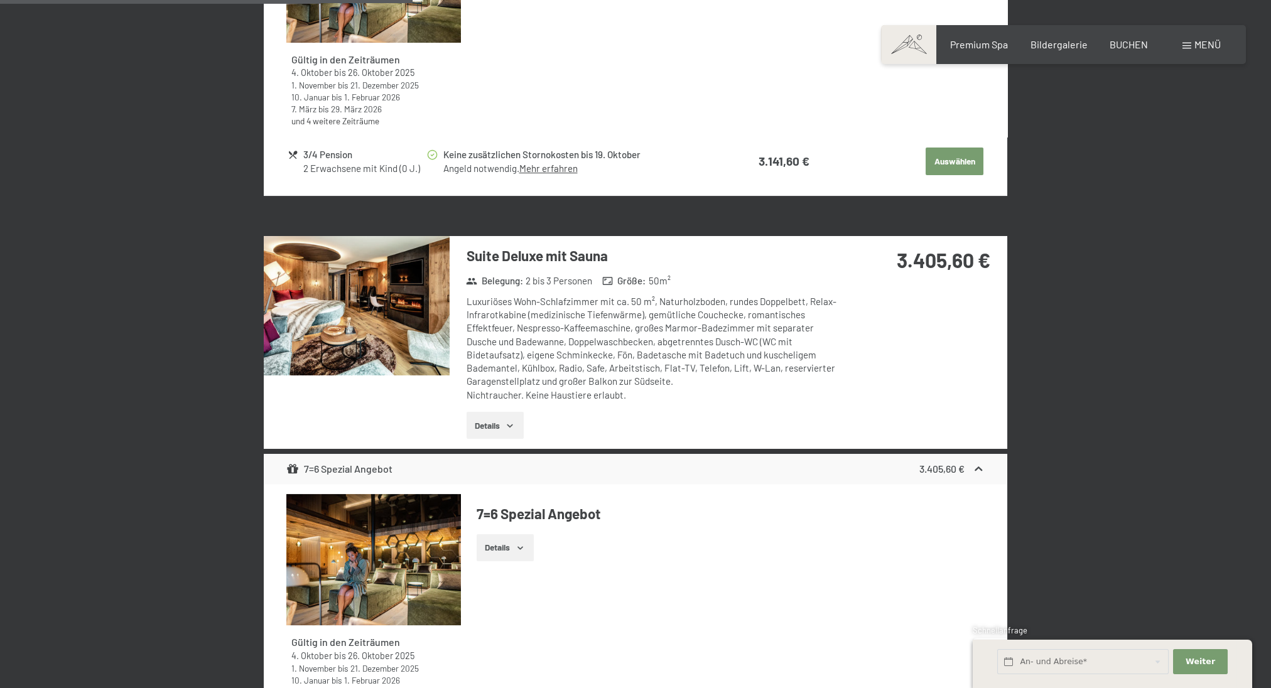
click at [391, 284] on img at bounding box center [357, 305] width 186 height 139
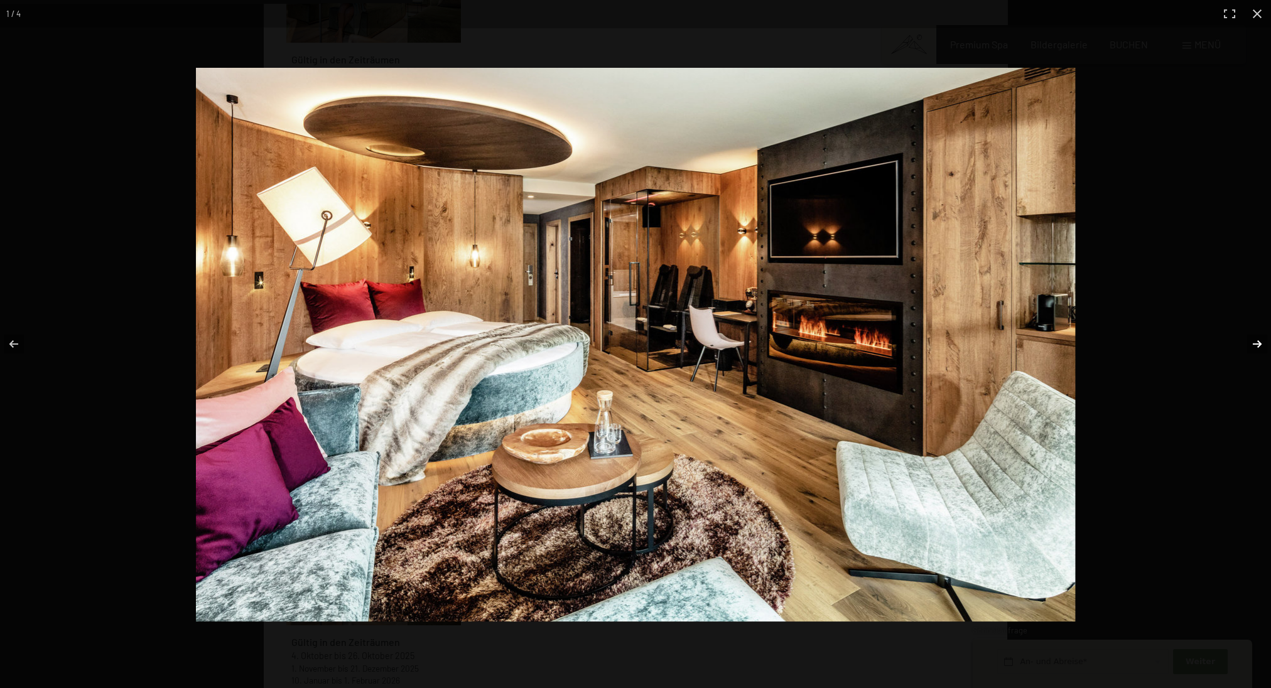
click at [1256, 339] on button "button" at bounding box center [1249, 344] width 44 height 63
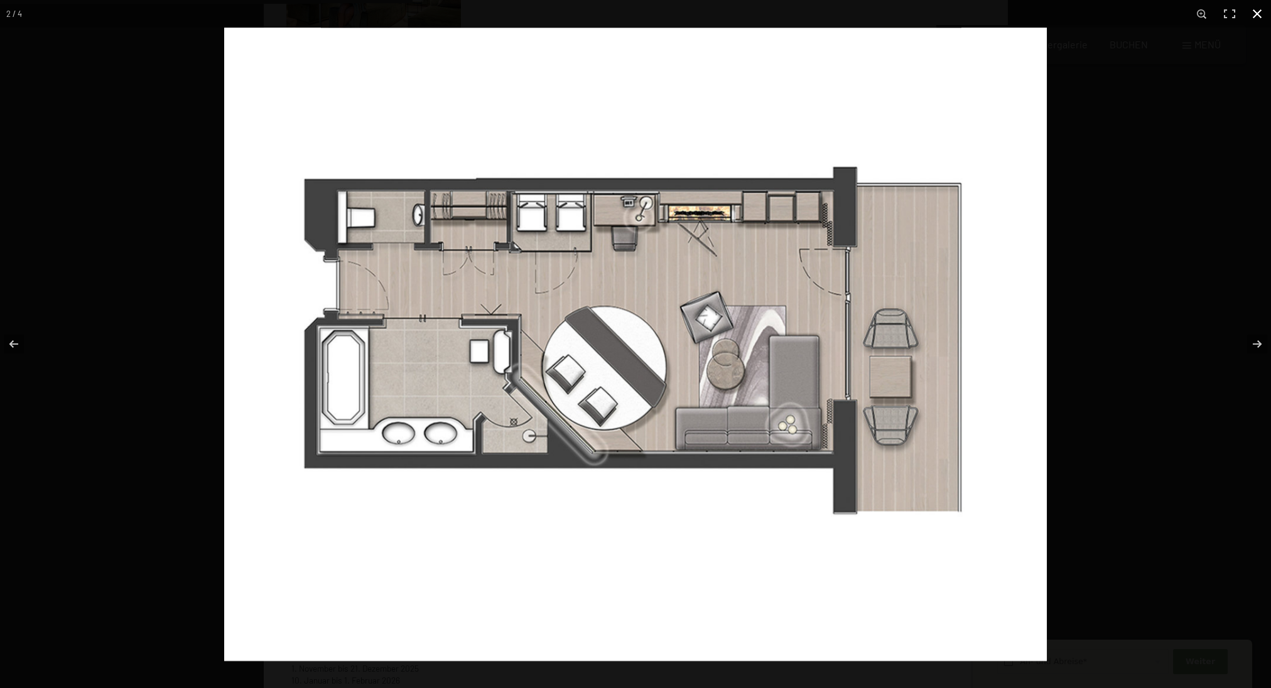
click at [1256, 16] on button "button" at bounding box center [1258, 14] width 28 height 28
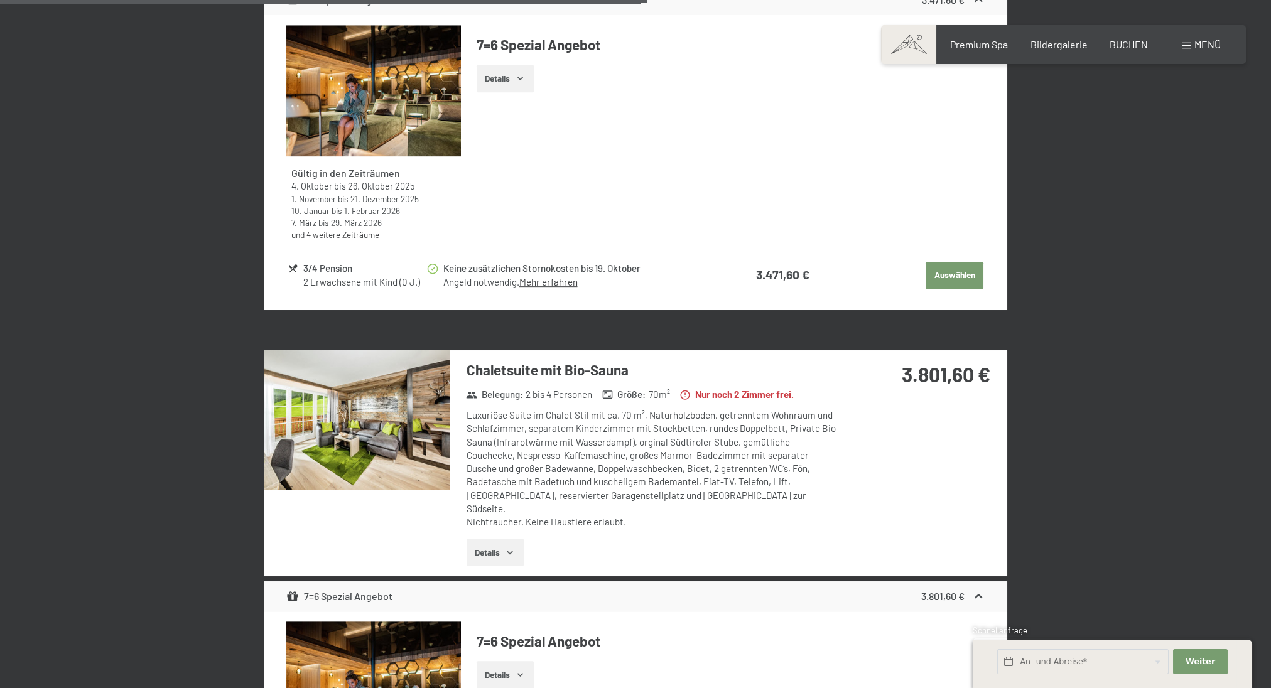
scroll to position [3231, 0]
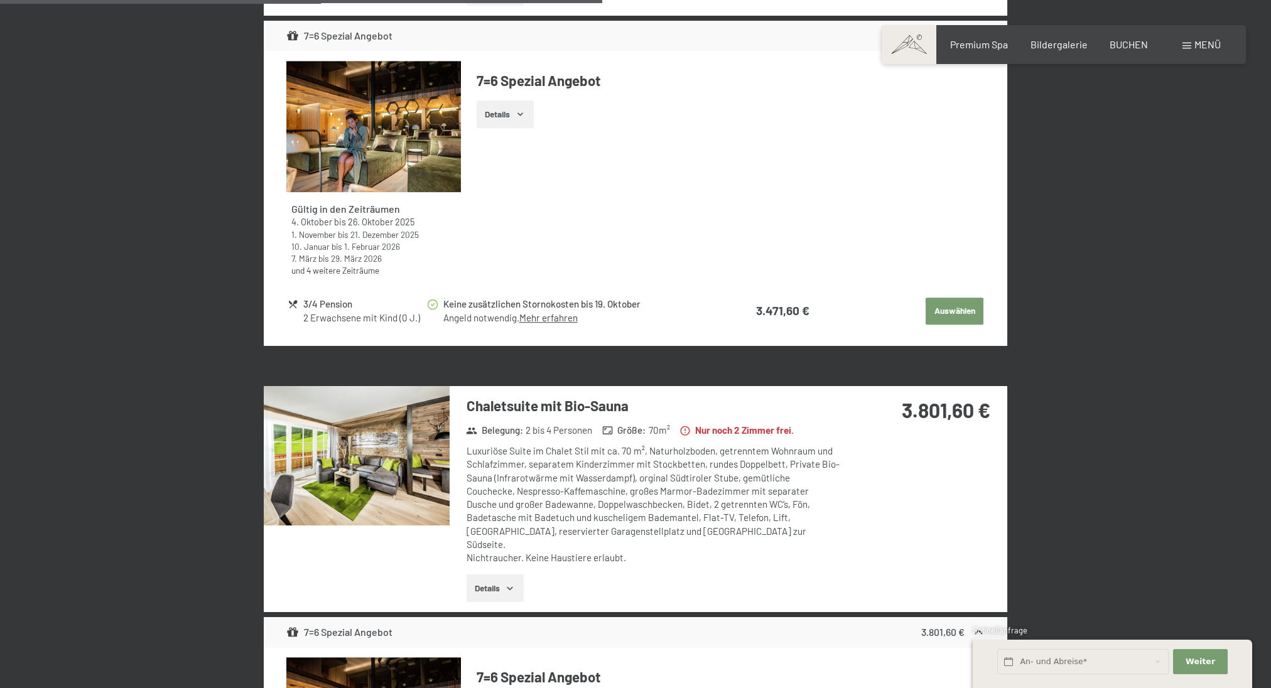
click at [397, 433] on img at bounding box center [357, 455] width 186 height 139
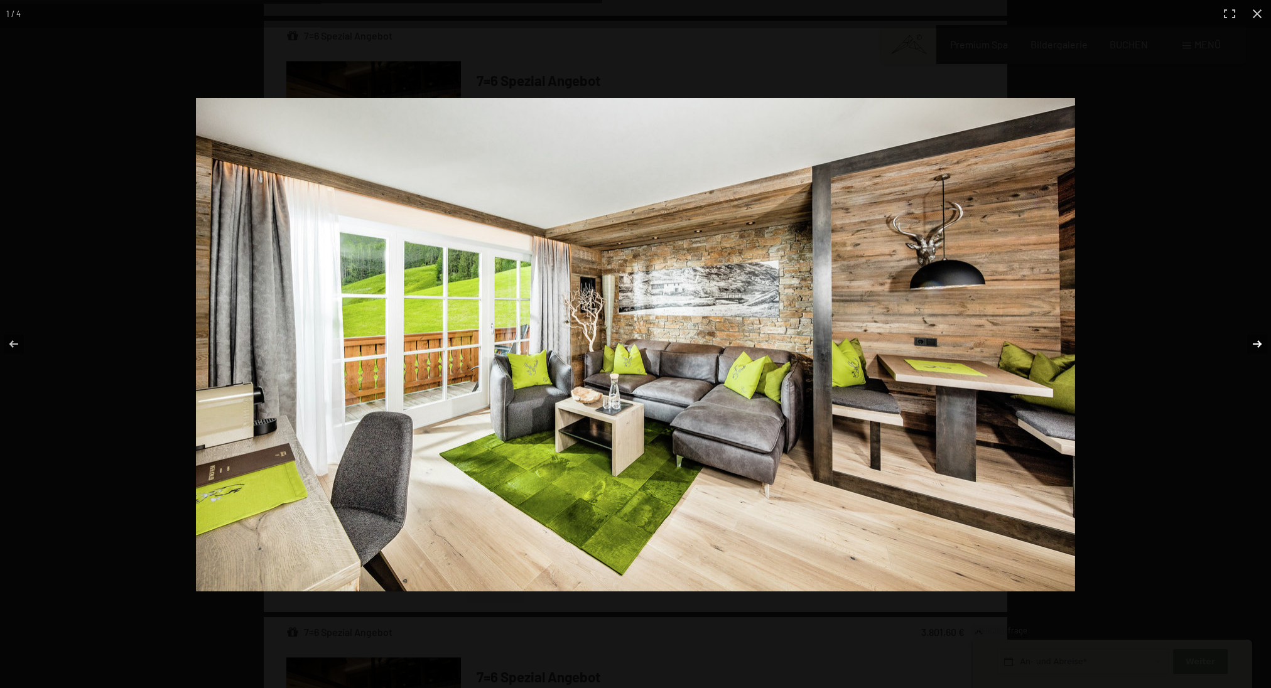
click at [1263, 345] on button "button" at bounding box center [1249, 344] width 44 height 63
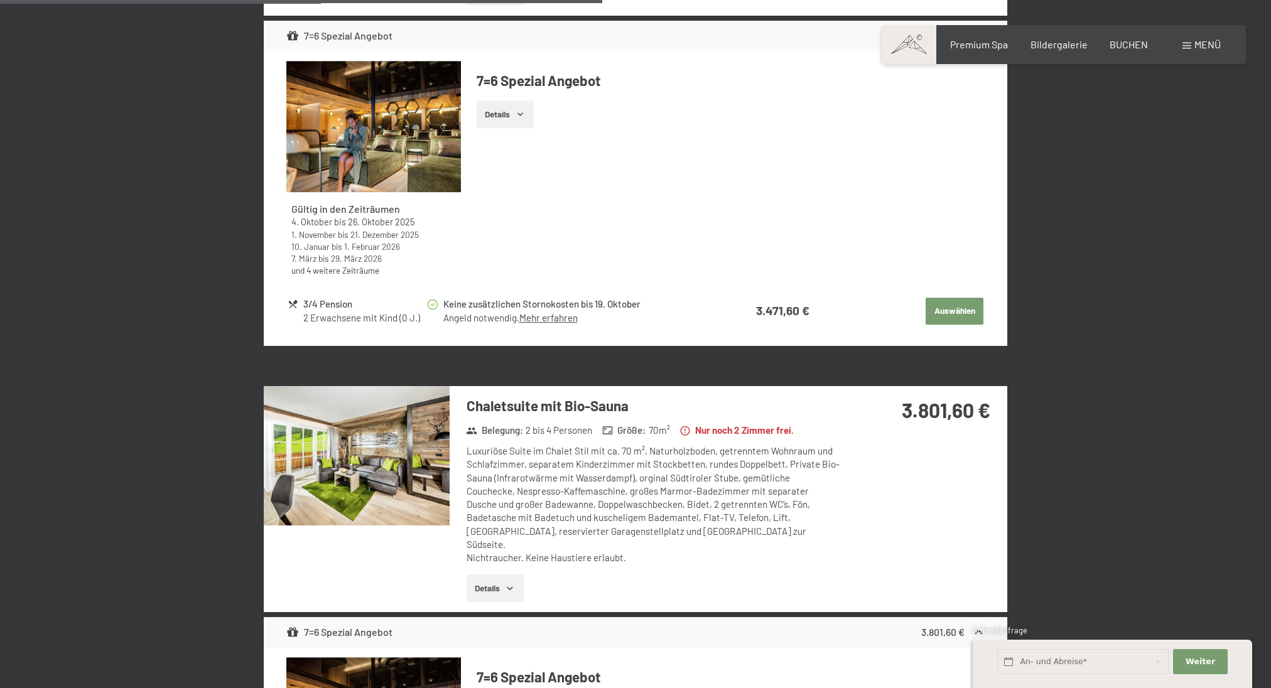
click at [0, 0] on button "button" at bounding box center [0, 0] width 0 height 0
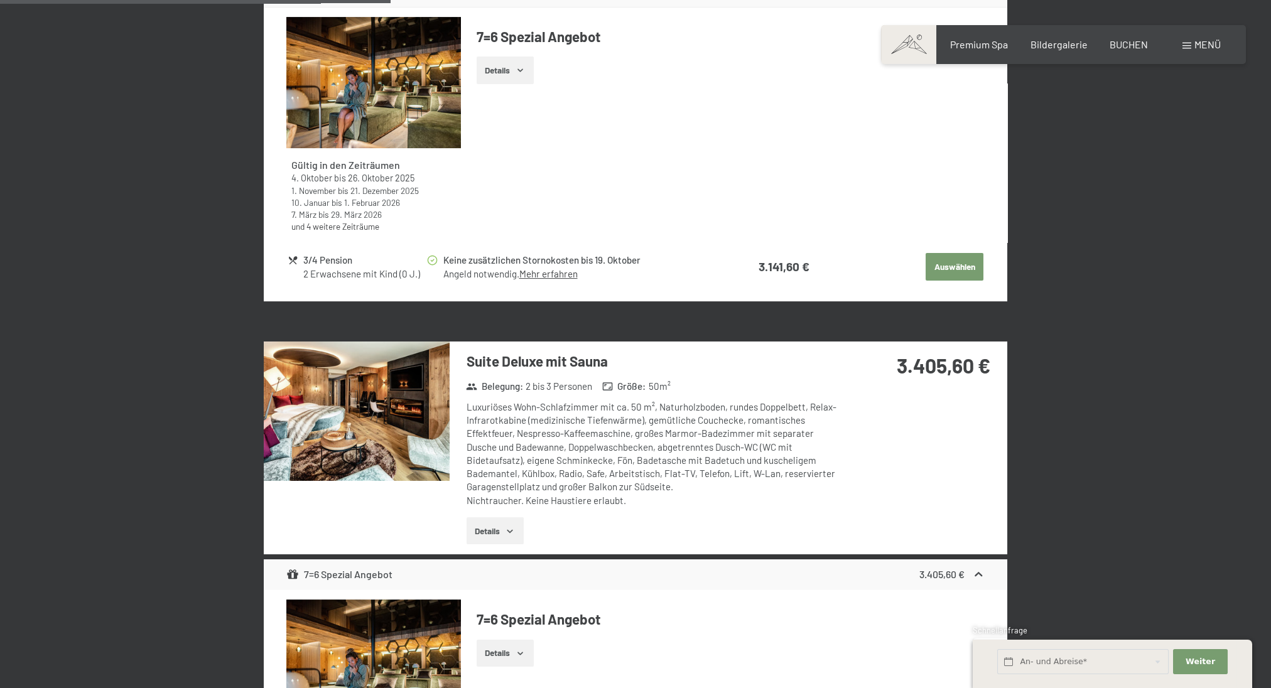
scroll to position [2094, 0]
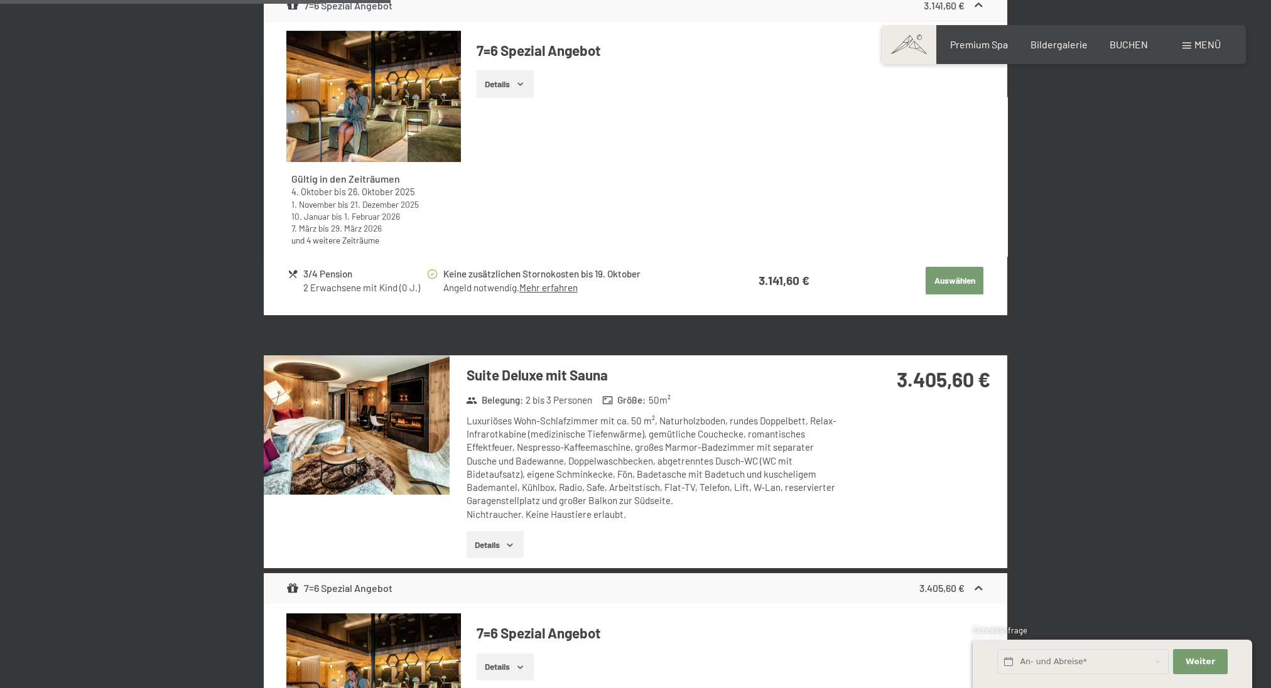
click at [344, 403] on img at bounding box center [357, 425] width 186 height 139
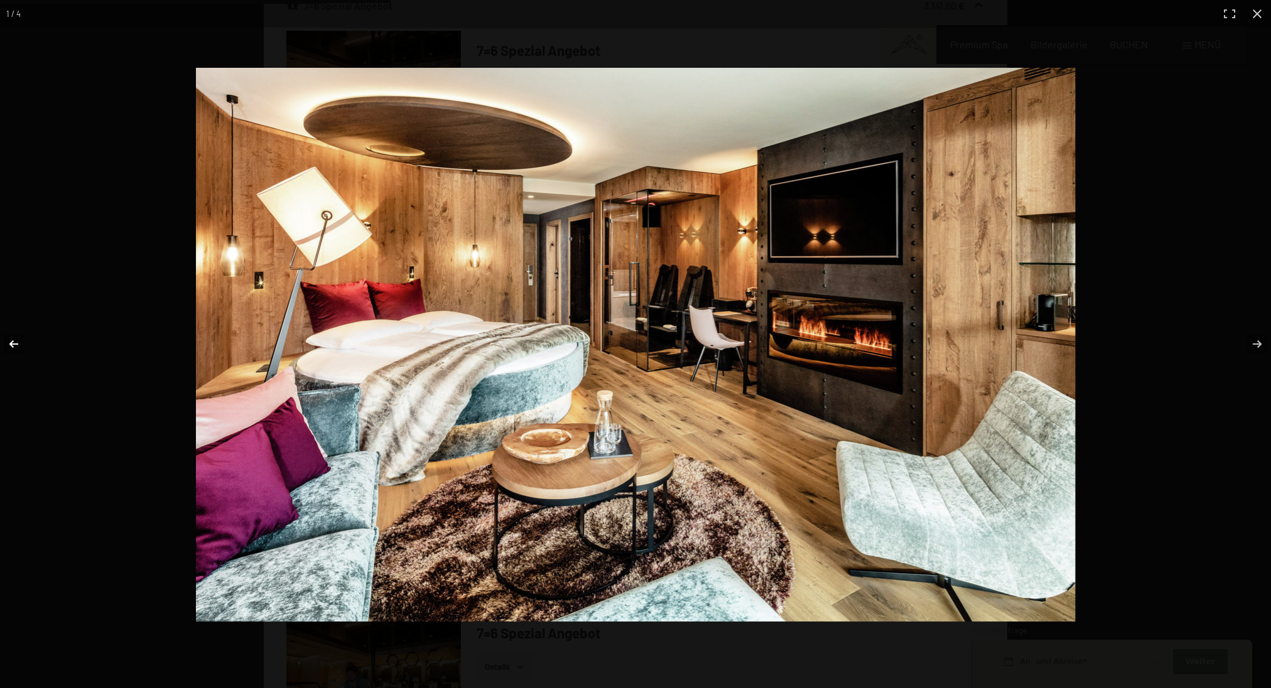
click at [20, 345] on button "button" at bounding box center [22, 344] width 44 height 63
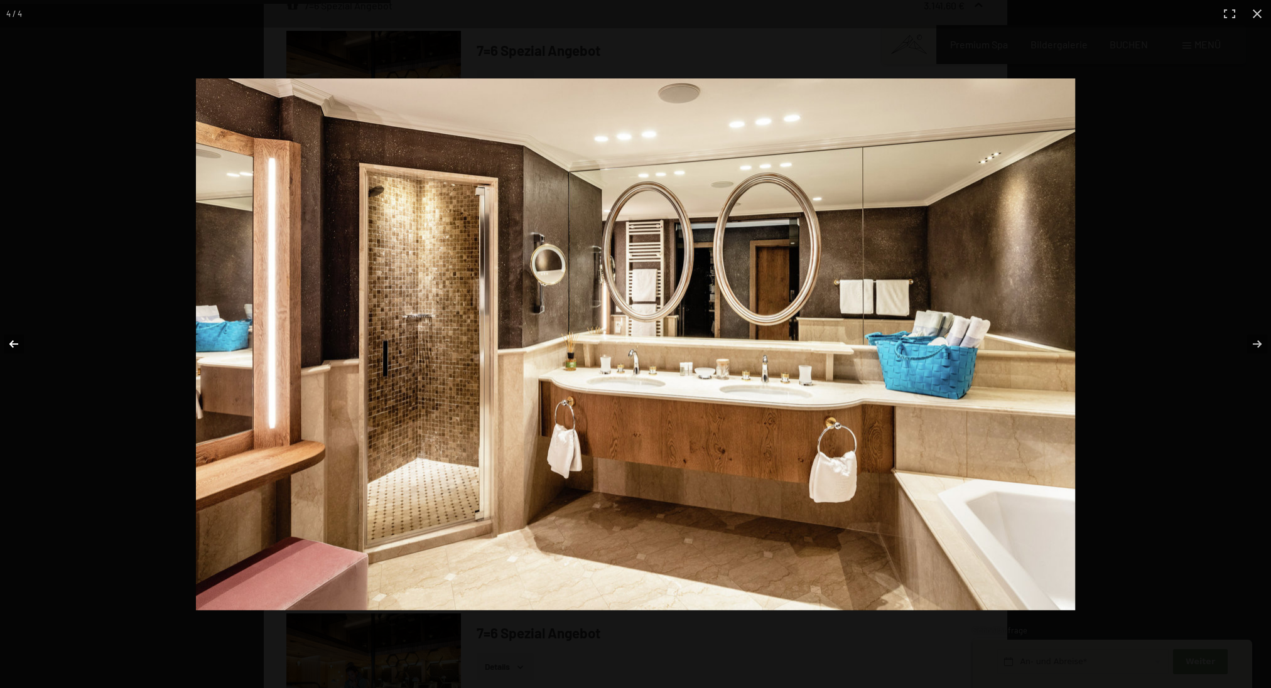
click at [20, 345] on button "button" at bounding box center [22, 344] width 44 height 63
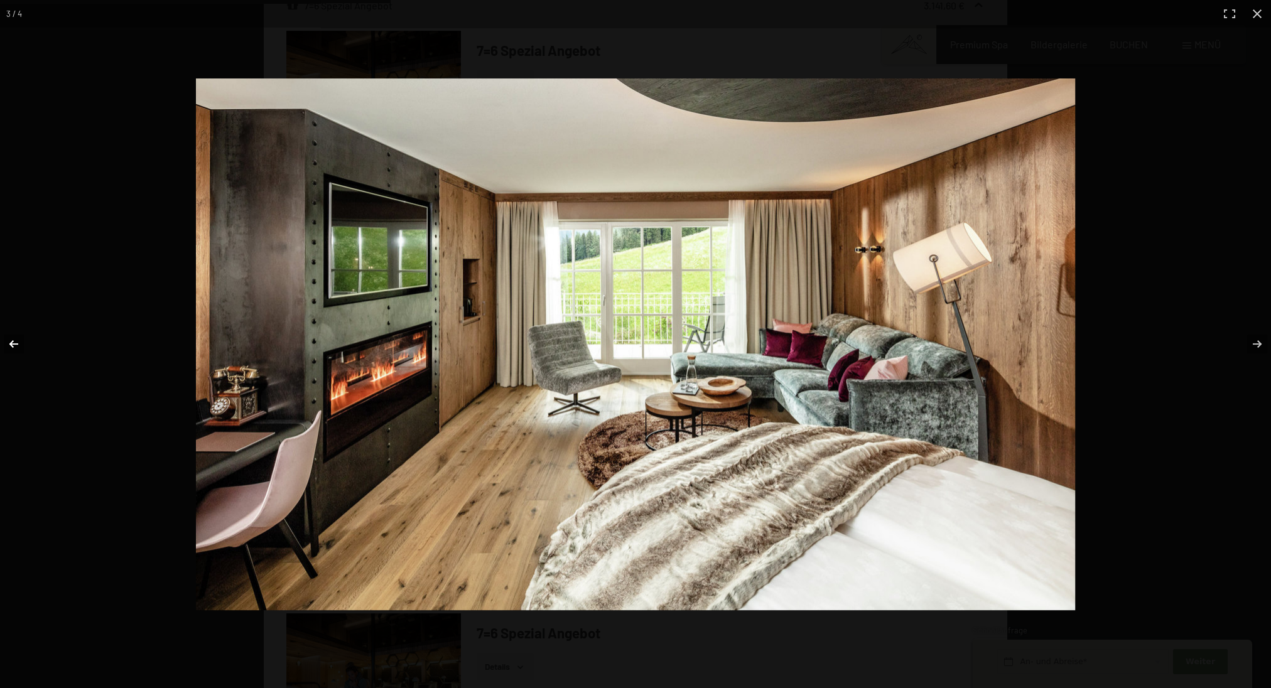
click at [20, 345] on button "button" at bounding box center [22, 344] width 44 height 63
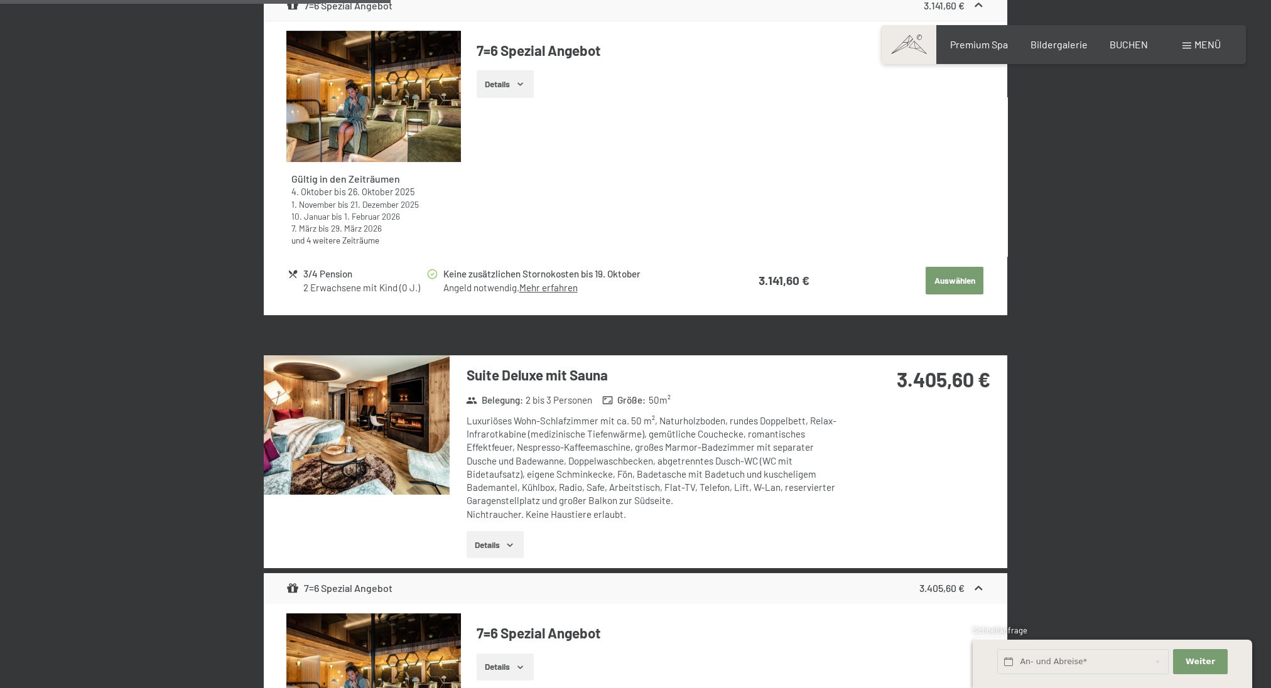
click at [0, 0] on button "button" at bounding box center [0, 0] width 0 height 0
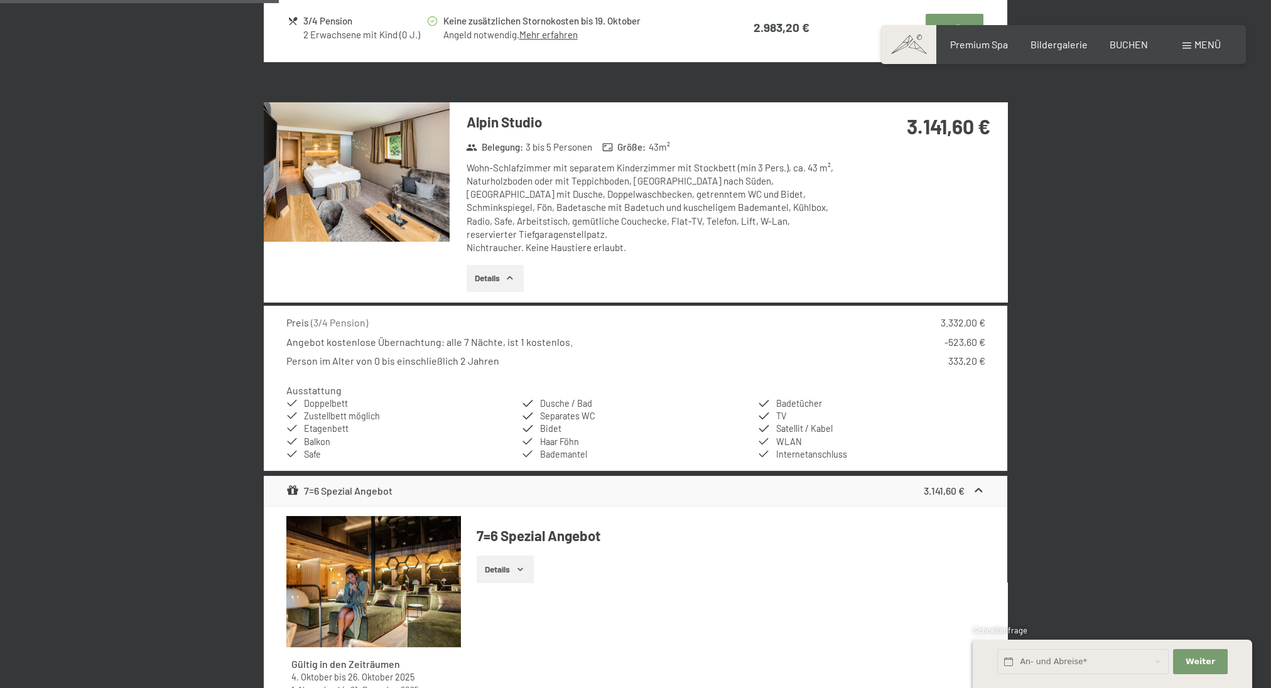
scroll to position [1496, 0]
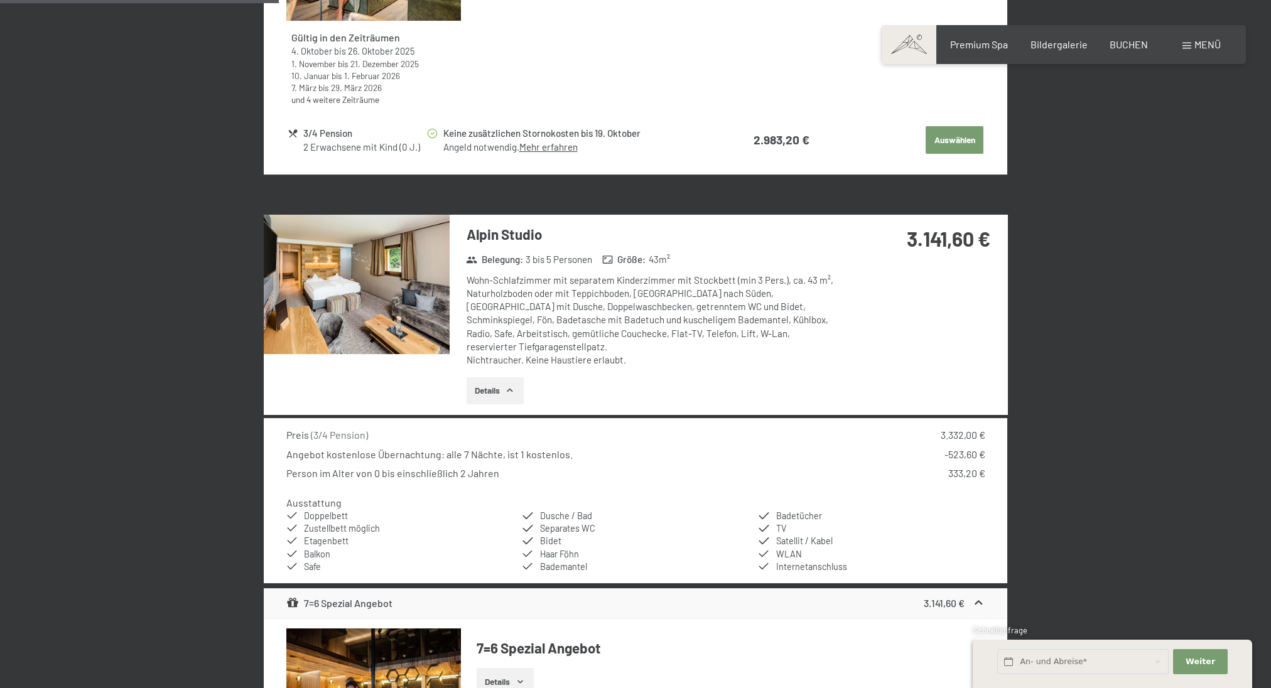
click at [389, 275] on img at bounding box center [357, 284] width 186 height 139
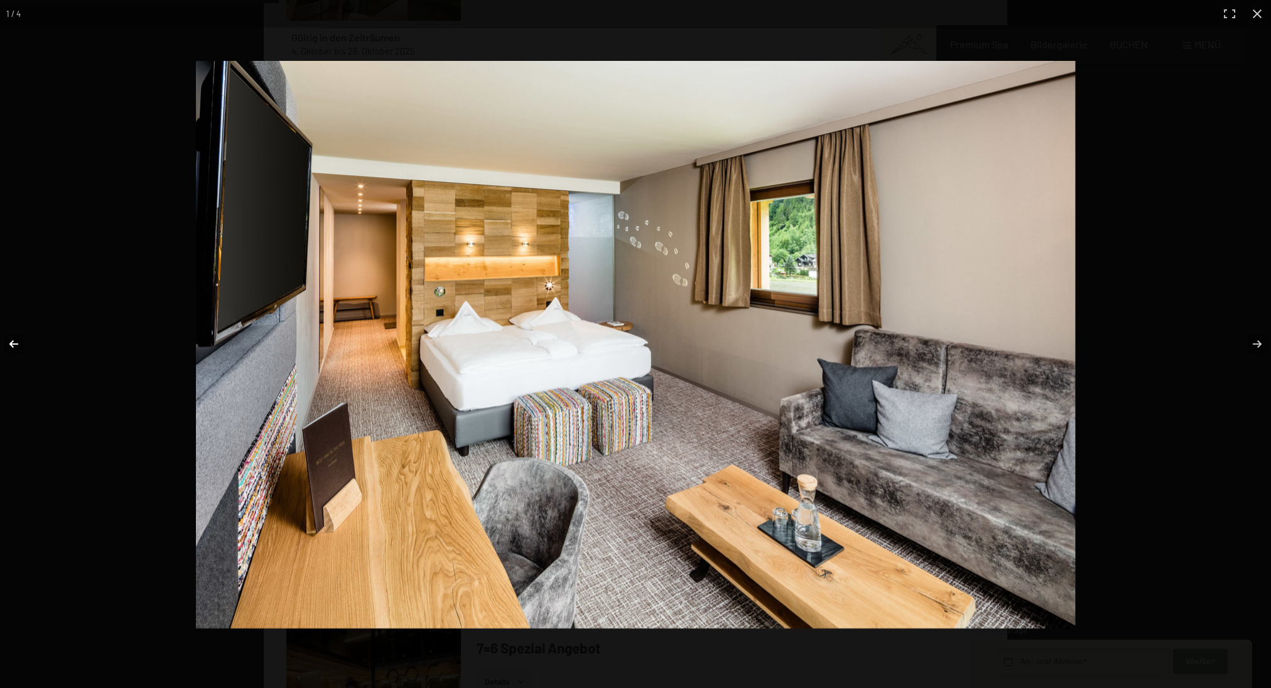
click at [13, 344] on button "button" at bounding box center [22, 344] width 44 height 63
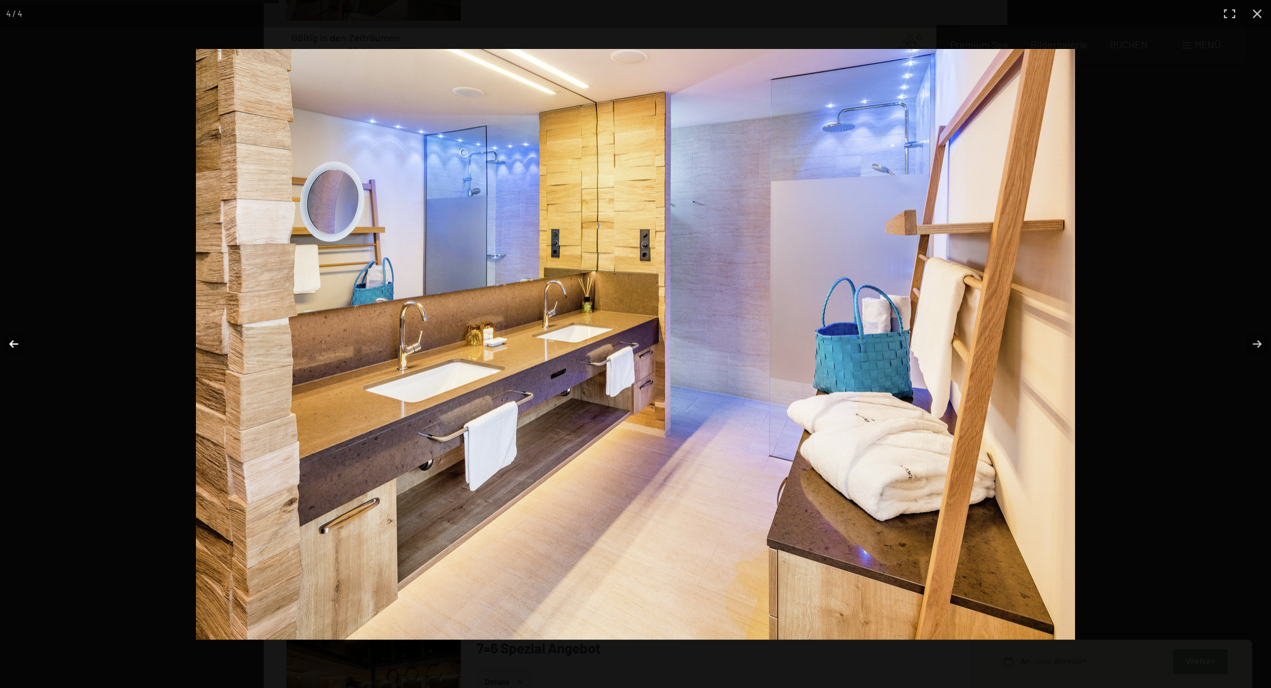
click at [13, 344] on button "button" at bounding box center [22, 344] width 44 height 63
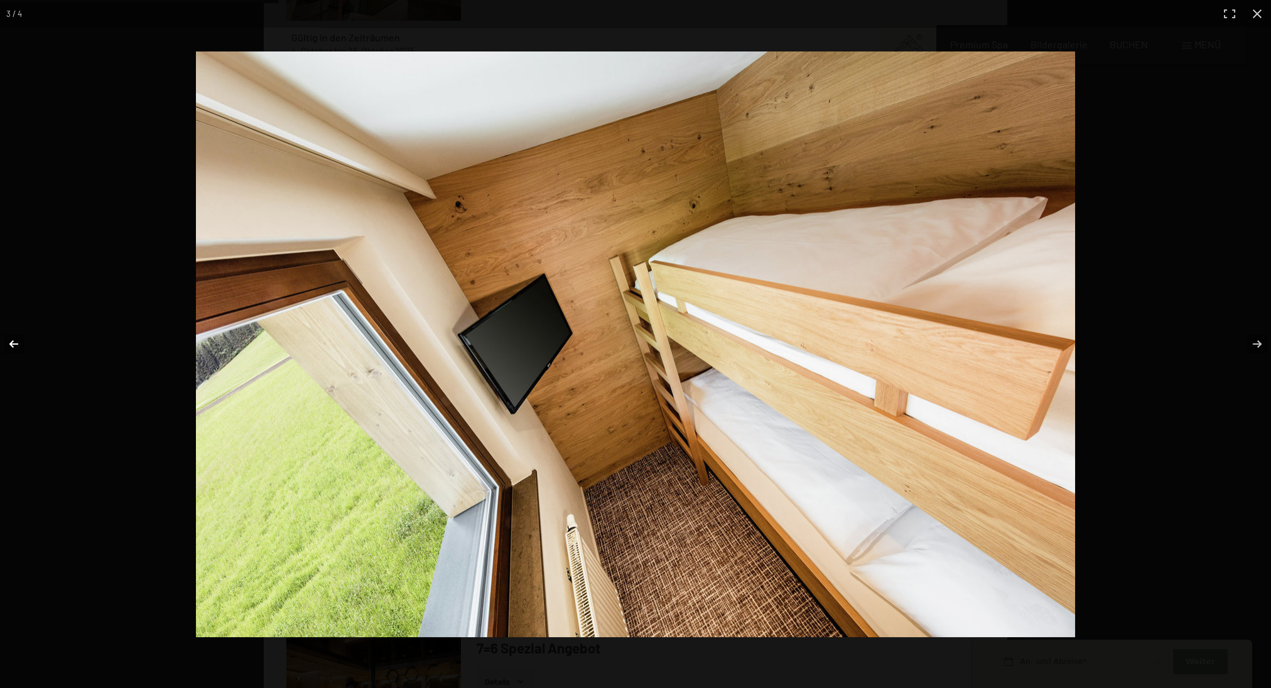
click at [13, 344] on button "button" at bounding box center [22, 344] width 44 height 63
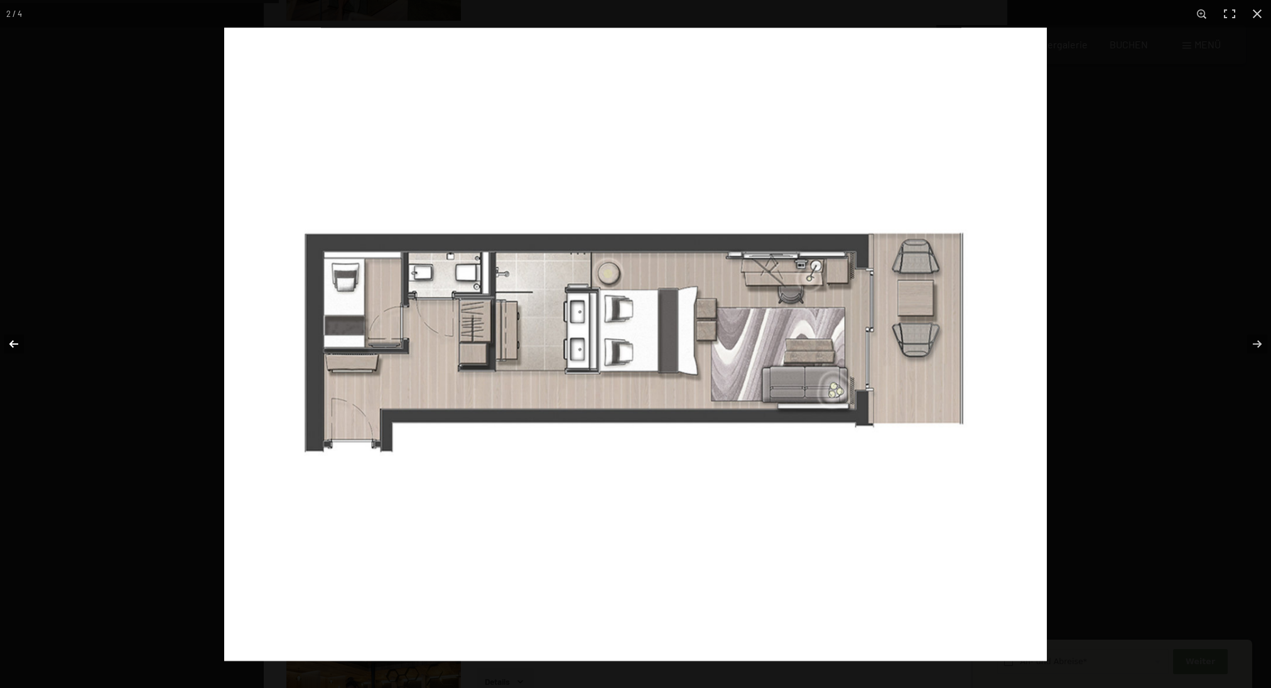
click at [13, 344] on button "button" at bounding box center [22, 344] width 44 height 63
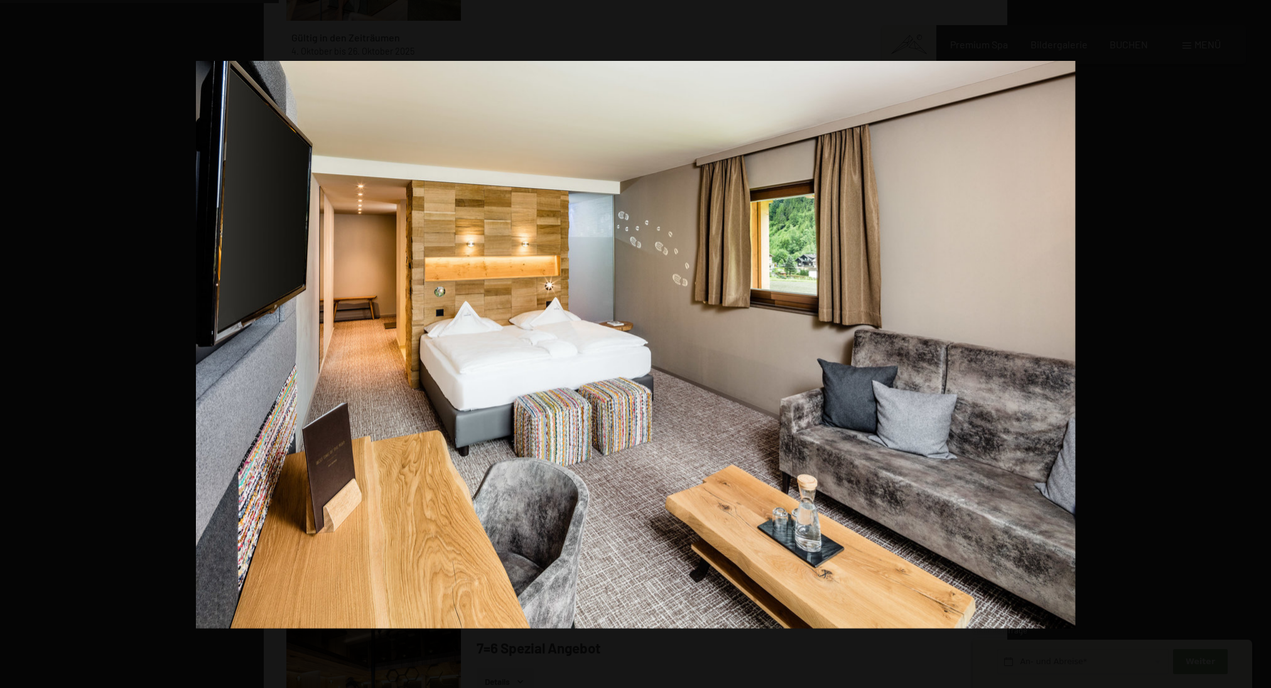
click at [13, 344] on button "button" at bounding box center [22, 344] width 44 height 63
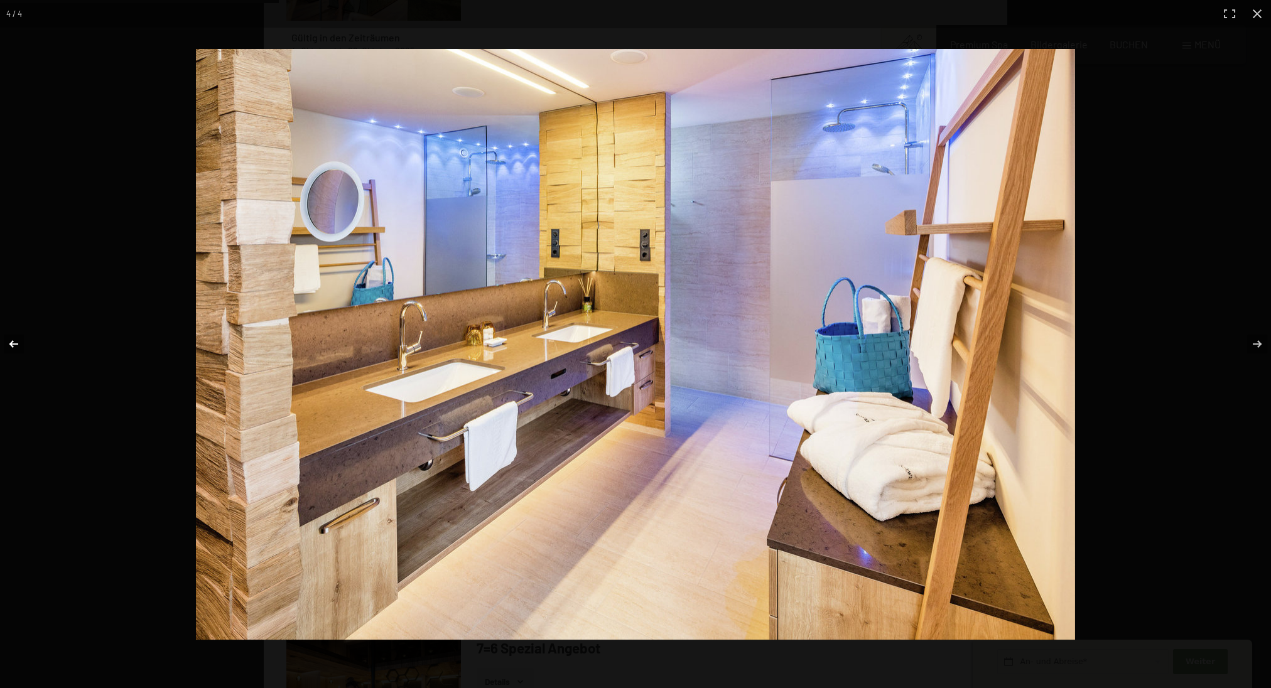
click at [18, 339] on button "button" at bounding box center [22, 344] width 44 height 63
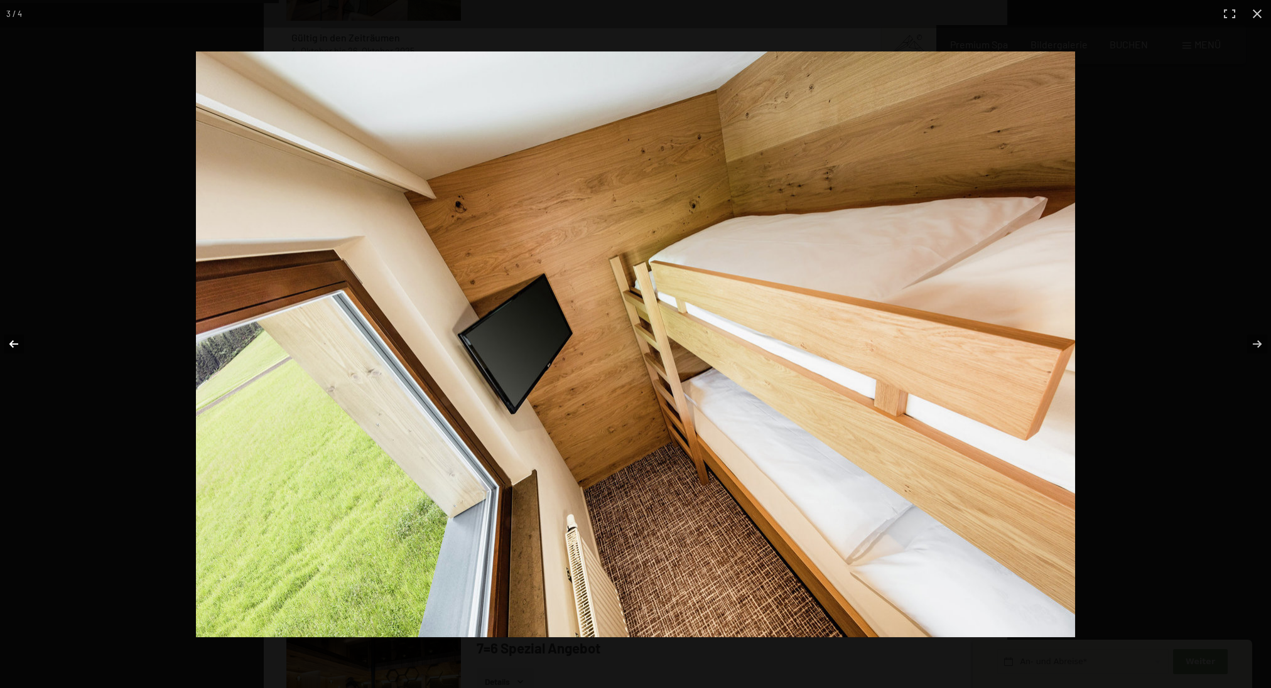
click at [18, 339] on button "button" at bounding box center [22, 344] width 44 height 63
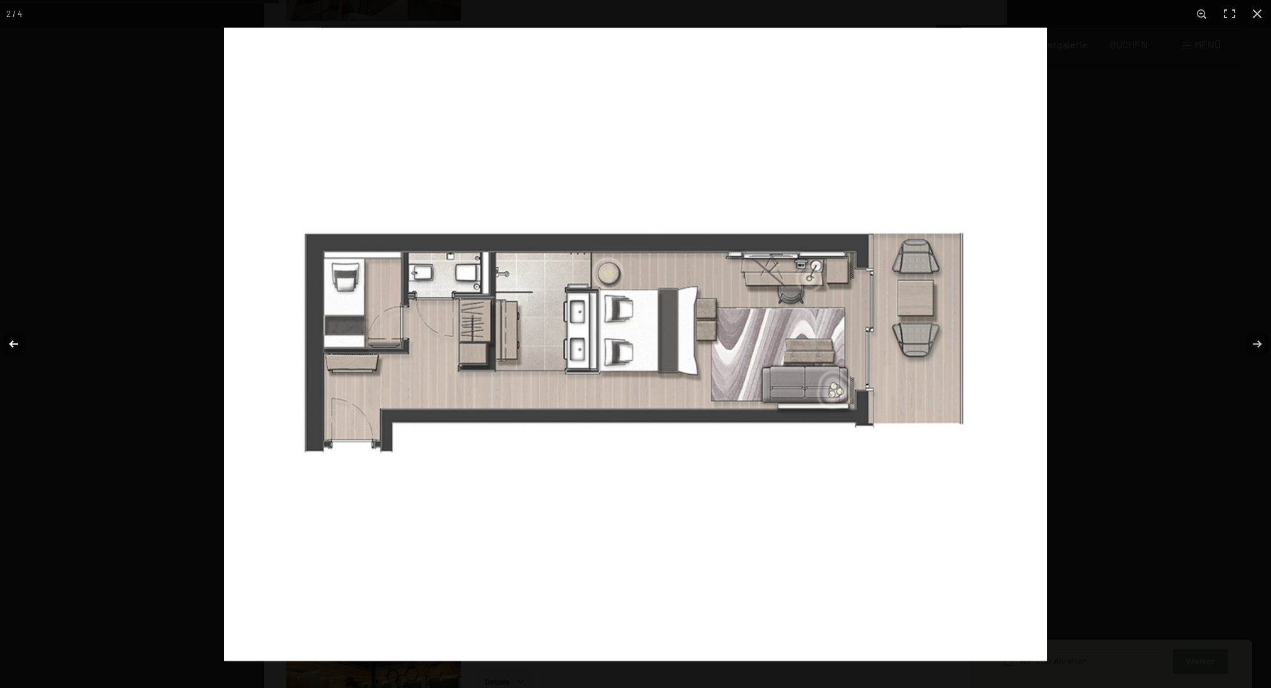
click at [18, 339] on button "button" at bounding box center [22, 344] width 44 height 63
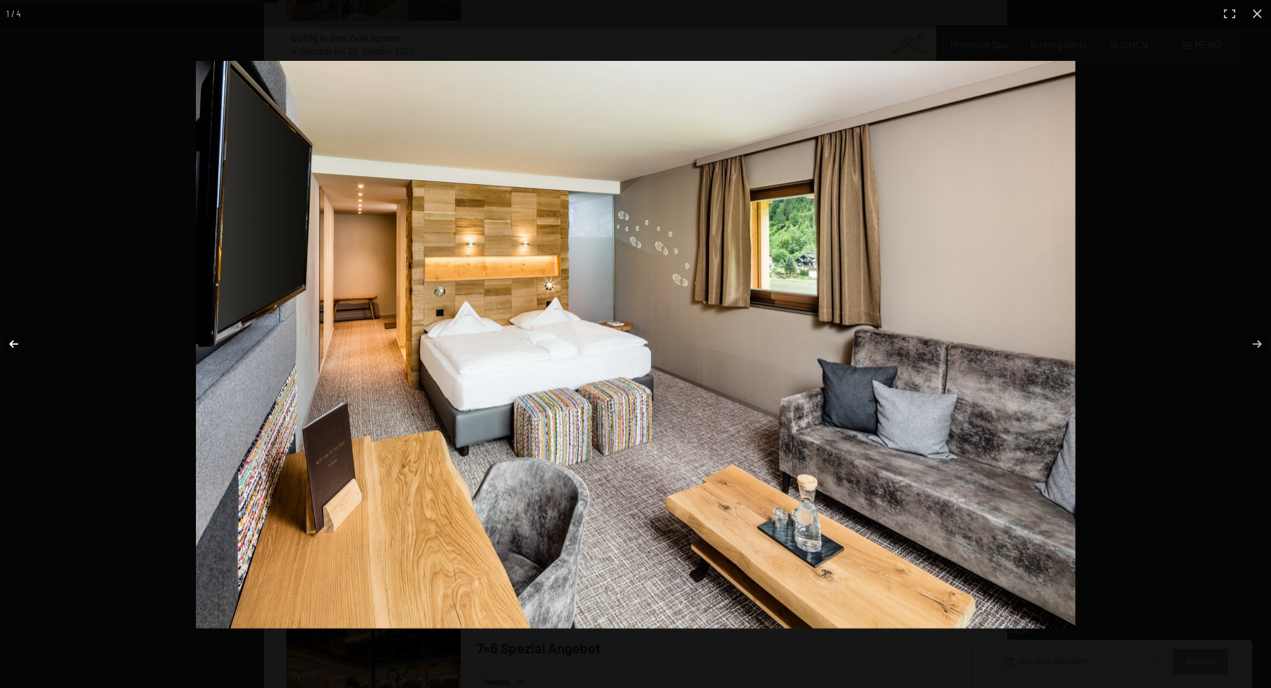
click at [18, 339] on button "button" at bounding box center [22, 344] width 44 height 63
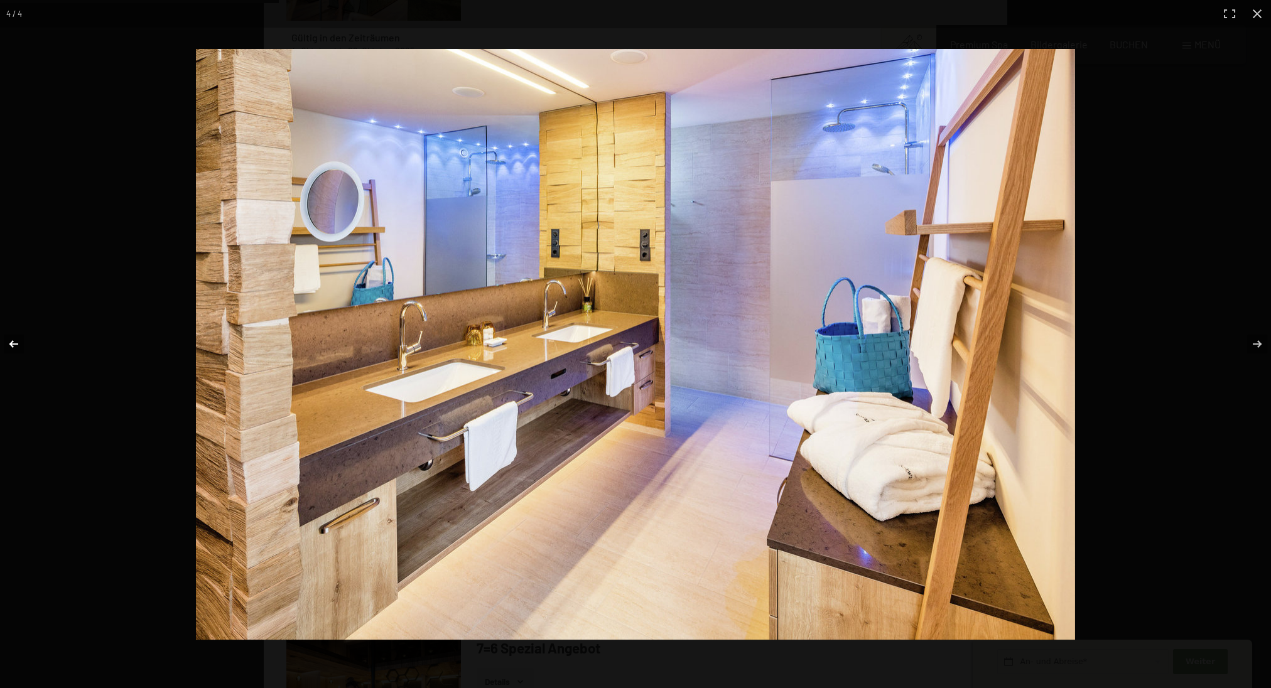
click at [18, 339] on button "button" at bounding box center [22, 344] width 44 height 63
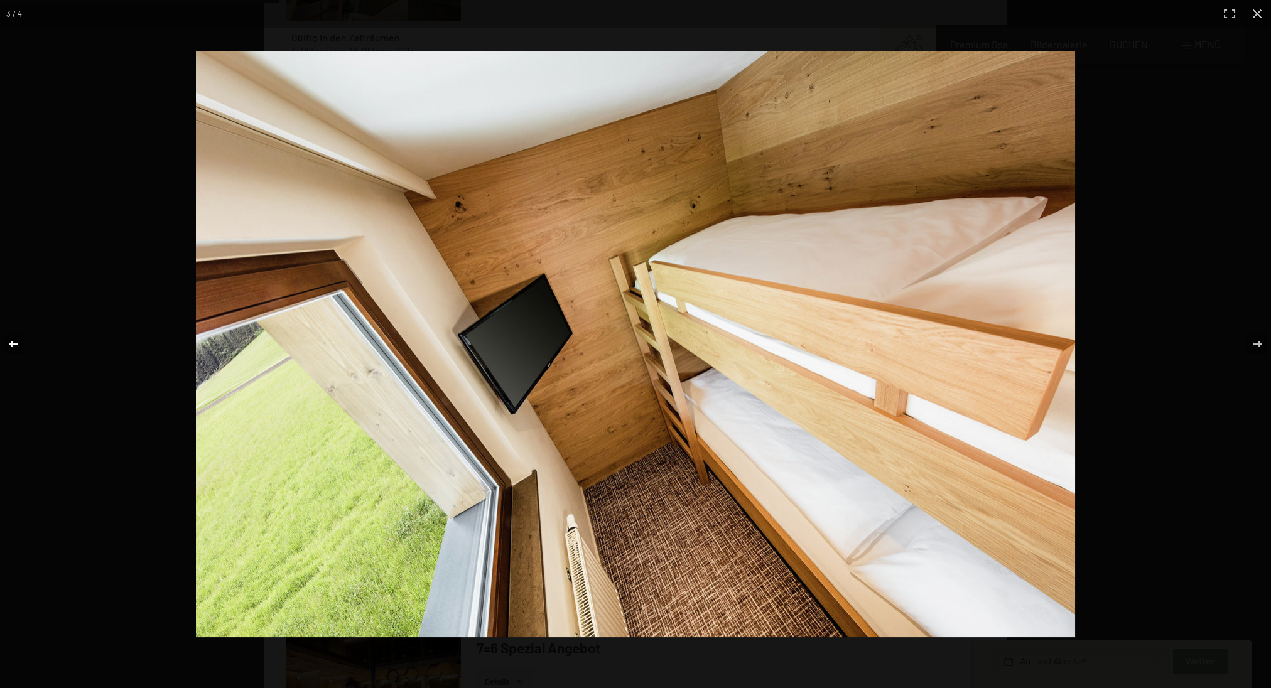
click at [18, 339] on button "button" at bounding box center [22, 344] width 44 height 63
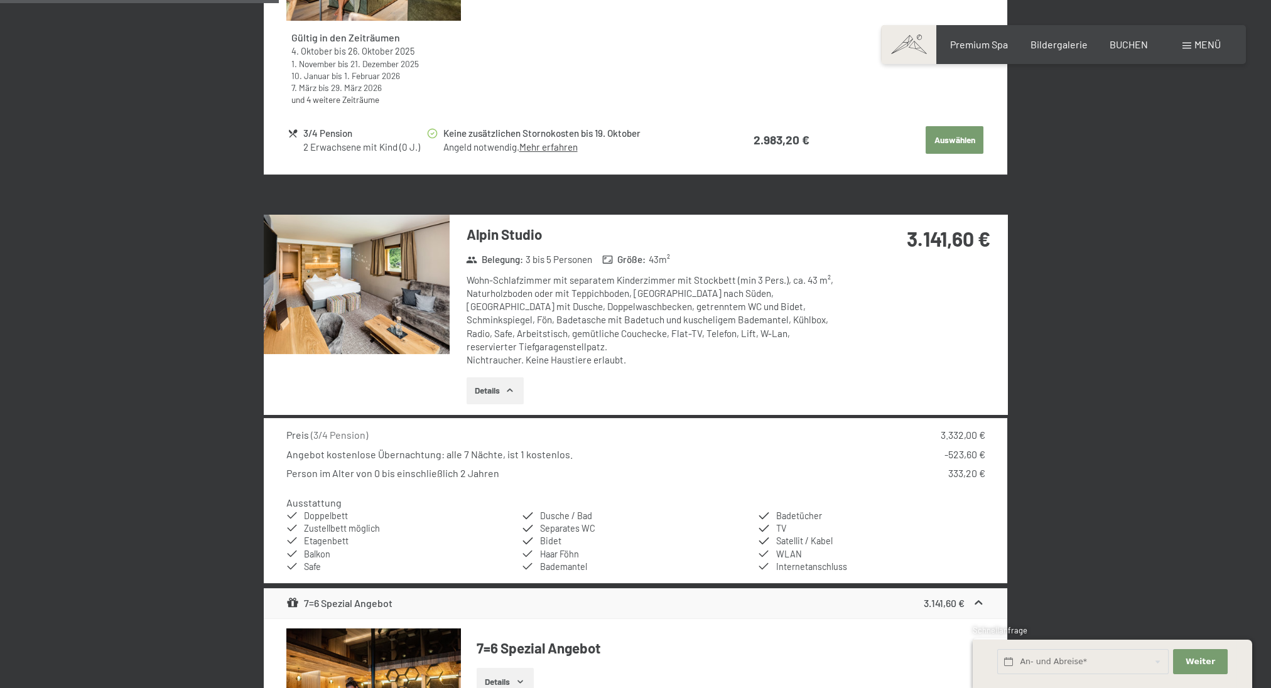
click at [0, 0] on button "button" at bounding box center [0, 0] width 0 height 0
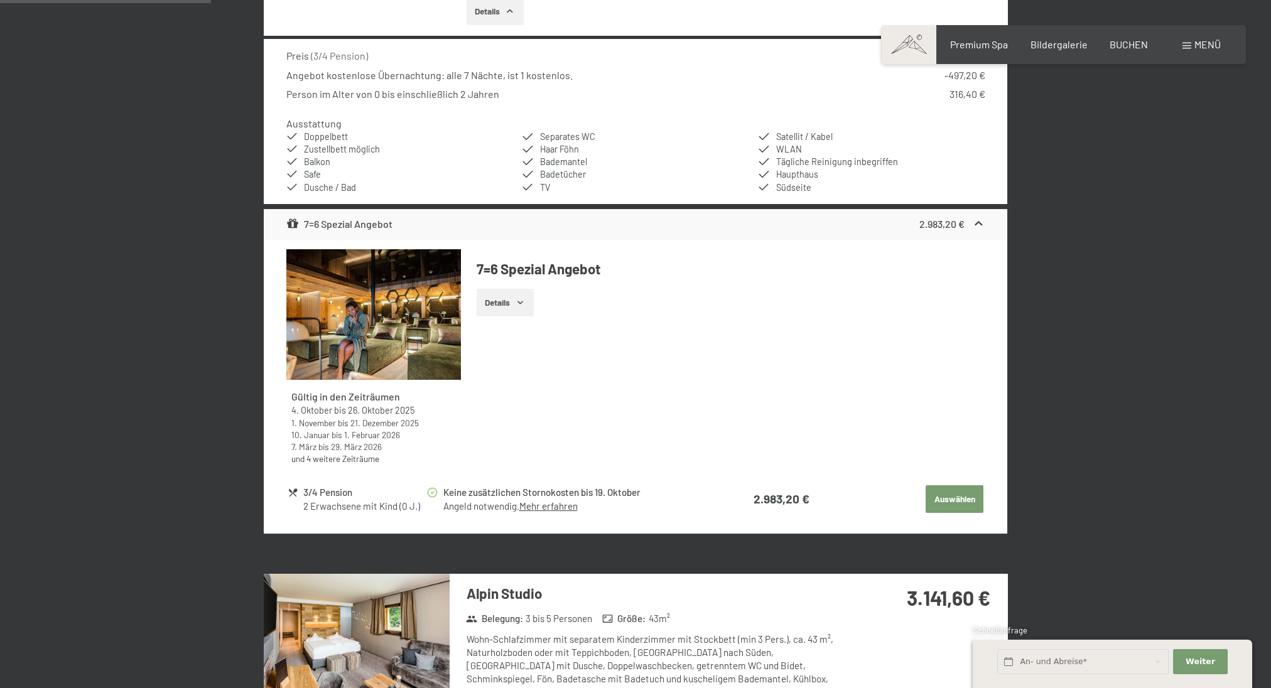
scroll to position [838, 0]
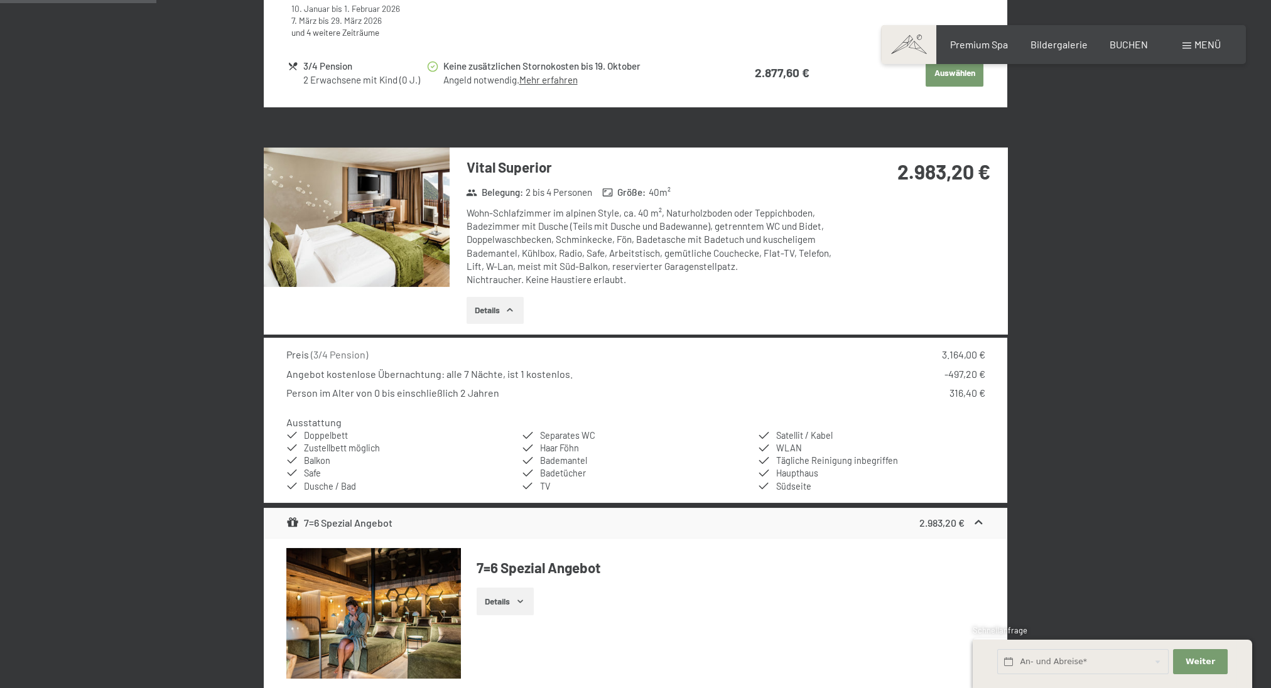
click at [303, 209] on img at bounding box center [357, 217] width 186 height 139
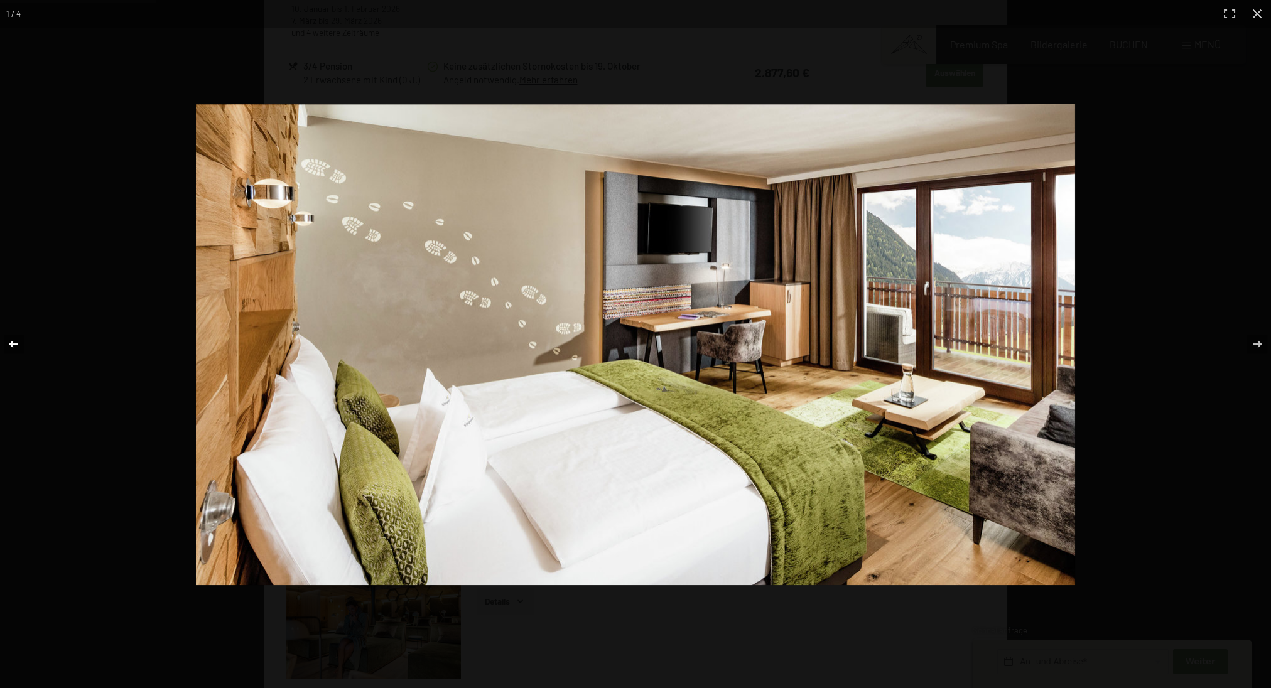
click at [10, 344] on button "button" at bounding box center [22, 344] width 44 height 63
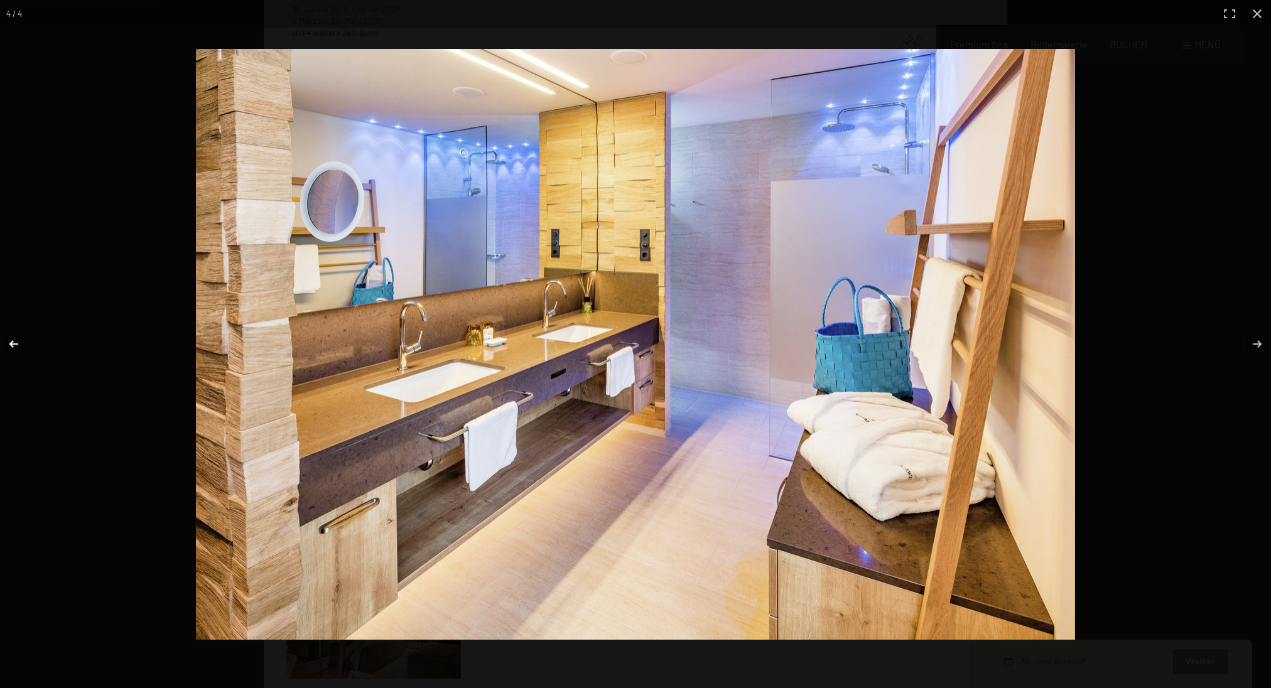
click at [10, 344] on button "button" at bounding box center [22, 344] width 44 height 63
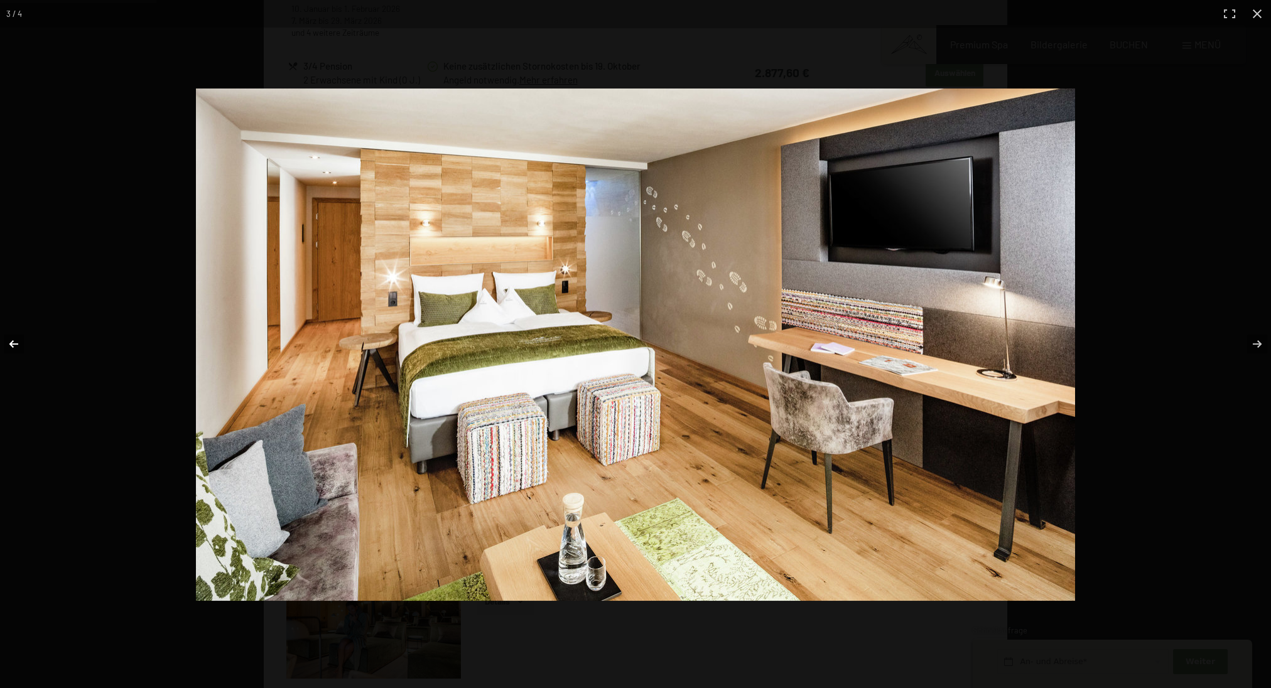
click at [10, 344] on button "button" at bounding box center [22, 344] width 44 height 63
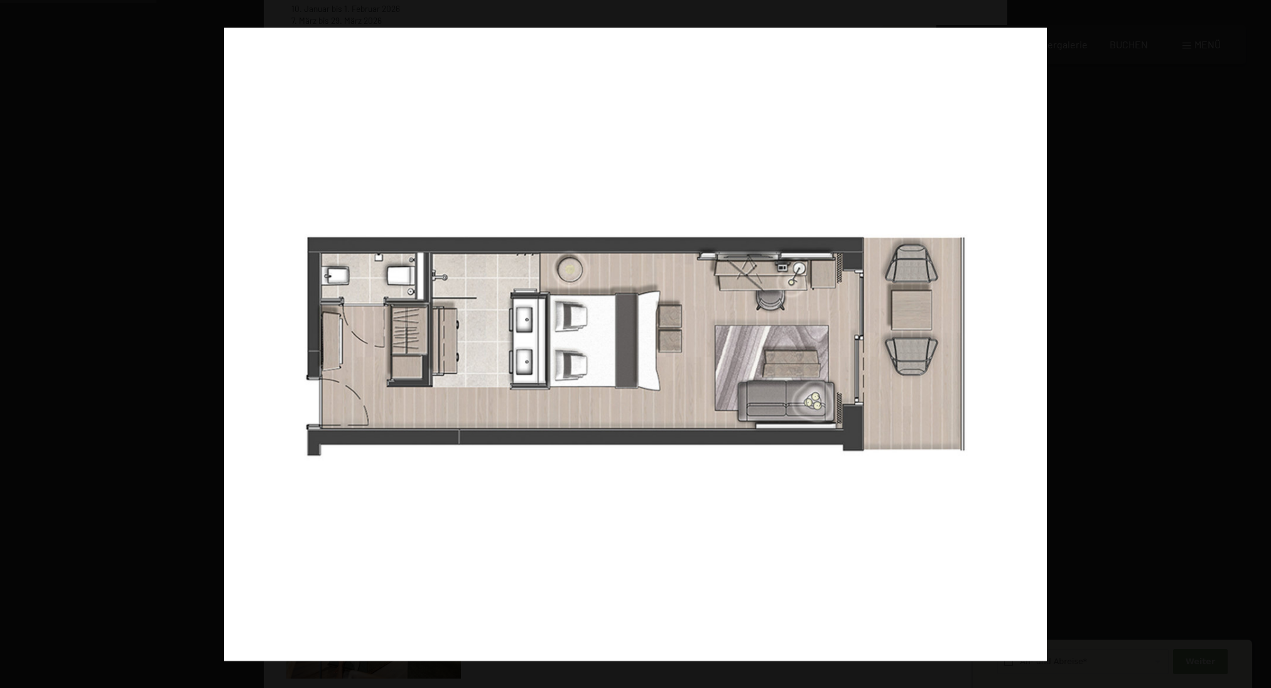
click at [10, 344] on button "button" at bounding box center [22, 344] width 44 height 63
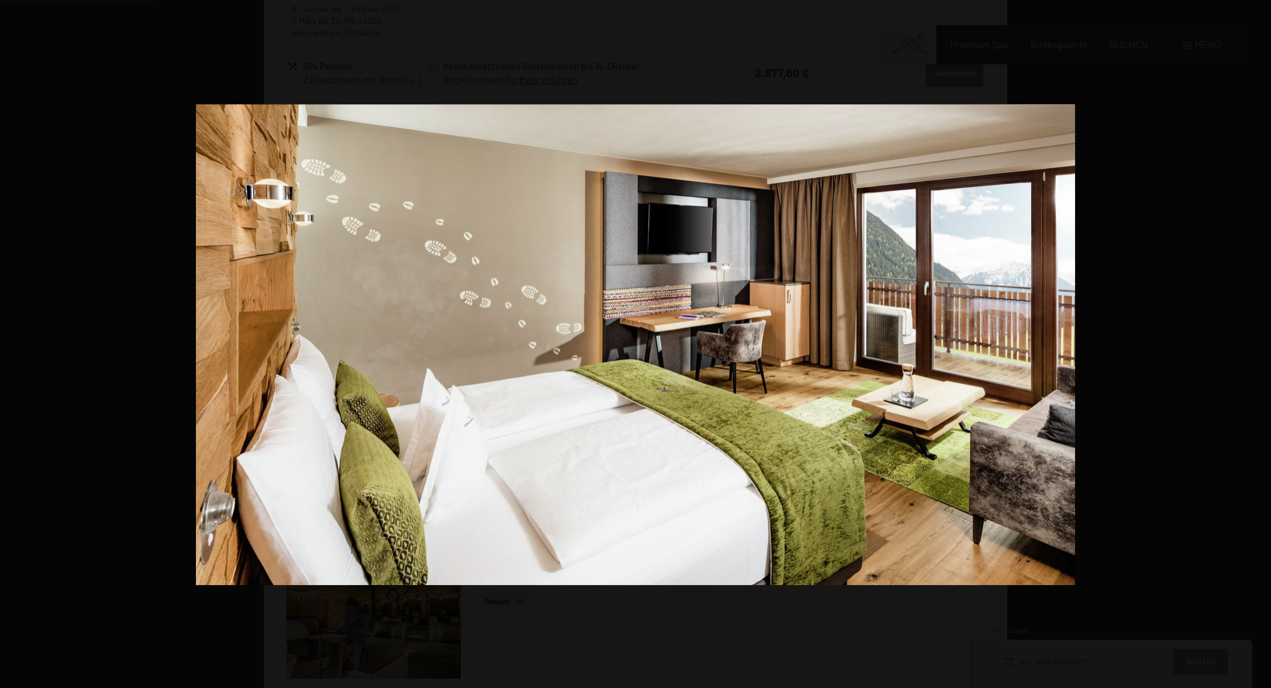
click at [10, 344] on button "button" at bounding box center [22, 344] width 44 height 63
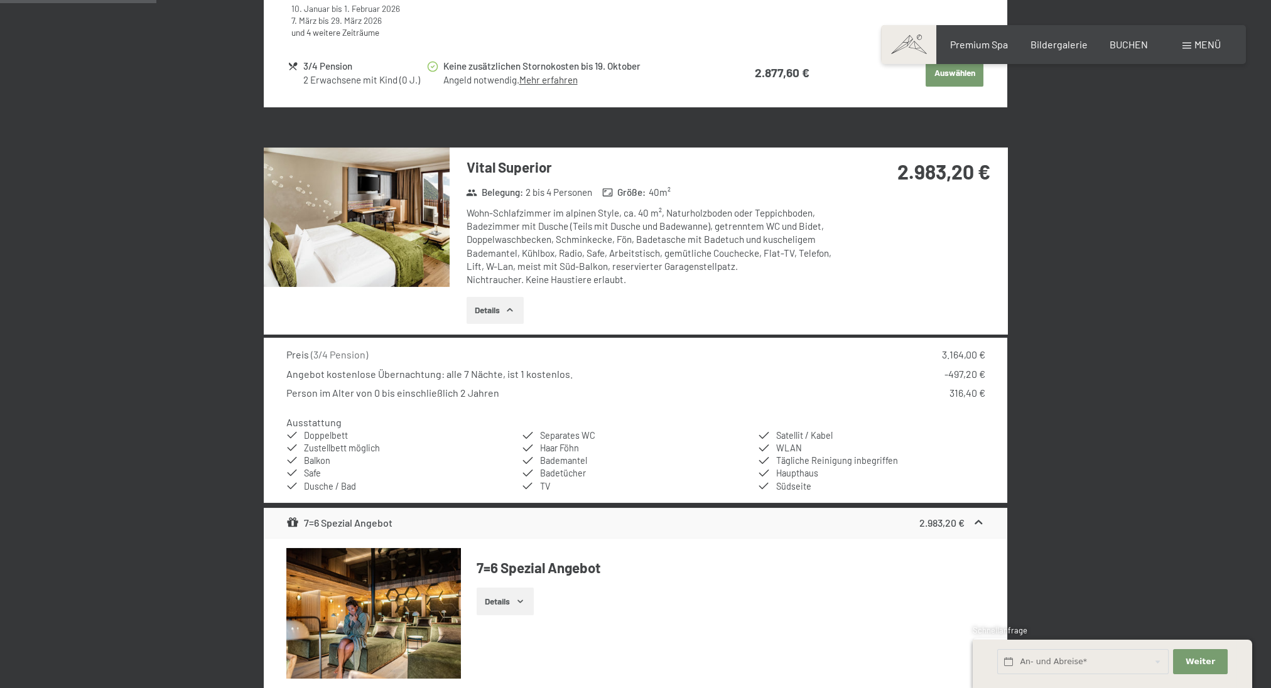
click at [0, 0] on button "button" at bounding box center [0, 0] width 0 height 0
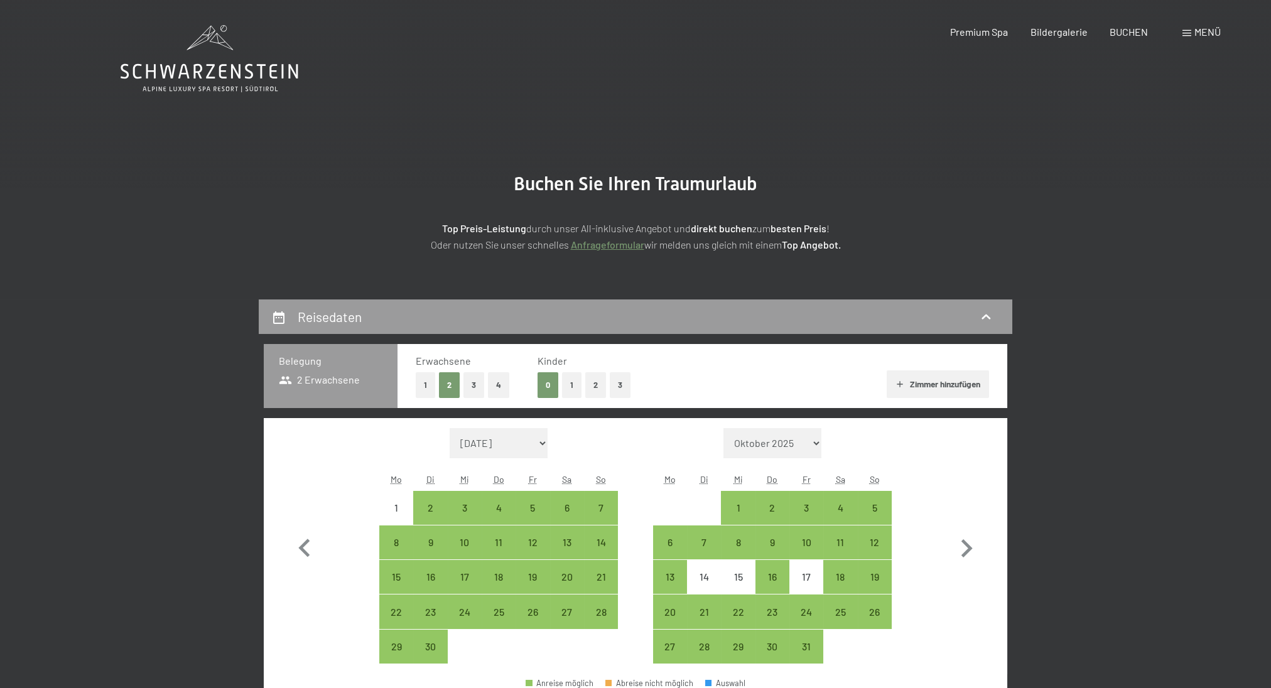
click at [177, 84] on icon at bounding box center [210, 58] width 178 height 67
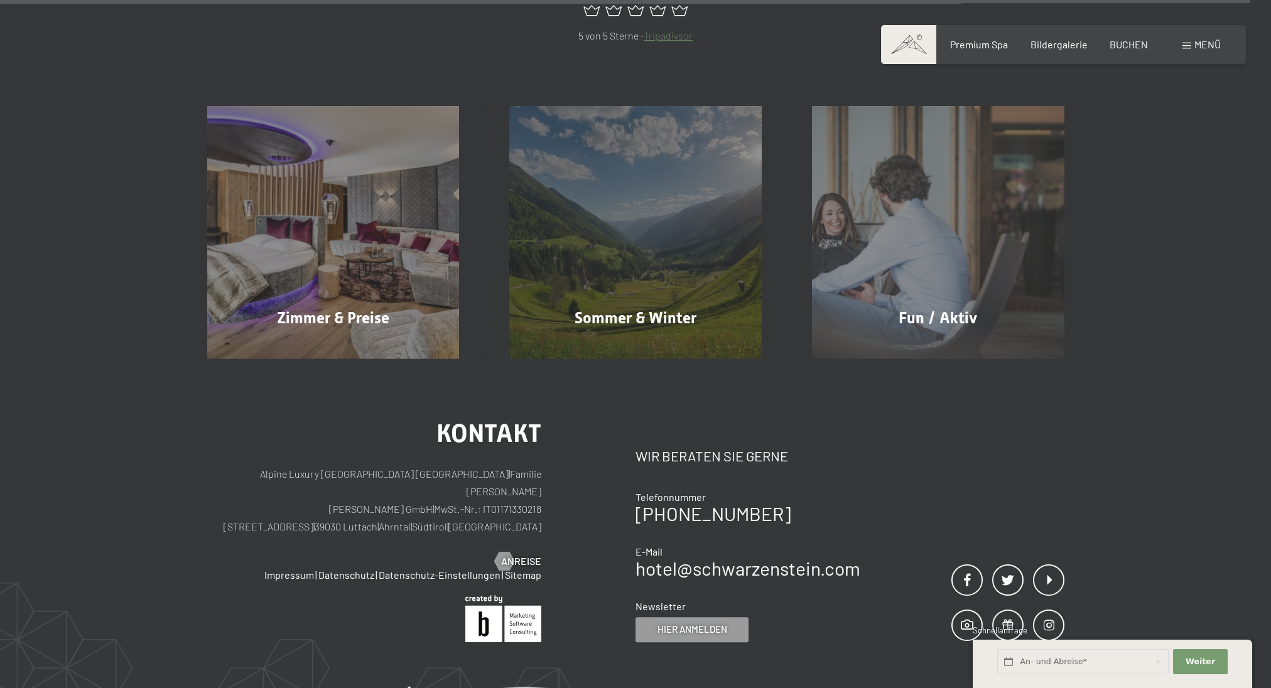
scroll to position [6581, 0]
